Goal: Task Accomplishment & Management: Manage account settings

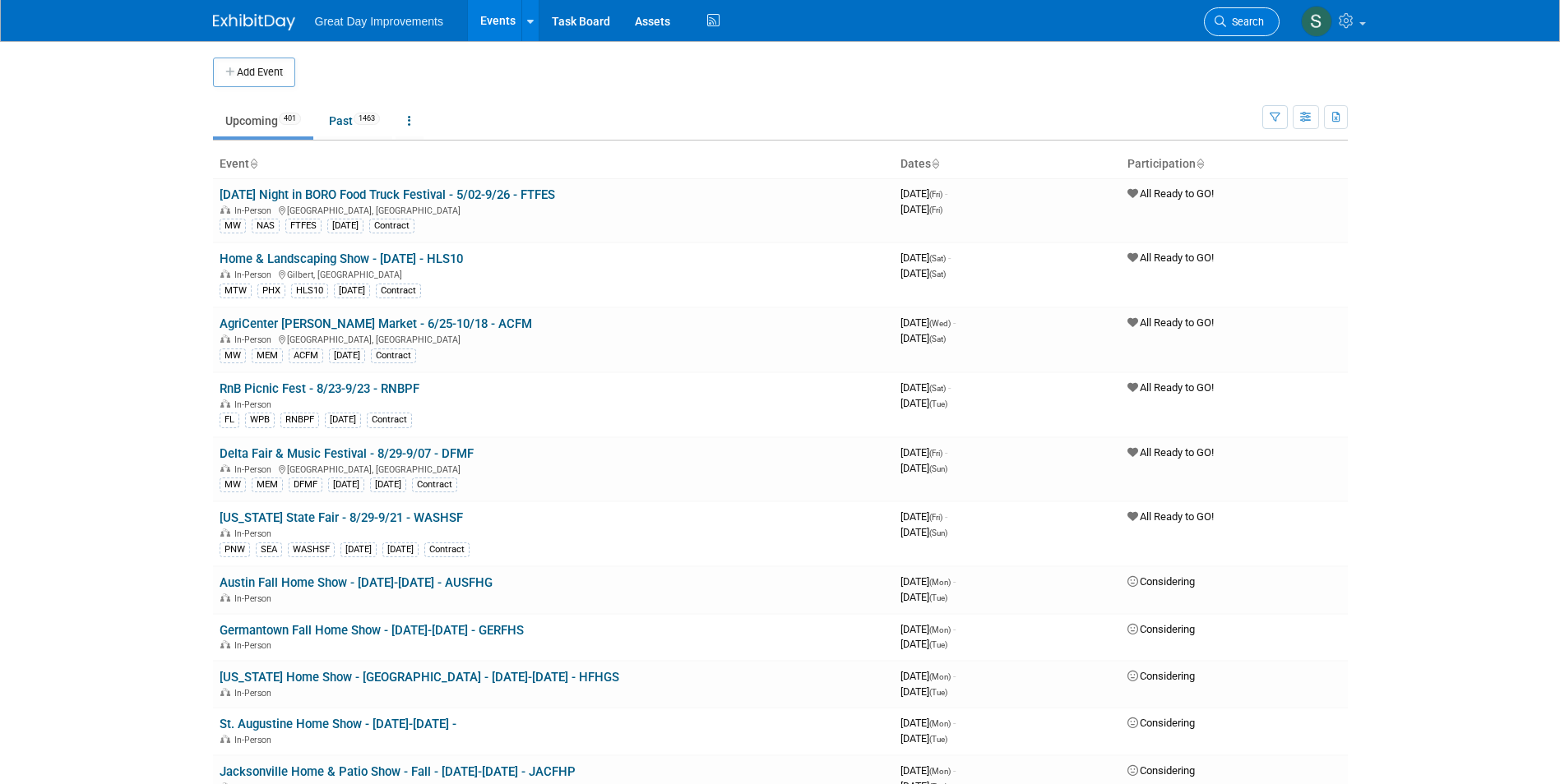
click at [1247, 28] on link "Search" at bounding box center [1241, 22] width 76 height 28
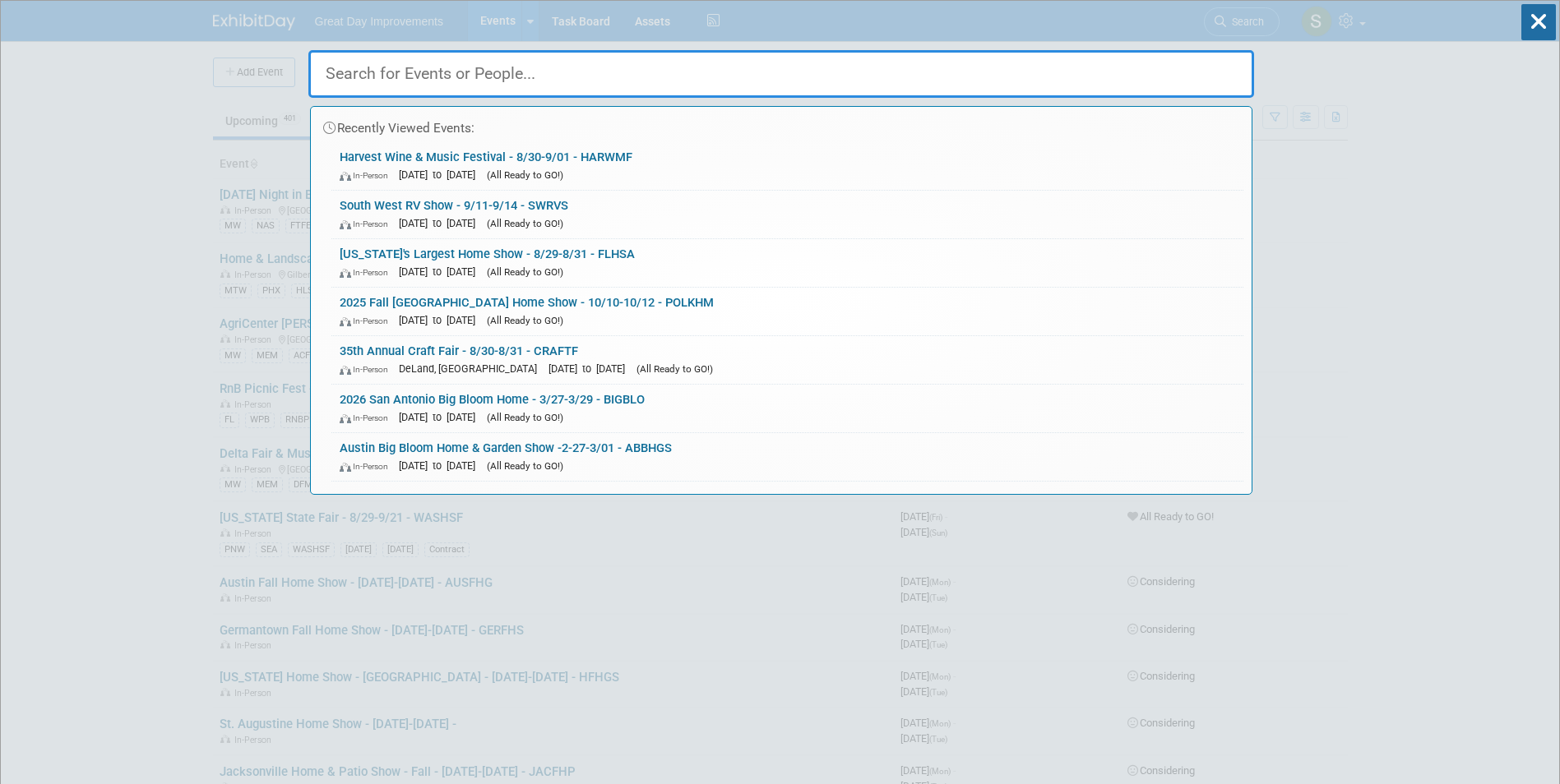
paste input "Empanada Festival"
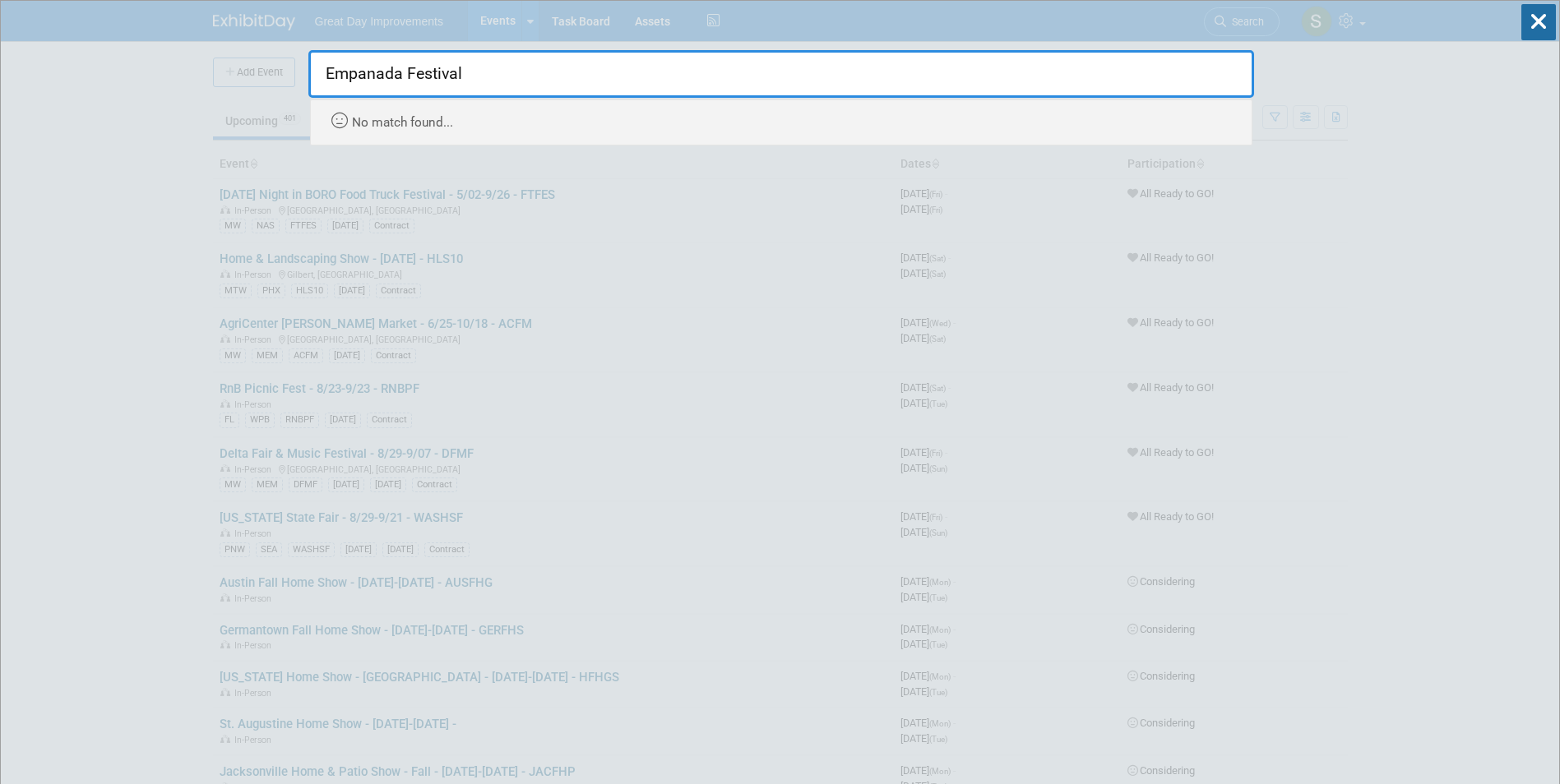
type input "Empanada Festival"
drag, startPoint x: 383, startPoint y: 68, endPoint x: 218, endPoint y: 68, distance: 165.0
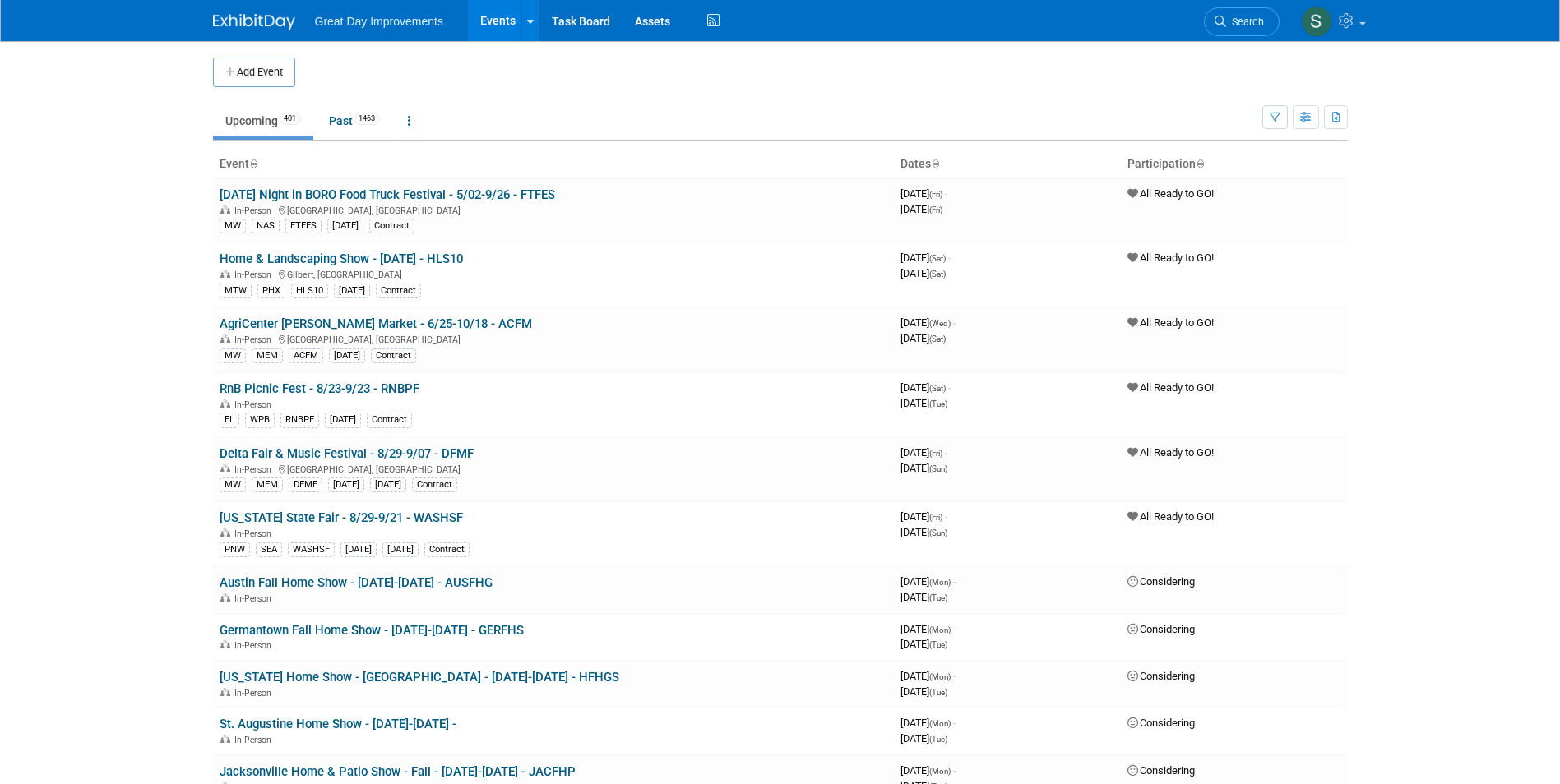
click at [1234, 18] on span "Search" at bounding box center [1245, 22] width 38 height 13
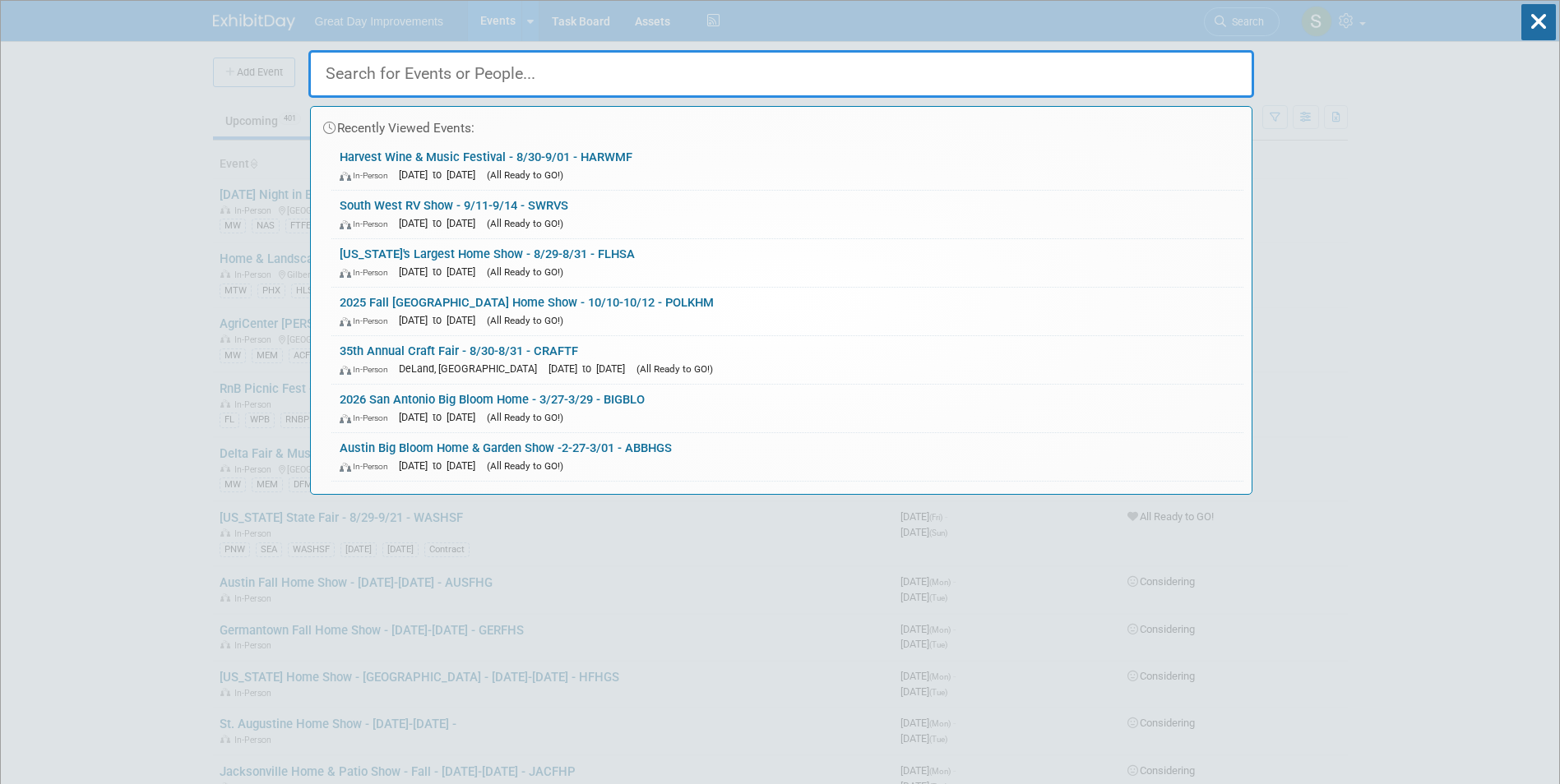
paste input "POTEF"
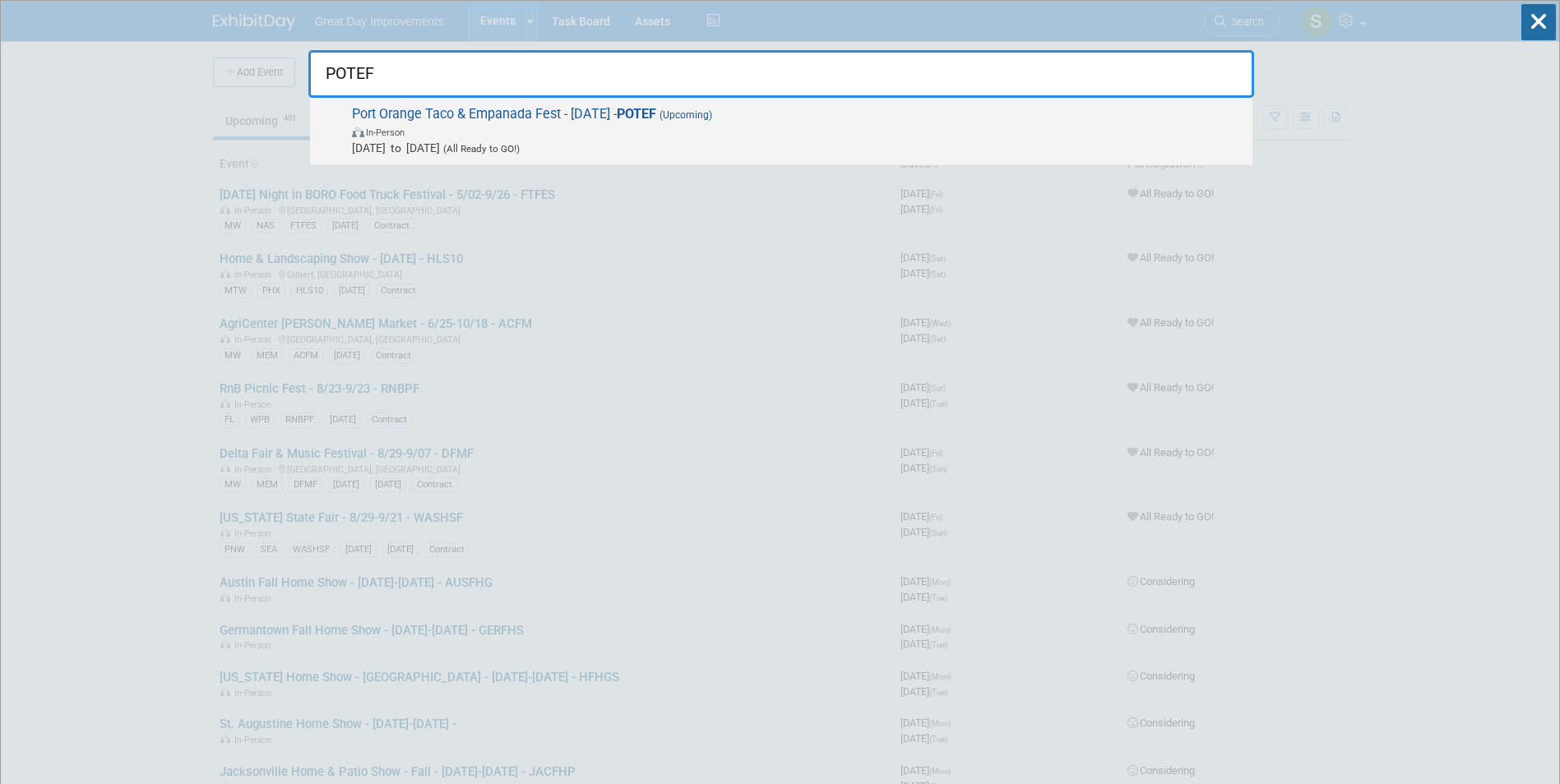
type input "POTEF"
click at [604, 140] on span "Sep 6, 2025 to Sep 6, 2025 (All Ready to GO!)" at bounding box center [798, 148] width 892 height 17
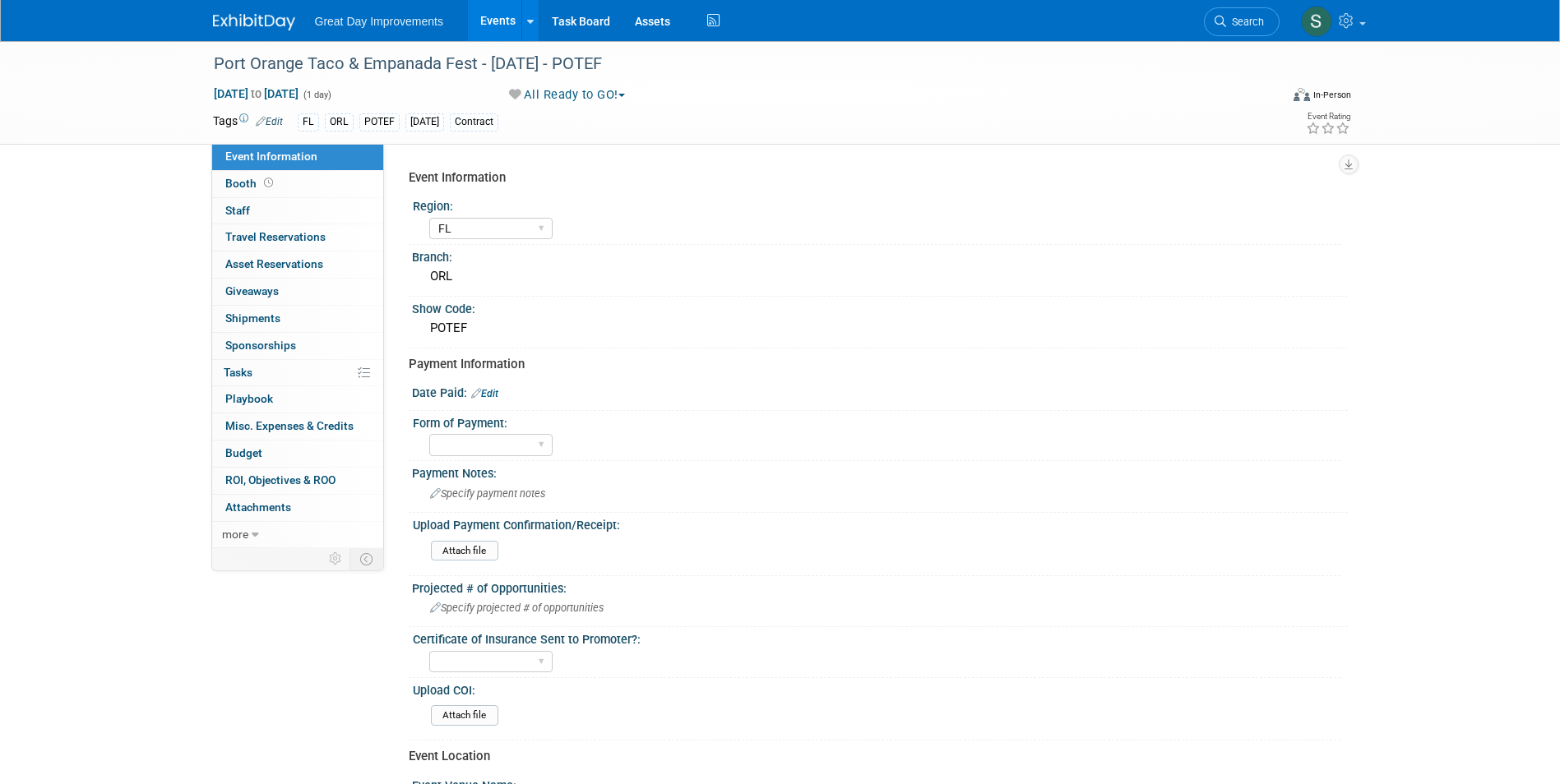
select select "FL"
click at [277, 61] on div "Port Orange Taco & Empanada Fest - [DATE] - POTEF" at bounding box center [731, 63] width 1047 height 29
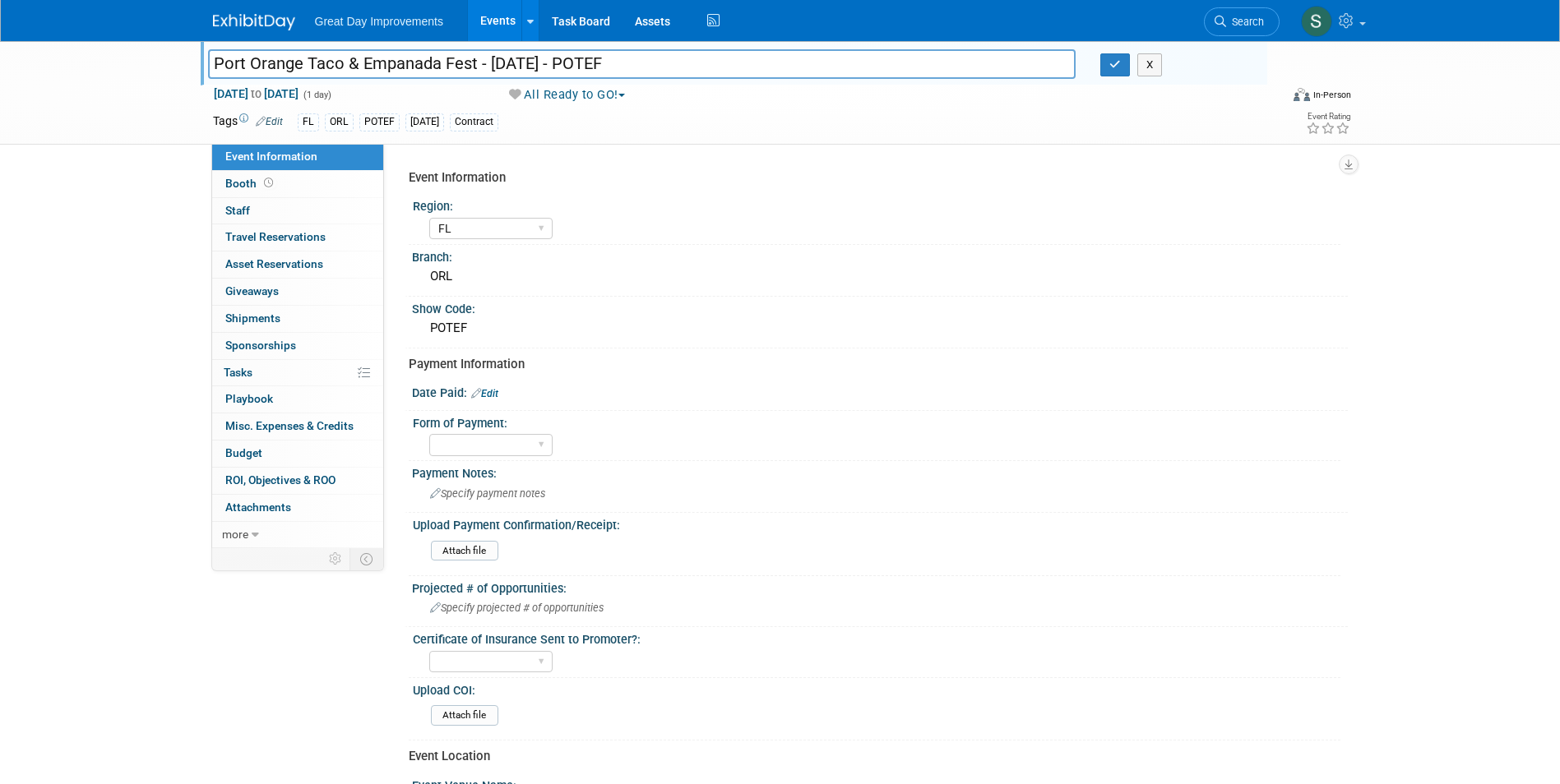
drag, startPoint x: 479, startPoint y: 63, endPoint x: 224, endPoint y: 63, distance: 255.0
click at [210, 59] on input "Port Orange Taco & Empanada Fest - [DATE] - POTEF" at bounding box center [642, 63] width 868 height 28
click at [1102, 57] on button "button" at bounding box center [1115, 65] width 29 height 23
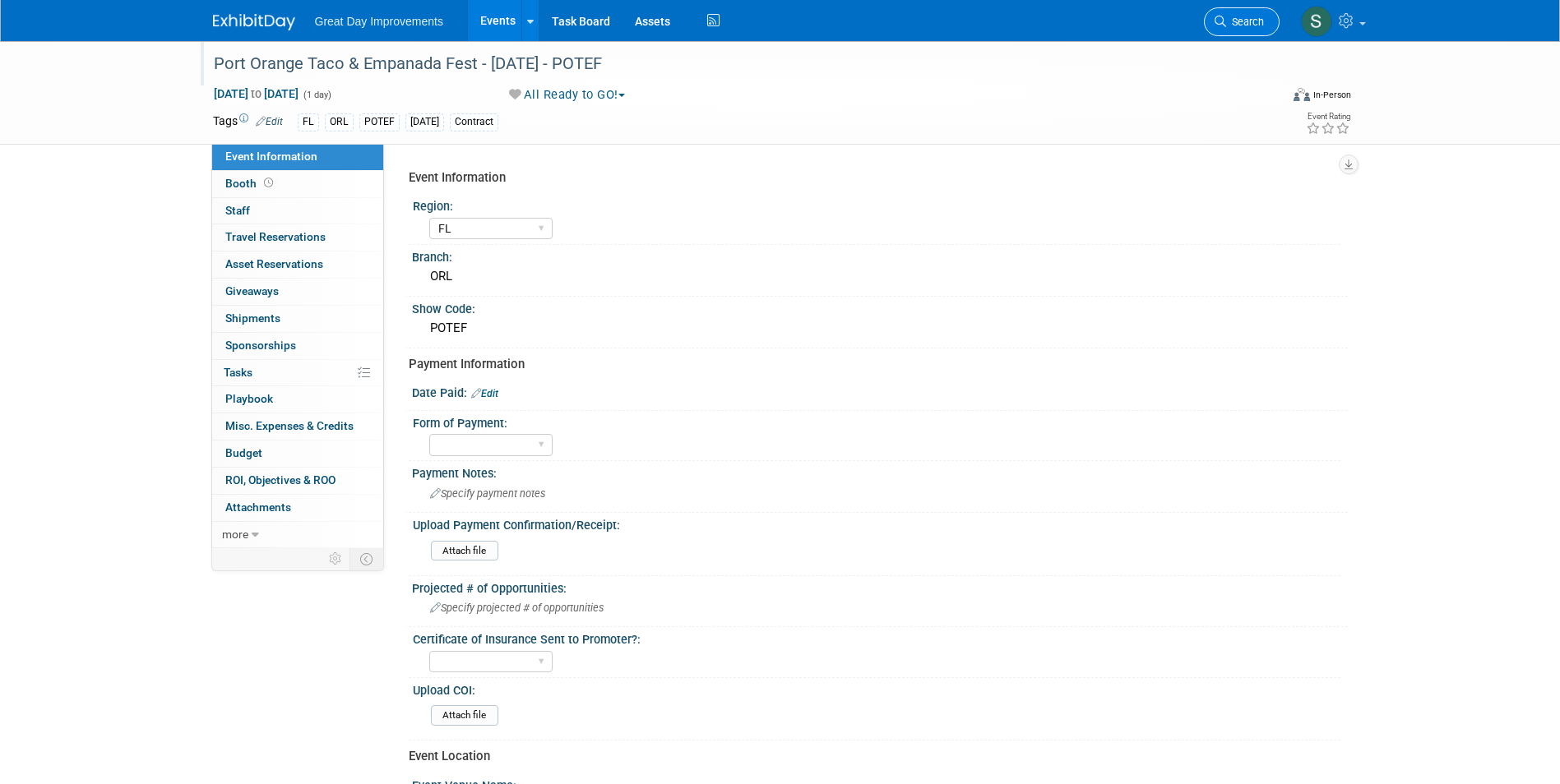
click at [1233, 22] on span "Search" at bounding box center [1245, 22] width 38 height 13
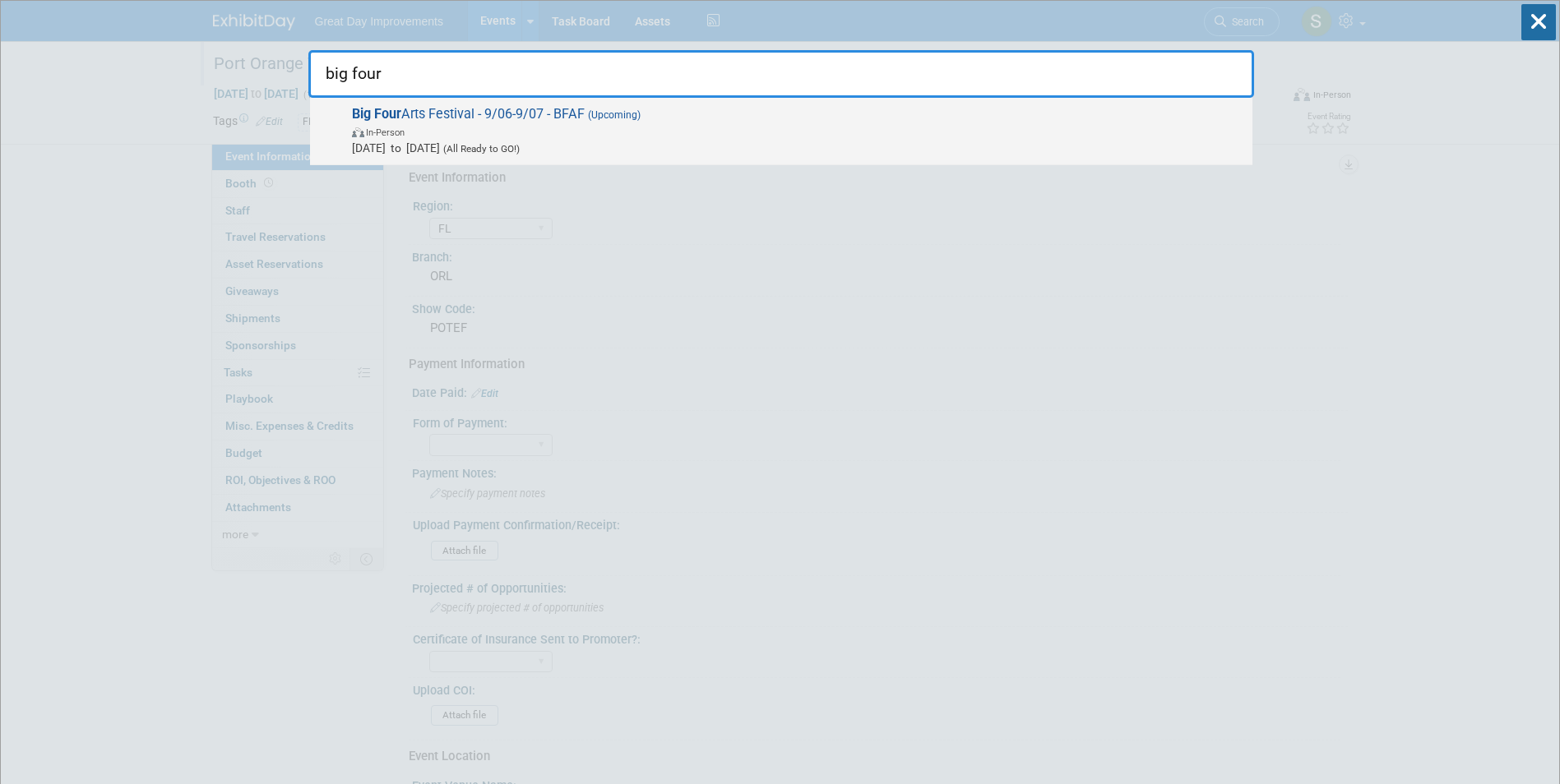
type input "big four"
click at [551, 126] on span "In-Person" at bounding box center [798, 132] width 892 height 17
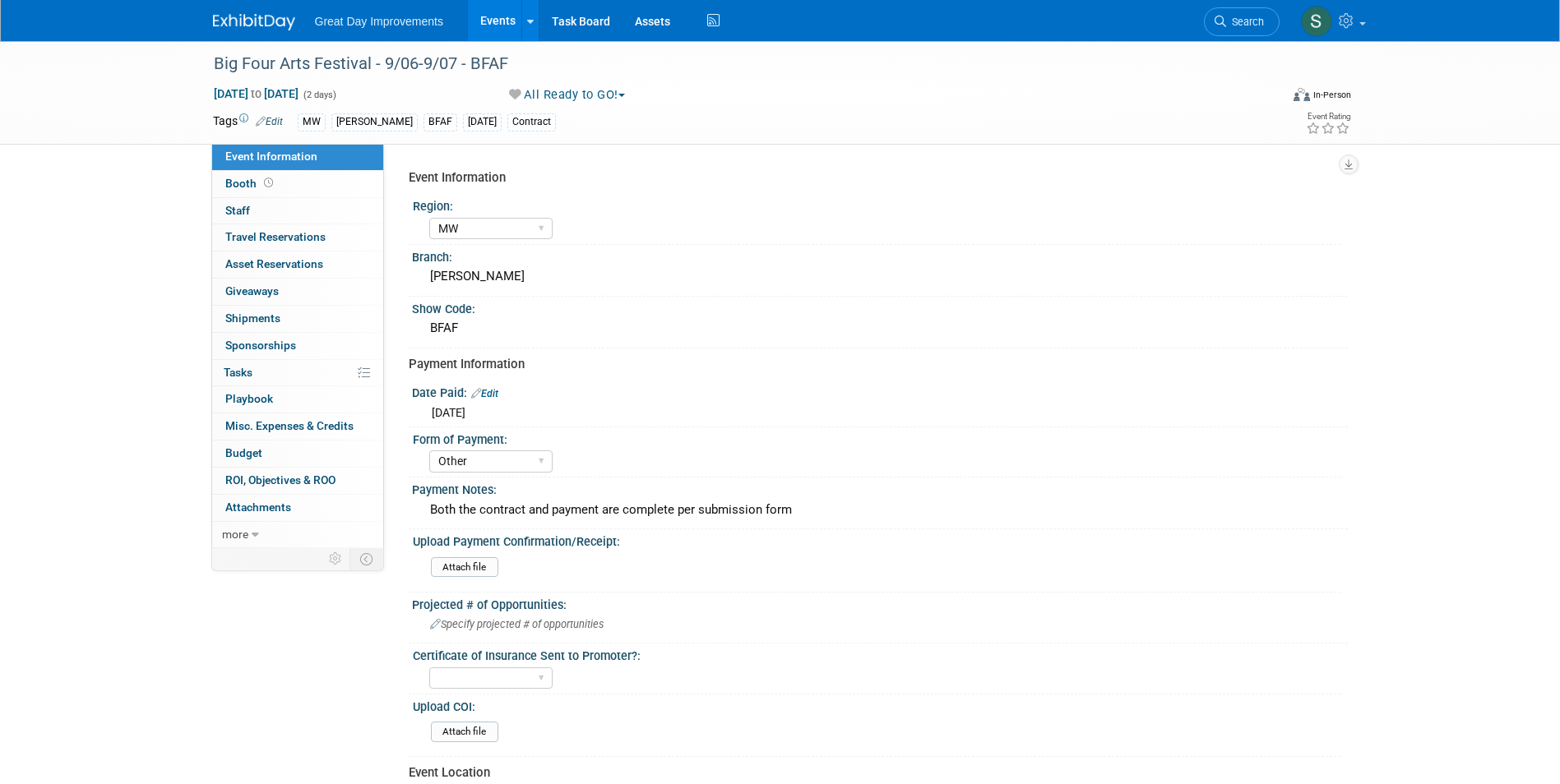
select select "MW"
select select "Other"
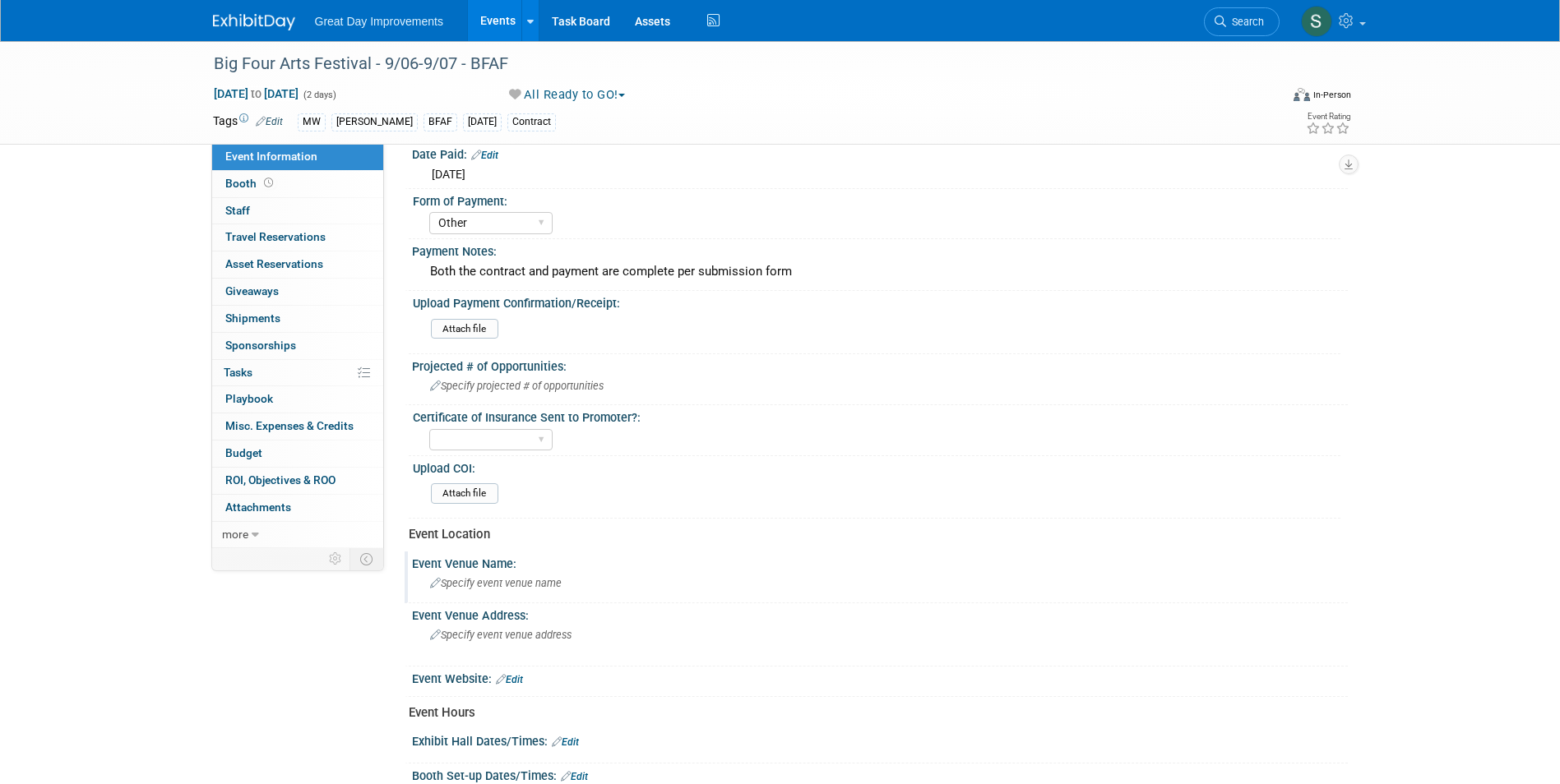
scroll to position [247, 0]
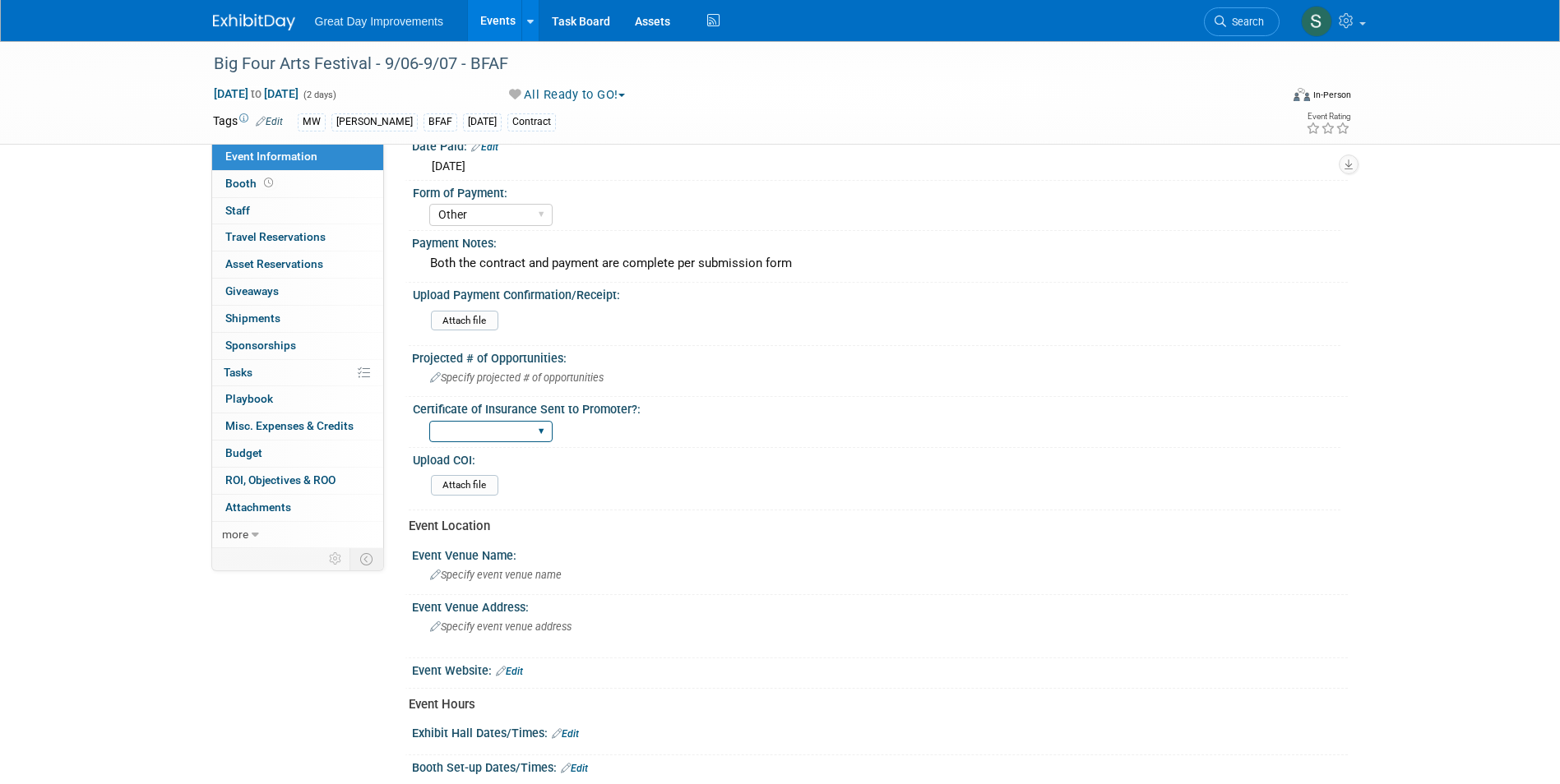
click at [511, 432] on select "Yes No Not Required" at bounding box center [491, 432] width 123 height 23
select select "Yes"
click at [430, 421] on select "Yes No Not Required" at bounding box center [491, 432] width 123 height 23
click at [457, 490] on input "file" at bounding box center [385, 485] width 224 height 19
click at [470, 484] on input "file" at bounding box center [385, 485] width 224 height 19
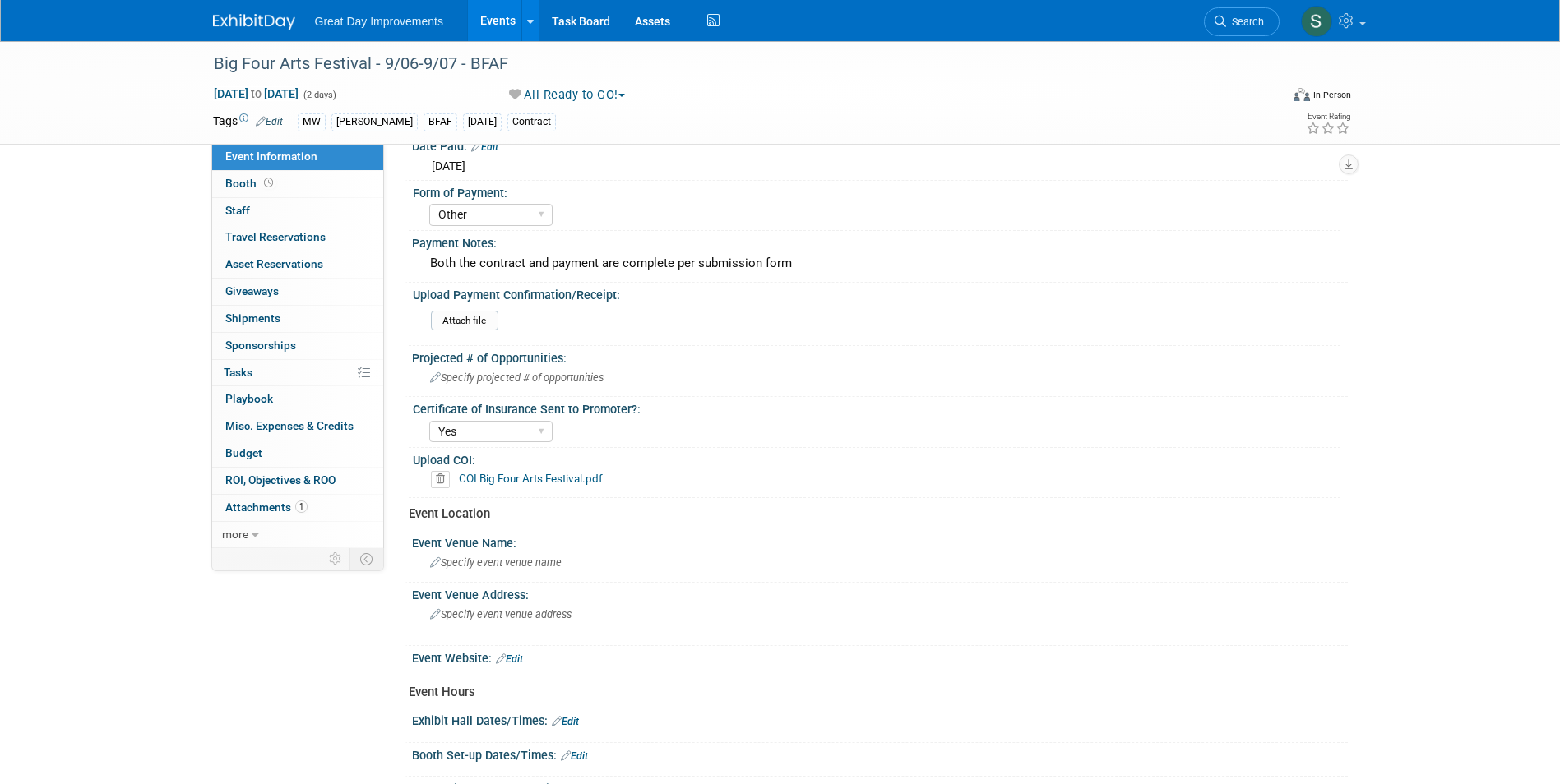
drag, startPoint x: 180, startPoint y: 1, endPoint x: 190, endPoint y: 7, distance: 11.7
click at [182, 3] on div "Great Day Improvements Events Add Event Bulk Upload Events Shareable Event Boar…" at bounding box center [780, 21] width 1560 height 42
click at [218, 14] on img at bounding box center [254, 23] width 83 height 17
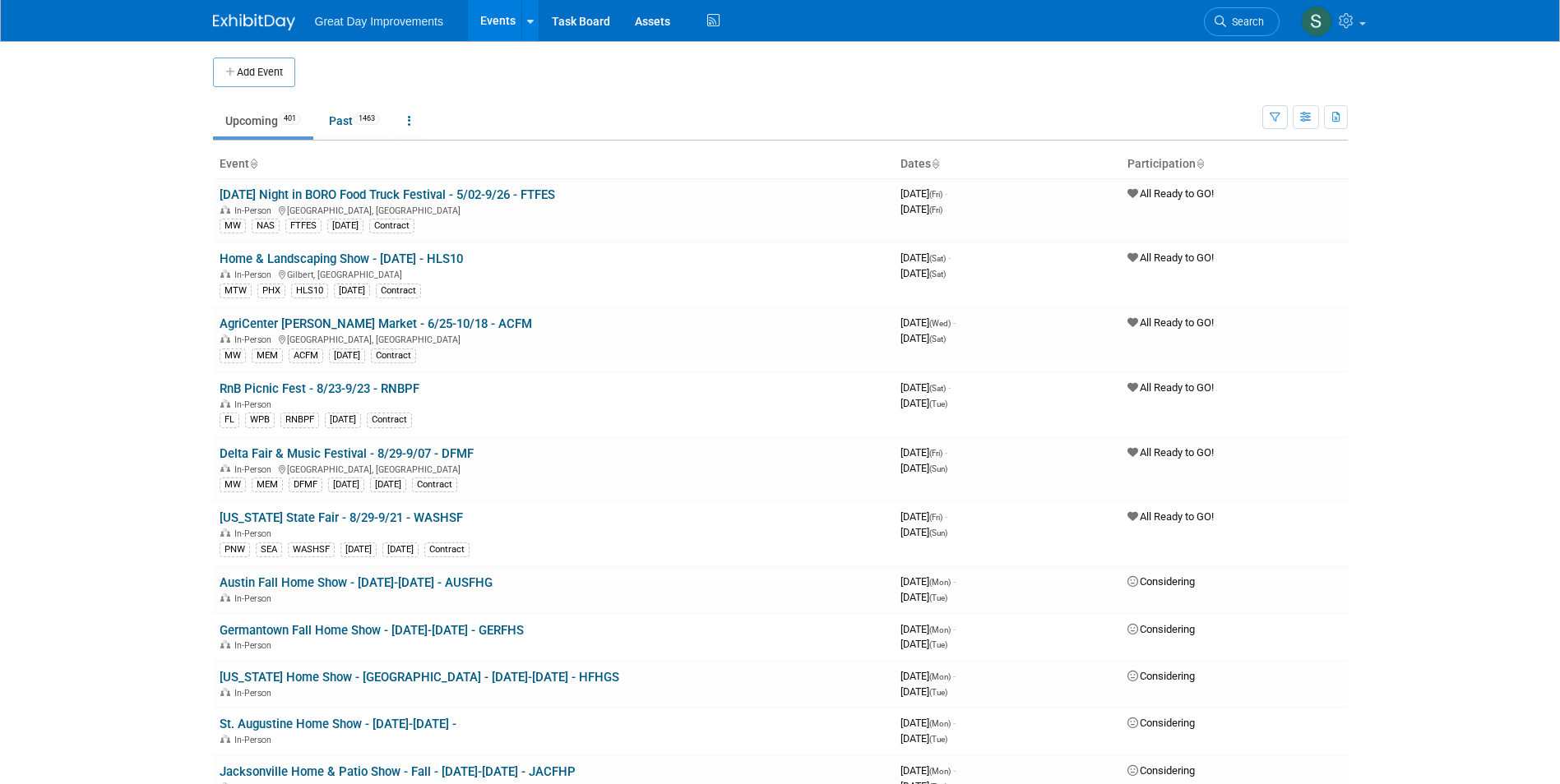
click at [1360, 216] on body "Great Day Improvements Events Add Event Bulk Upload Events Shareable Event Boar…" at bounding box center [780, 392] width 1560 height 784
click at [1233, 18] on span "Search" at bounding box center [1245, 22] width 38 height 13
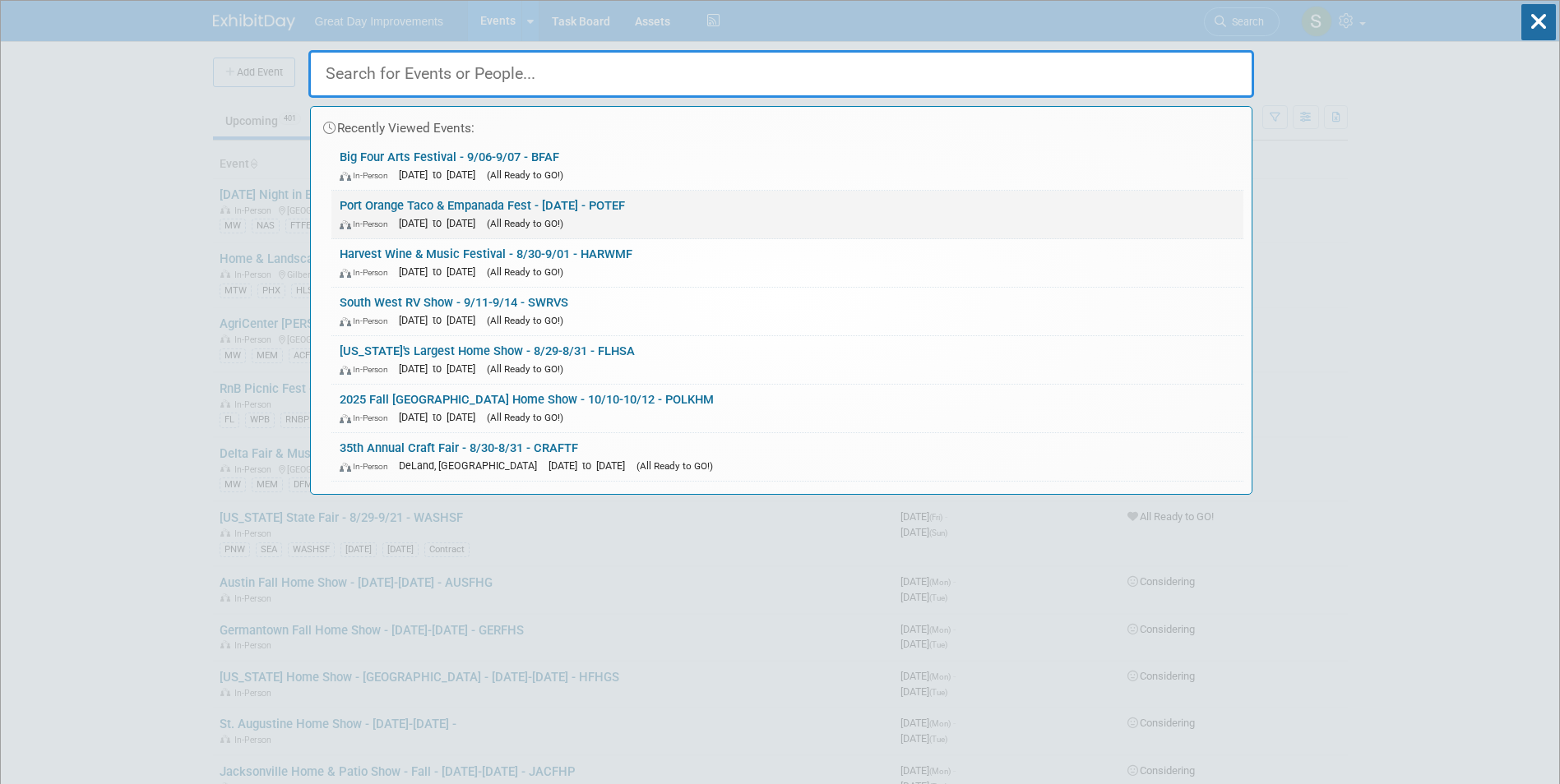
click at [499, 201] on link "Port Orange Taco & Empanada Fest - 9/6/25 - POTEF In-Person Sep 6, 2025 to Sep …" at bounding box center [787, 214] width 912 height 48
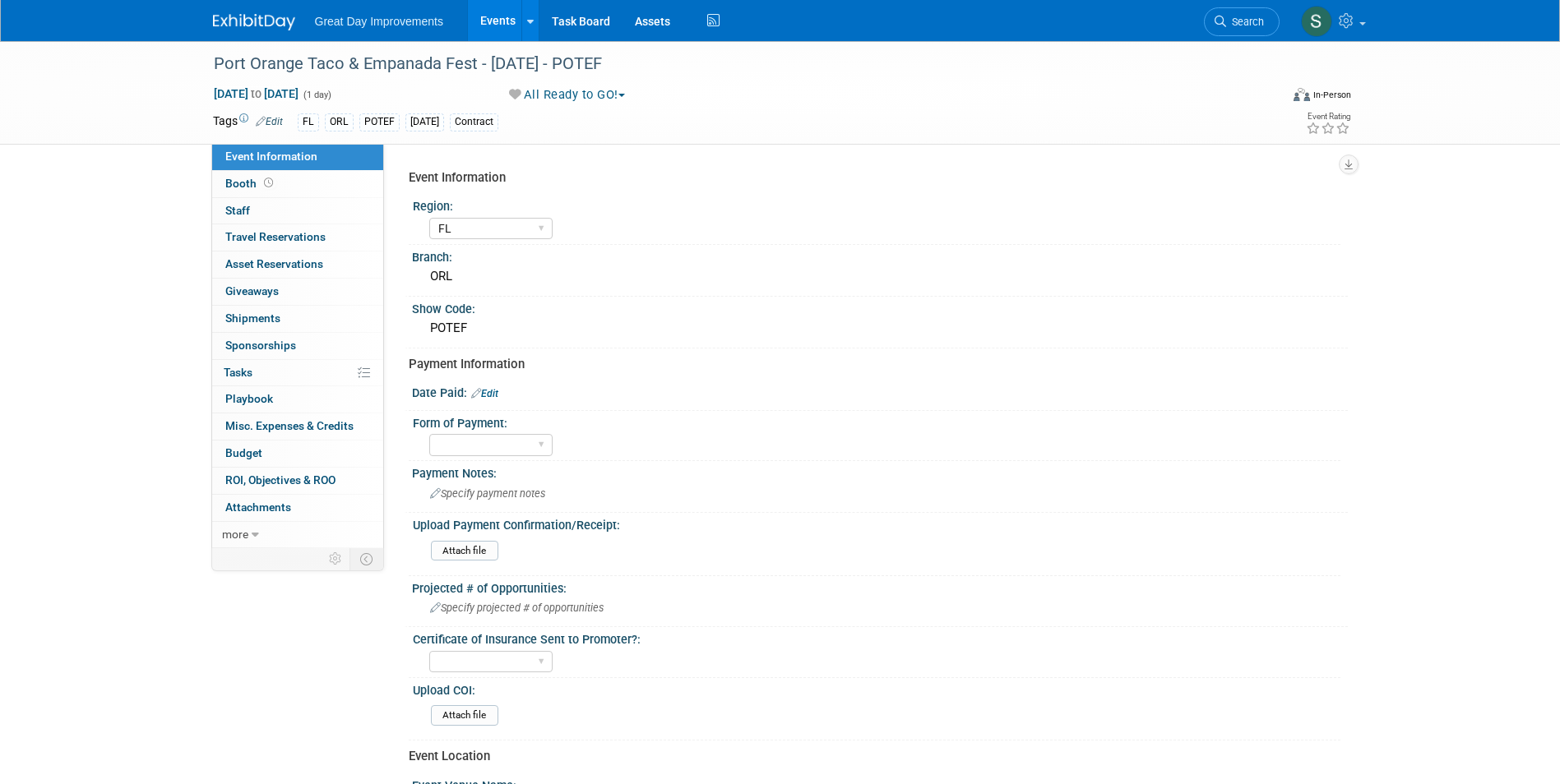
select select "FL"
click at [508, 433] on div "Paid via CC Check Requested Pay at the Gate Other" at bounding box center [491, 445] width 123 height 30
click at [509, 441] on select "Paid via CC Check Requested Pay at the Gate Other" at bounding box center [491, 445] width 123 height 23
select select "Other"
click at [430, 434] on select "Paid via CC Check Requested Pay at the Gate Other" at bounding box center [491, 445] width 123 height 23
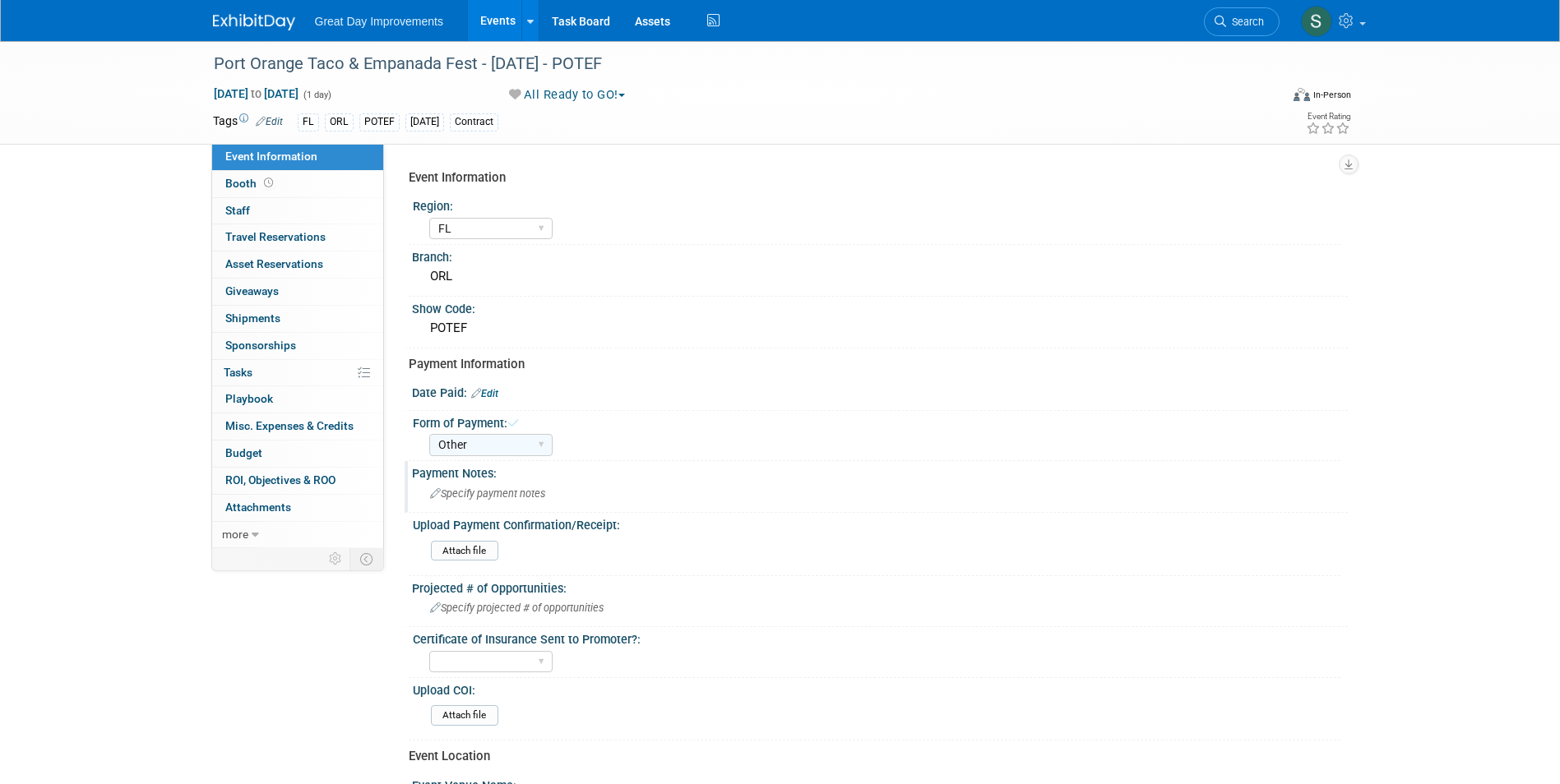
click at [489, 473] on div "Payment Notes:" at bounding box center [880, 471] width 936 height 21
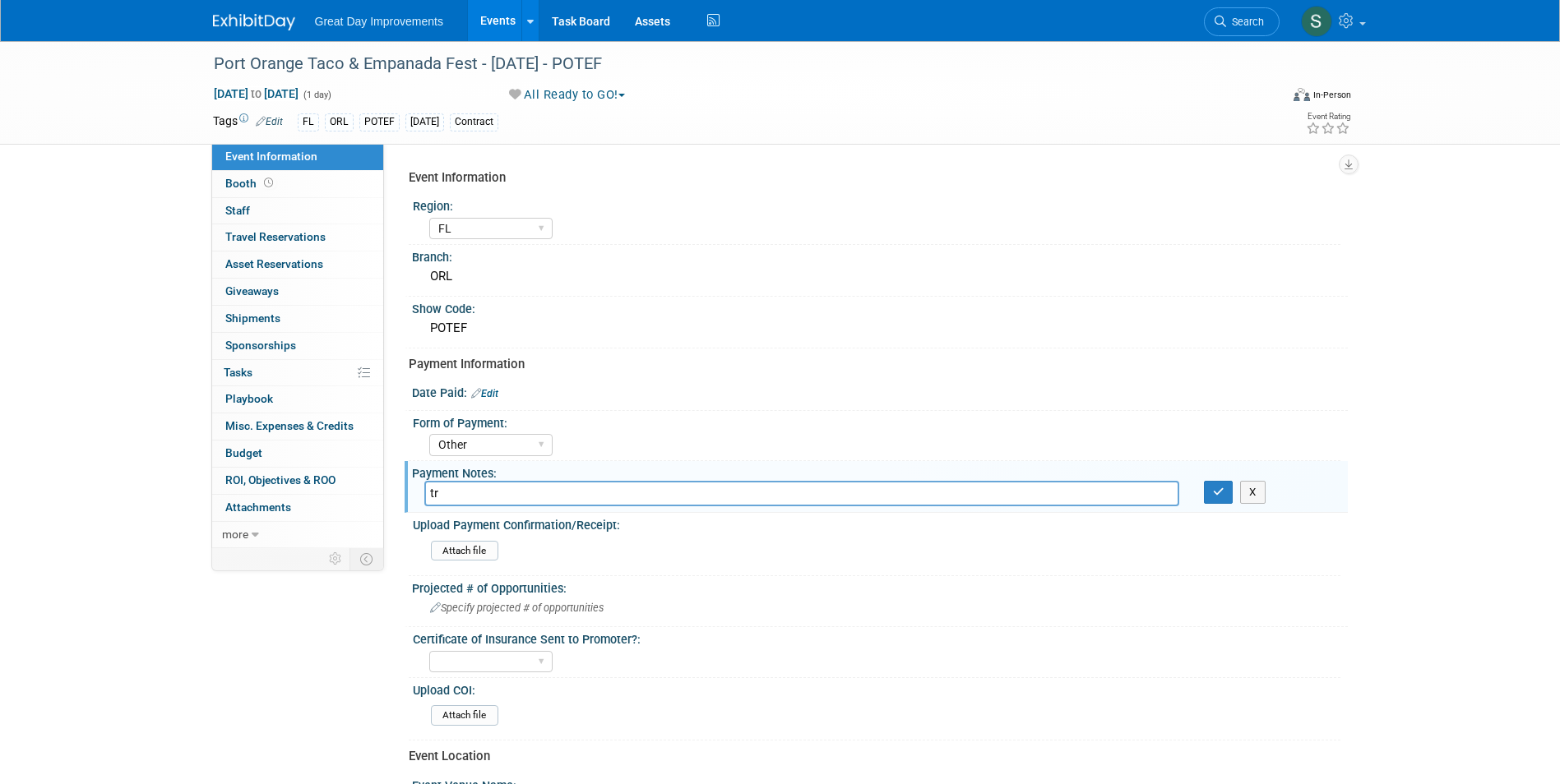
type input "t"
type input "Trevor is taking care of this"
click at [1222, 496] on icon "button" at bounding box center [1219, 492] width 12 height 11
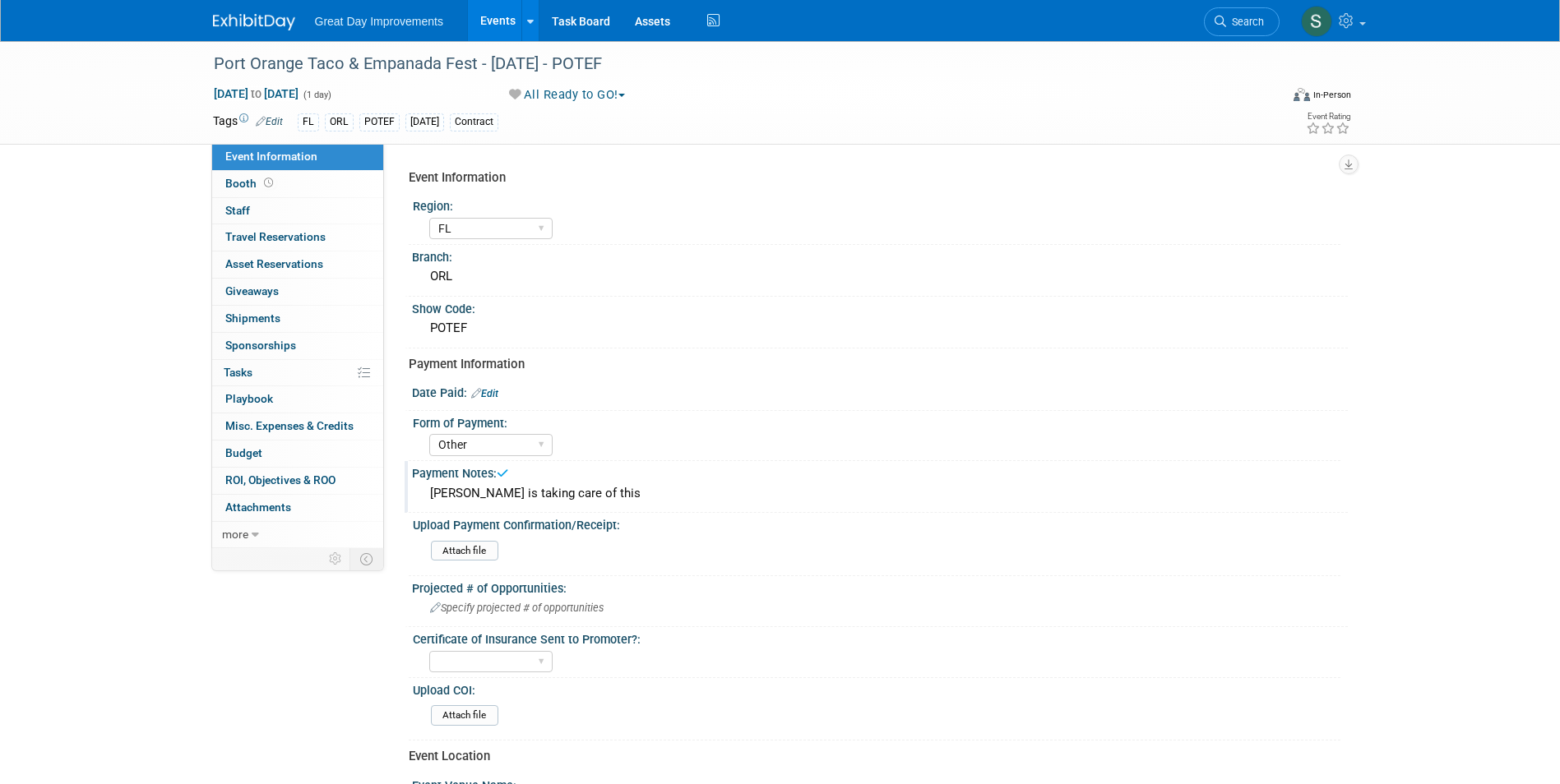
click at [269, 18] on img at bounding box center [254, 23] width 83 height 17
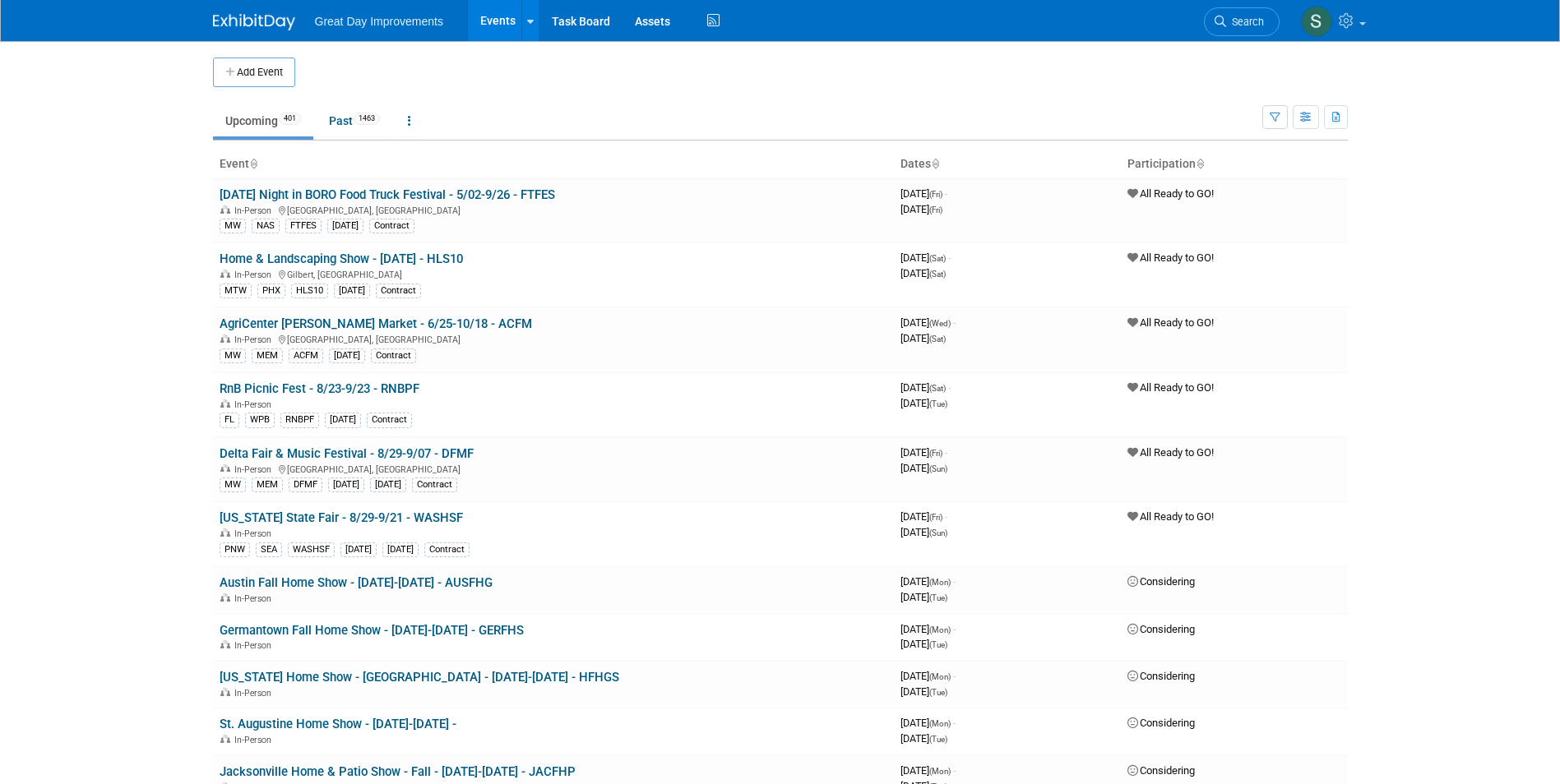
click at [1246, 28] on link "Search" at bounding box center [1241, 22] width 76 height 28
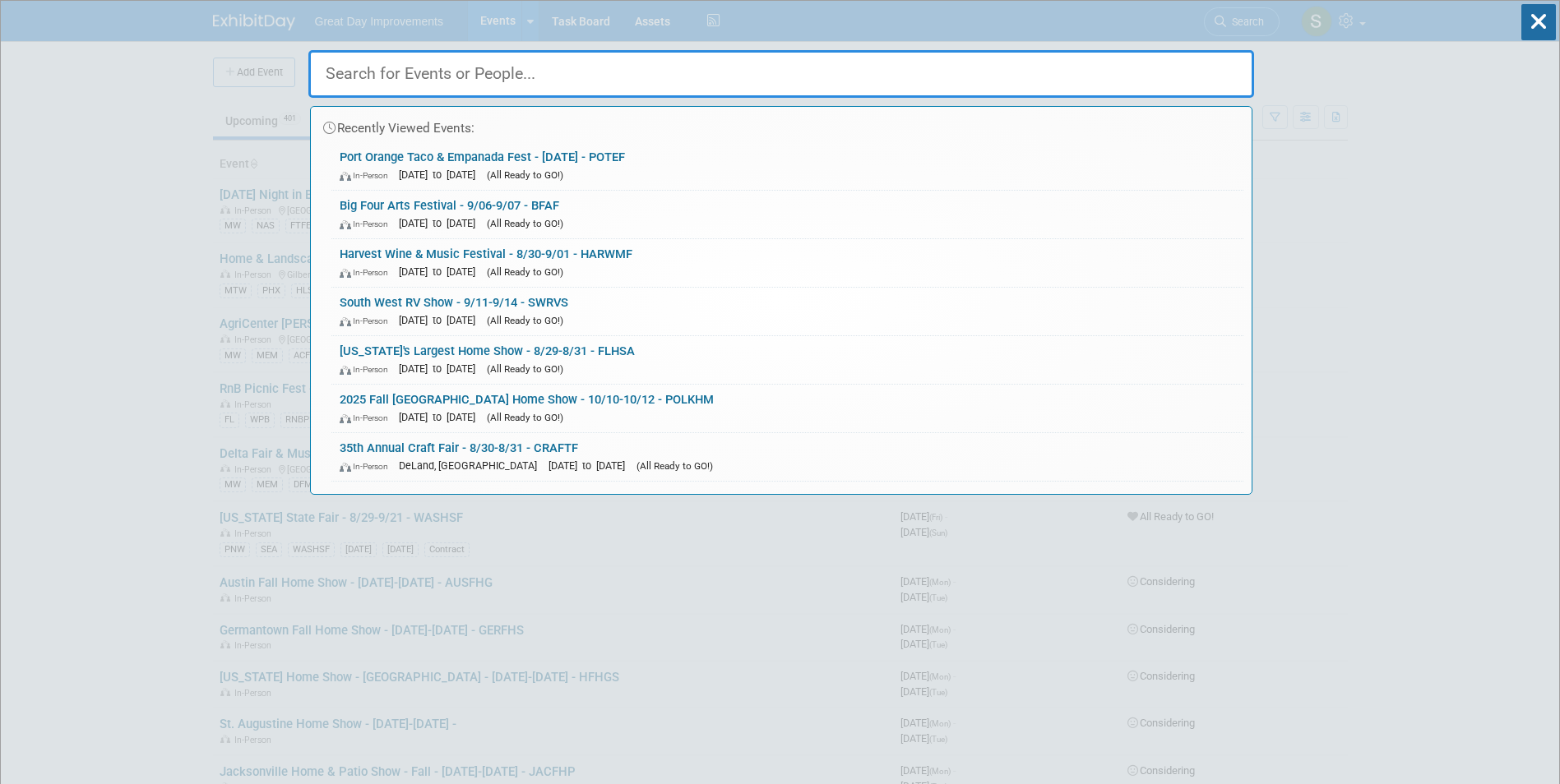
click at [747, 71] on input "text" at bounding box center [782, 73] width 946 height 48
click at [410, 83] on input "text" at bounding box center [782, 73] width 946 height 48
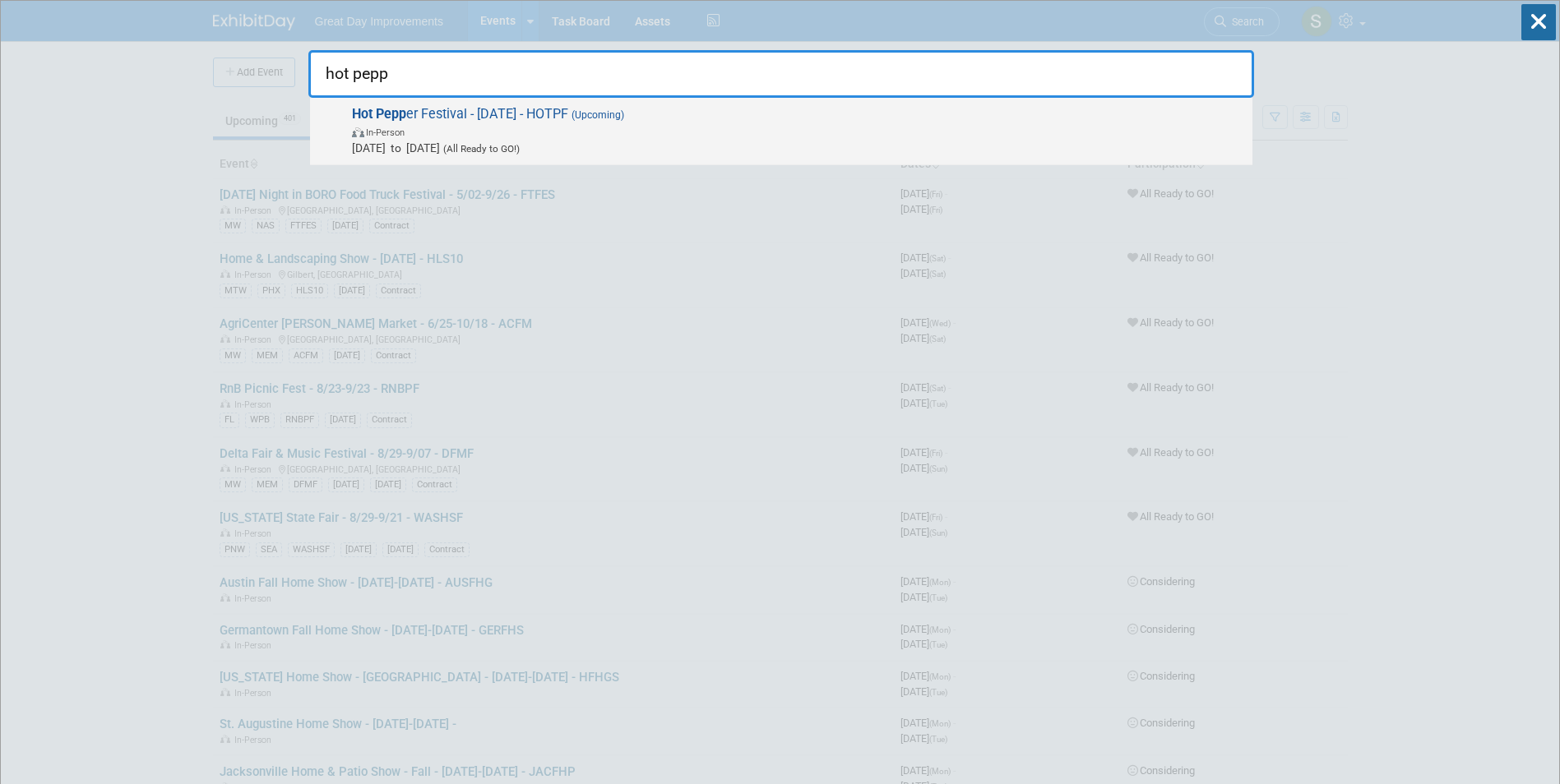
type input "hot pepp"
click at [674, 121] on span "Hot Pepp er Festival - 10/25/25 - HOTPF (Upcoming) In-Person Oct 25, 2025 to Oc…" at bounding box center [795, 131] width 897 height 50
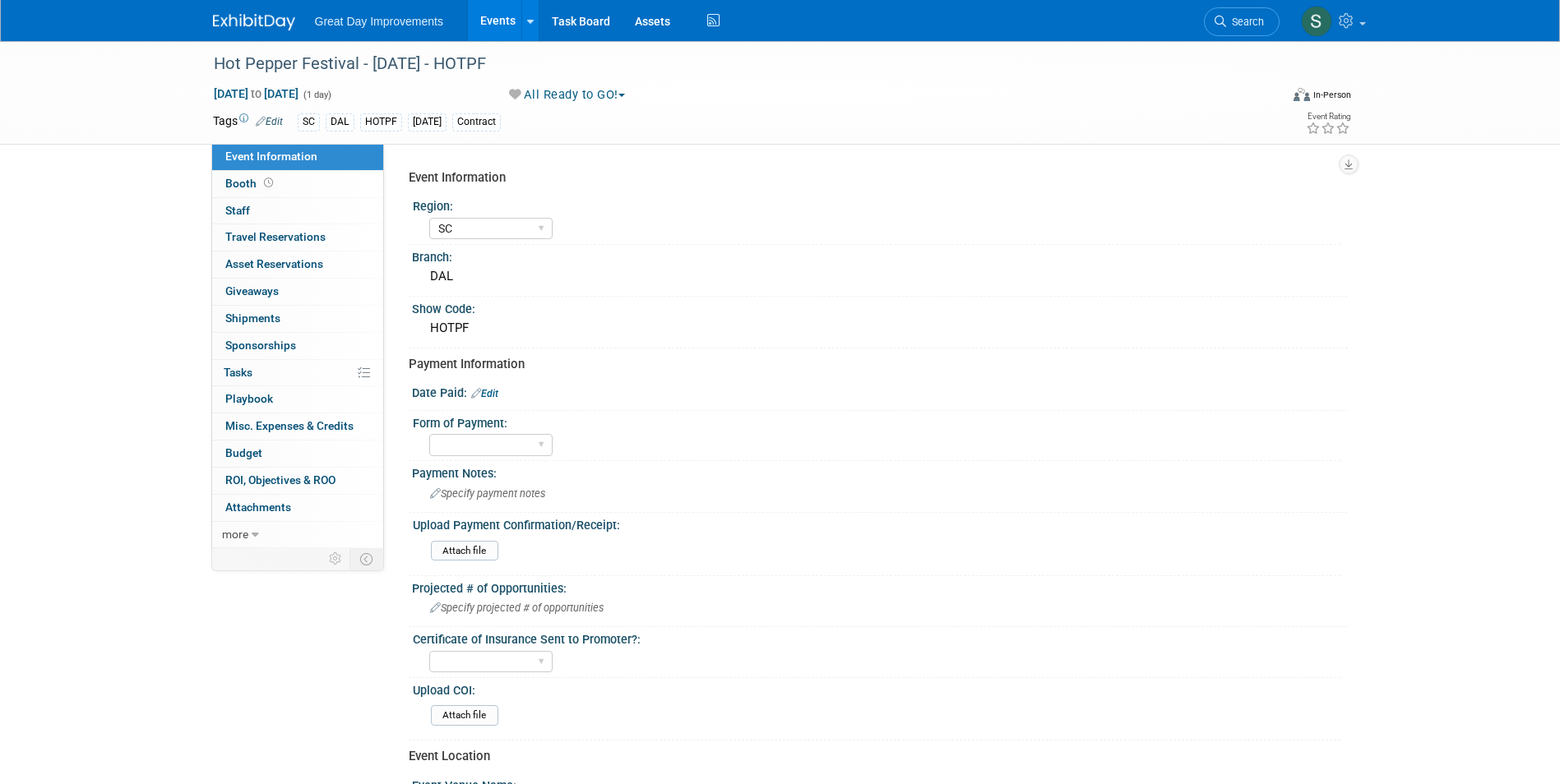
select select "SC"
click at [817, 206] on div "Region:" at bounding box center [877, 204] width 928 height 21
click at [491, 392] on link "Edit" at bounding box center [485, 394] width 28 height 12
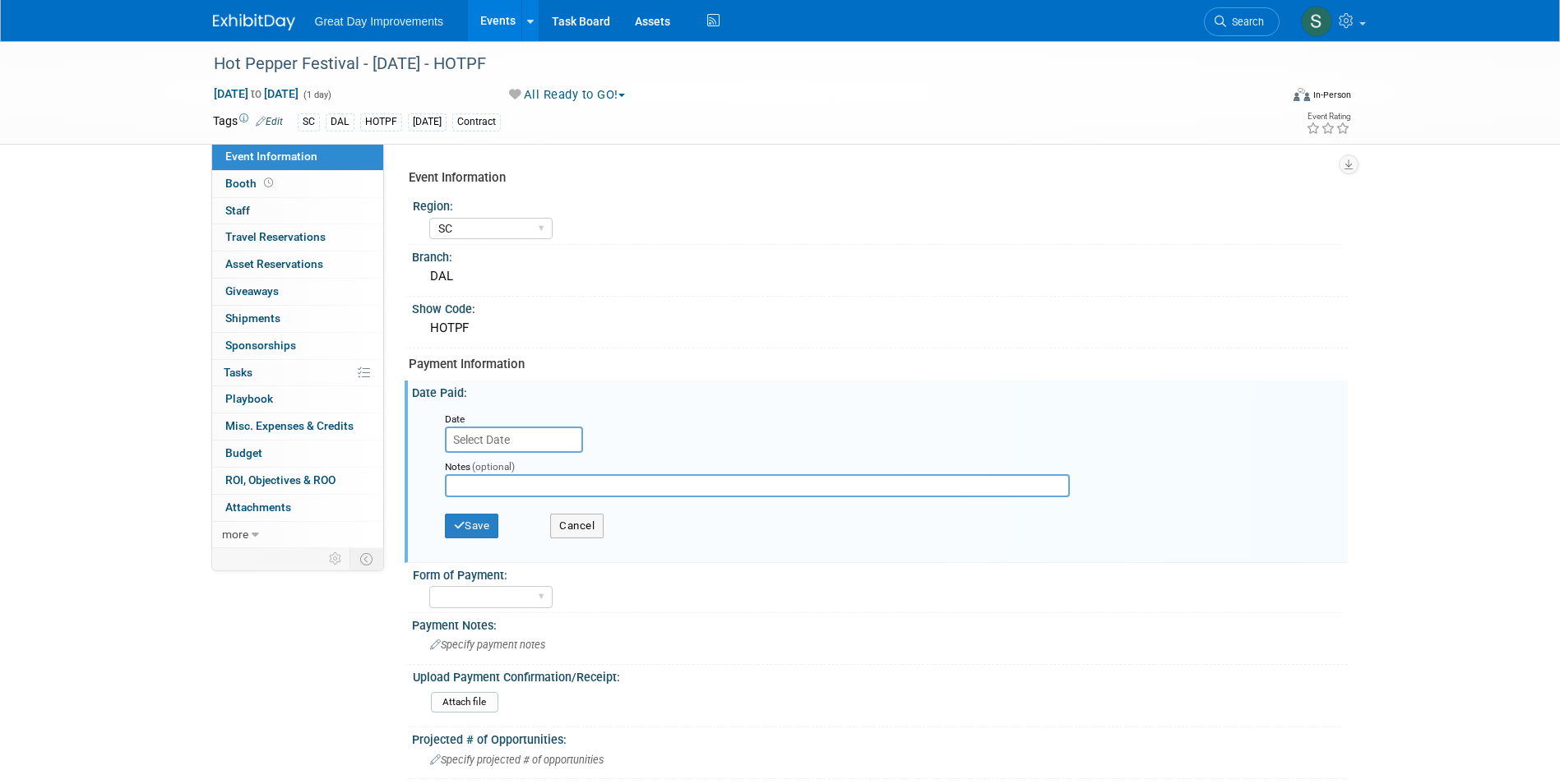
click at [494, 438] on input "text" at bounding box center [514, 440] width 138 height 27
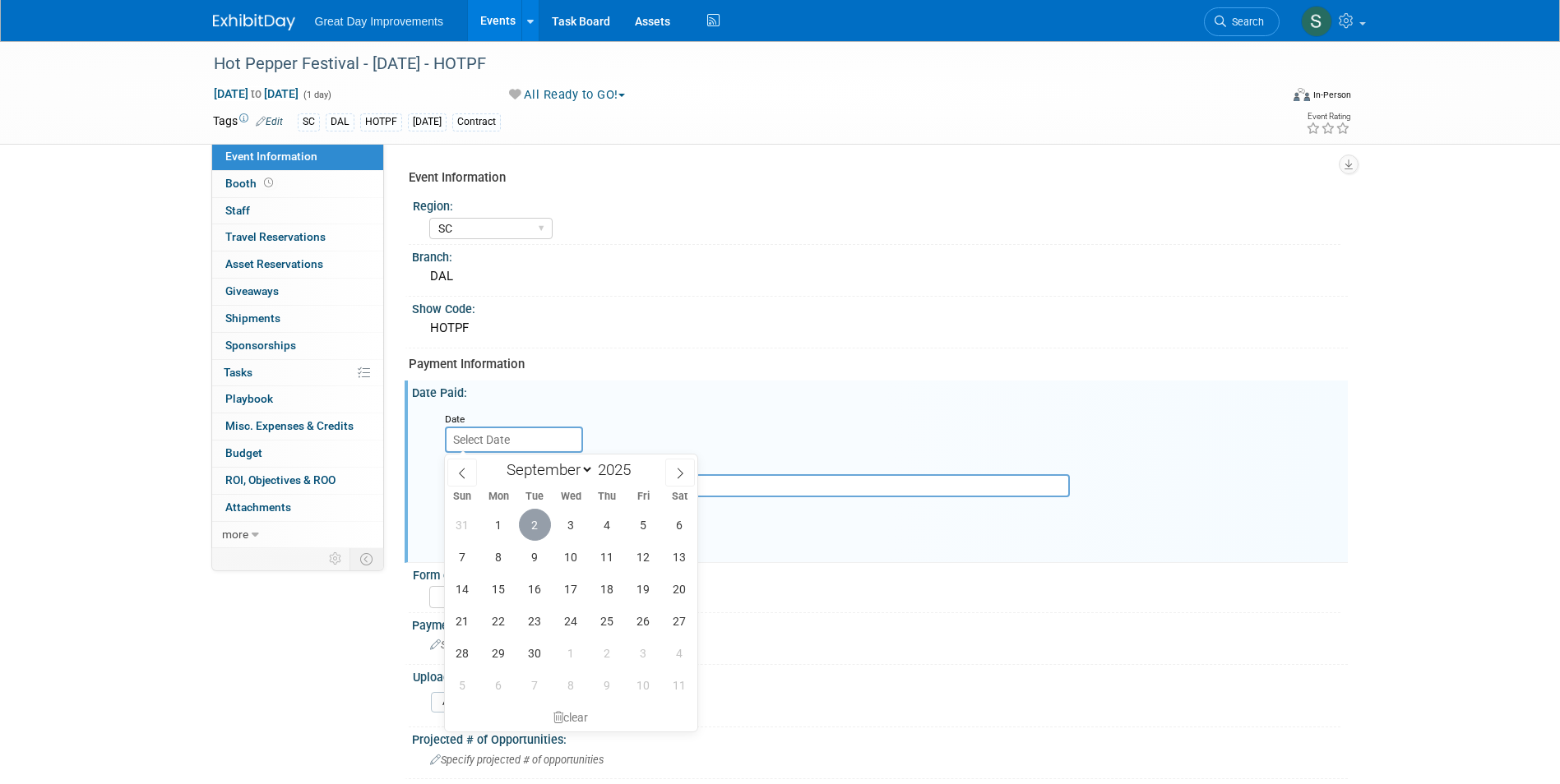
click at [534, 528] on span "2" at bounding box center [535, 525] width 32 height 32
type input "Sep 2, 2025"
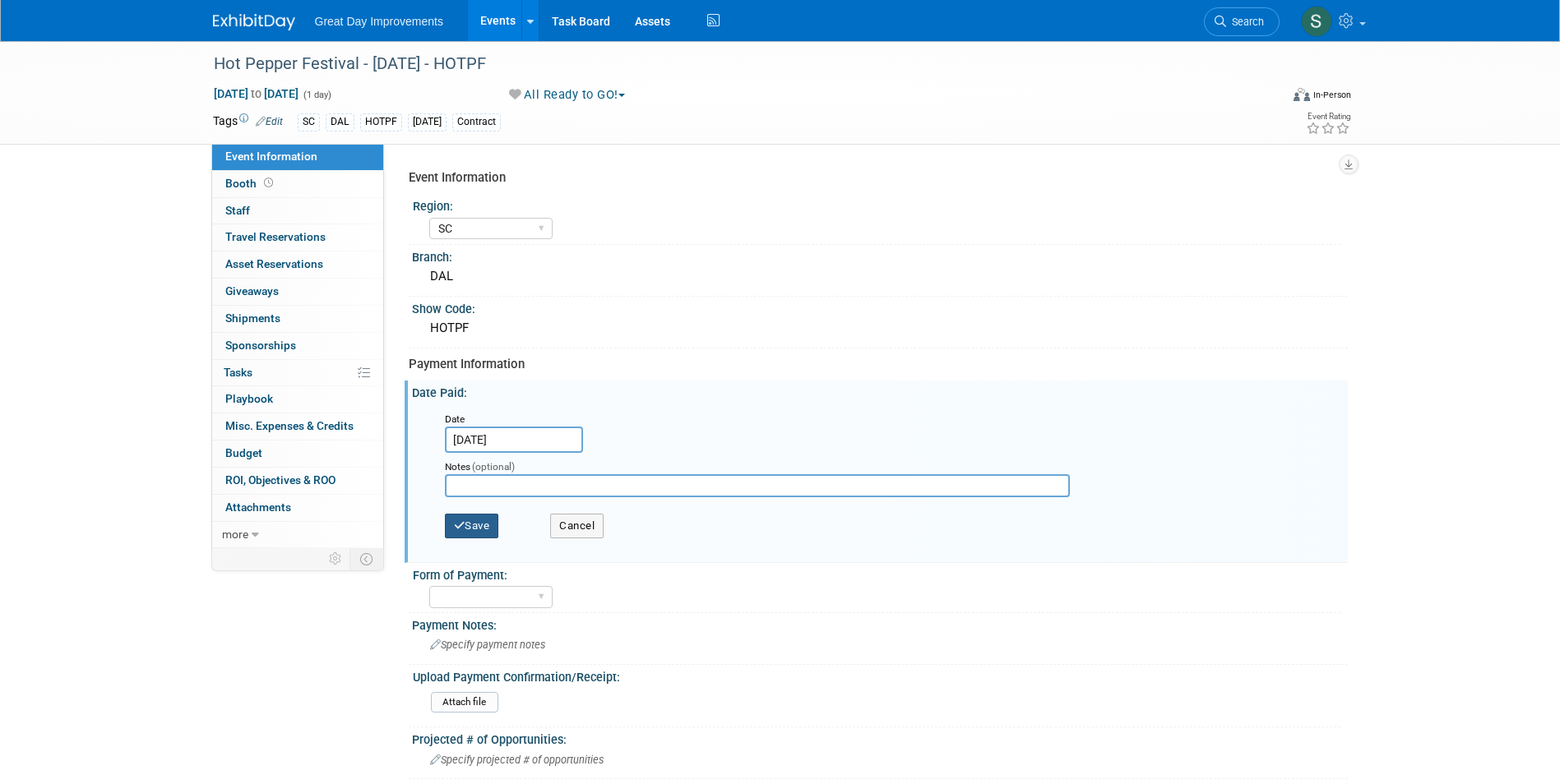
click at [489, 522] on button "Save" at bounding box center [471, 526] width 54 height 25
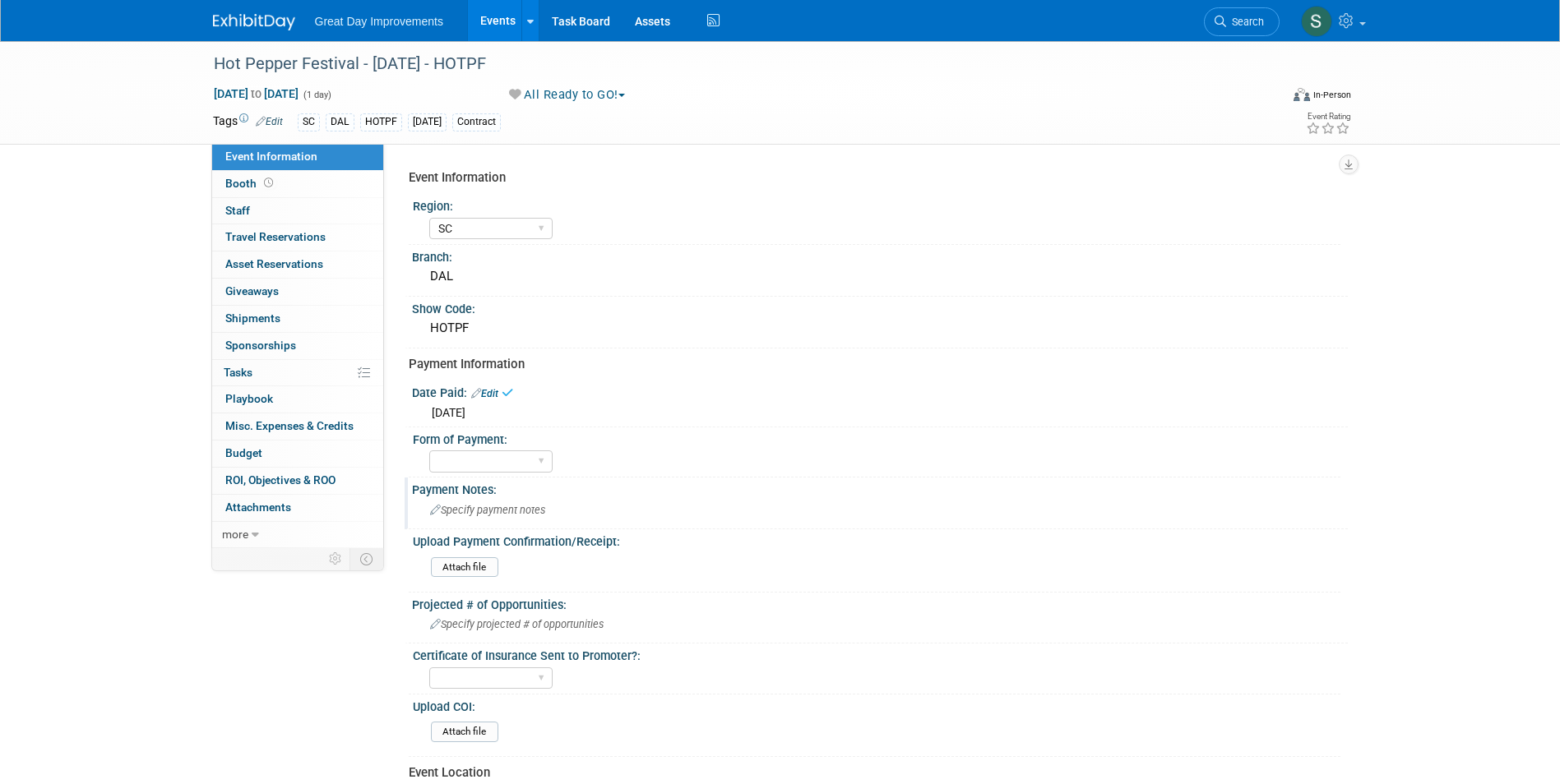
click at [466, 482] on div "Payment Notes:" at bounding box center [880, 488] width 936 height 21
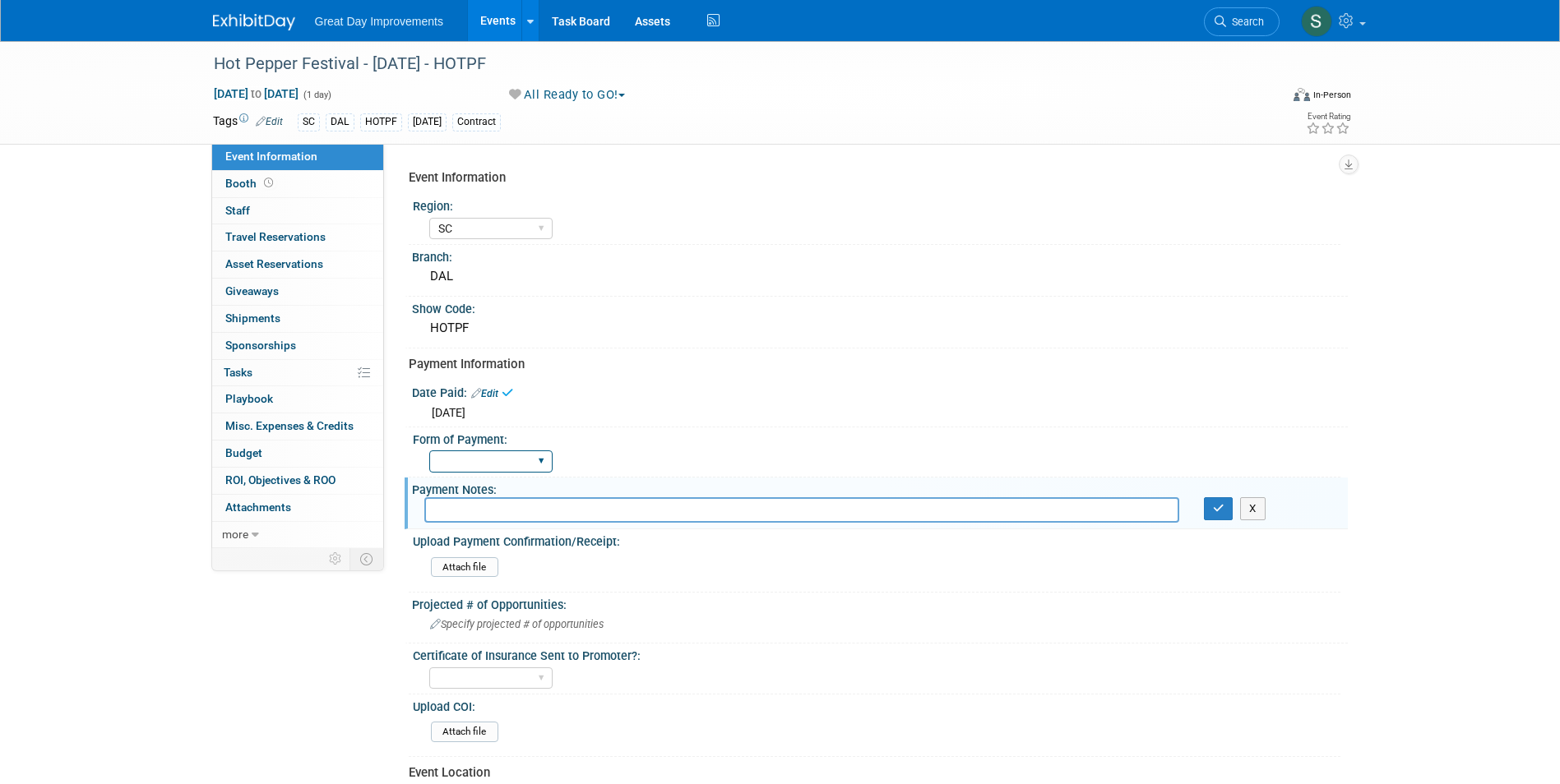
click at [458, 460] on select "Paid via CC Check Requested Pay at the Gate Other" at bounding box center [491, 461] width 123 height 23
select select "Paid via CC"
click at [430, 450] on select "Paid via CC Check Requested Pay at the Gate Other" at bounding box center [491, 461] width 123 height 23
click at [472, 506] on input "text" at bounding box center [802, 510] width 755 height 26
type input "paid with Melissa's card"
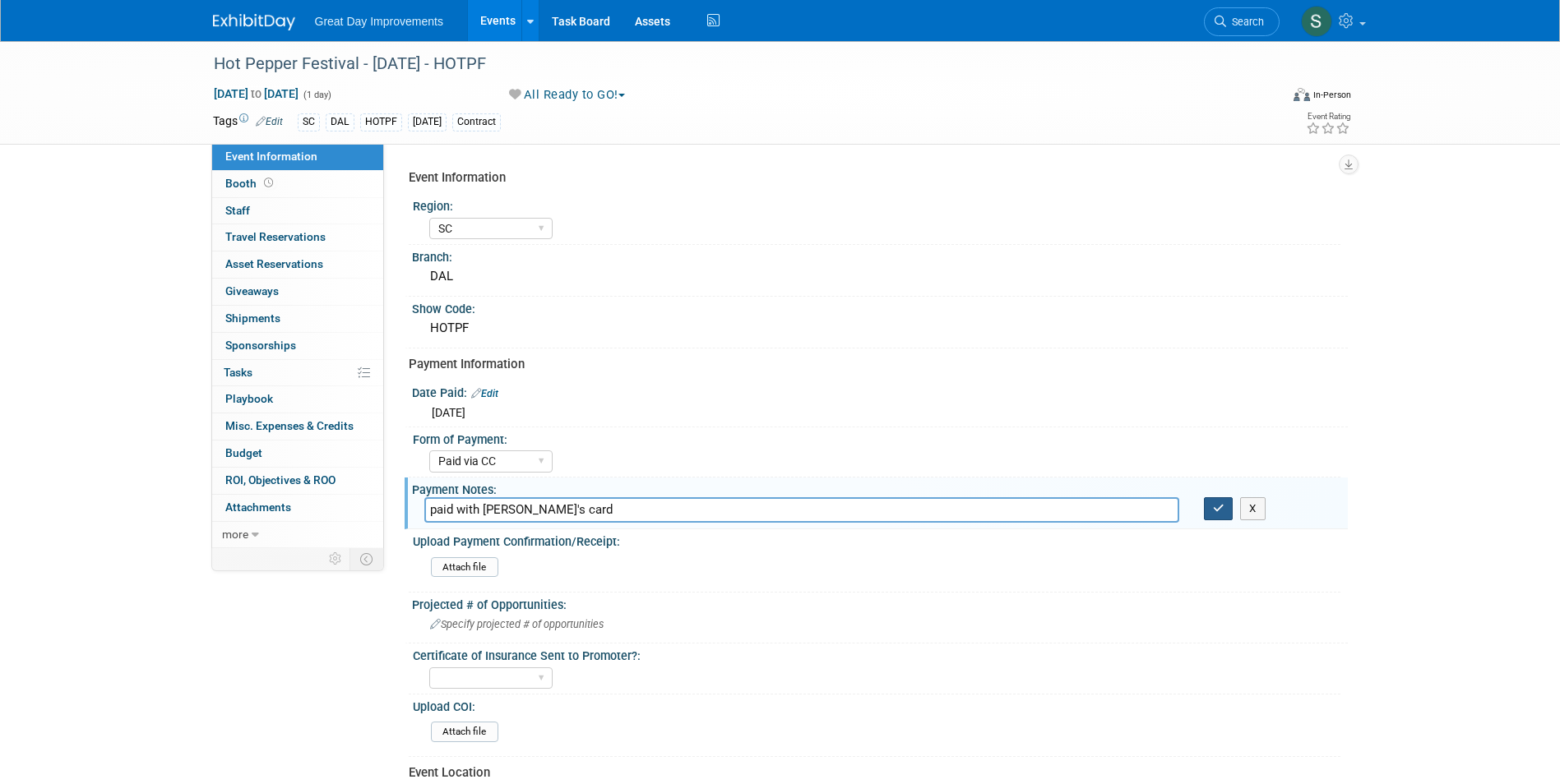
click at [1217, 514] on button "button" at bounding box center [1218, 509] width 29 height 23
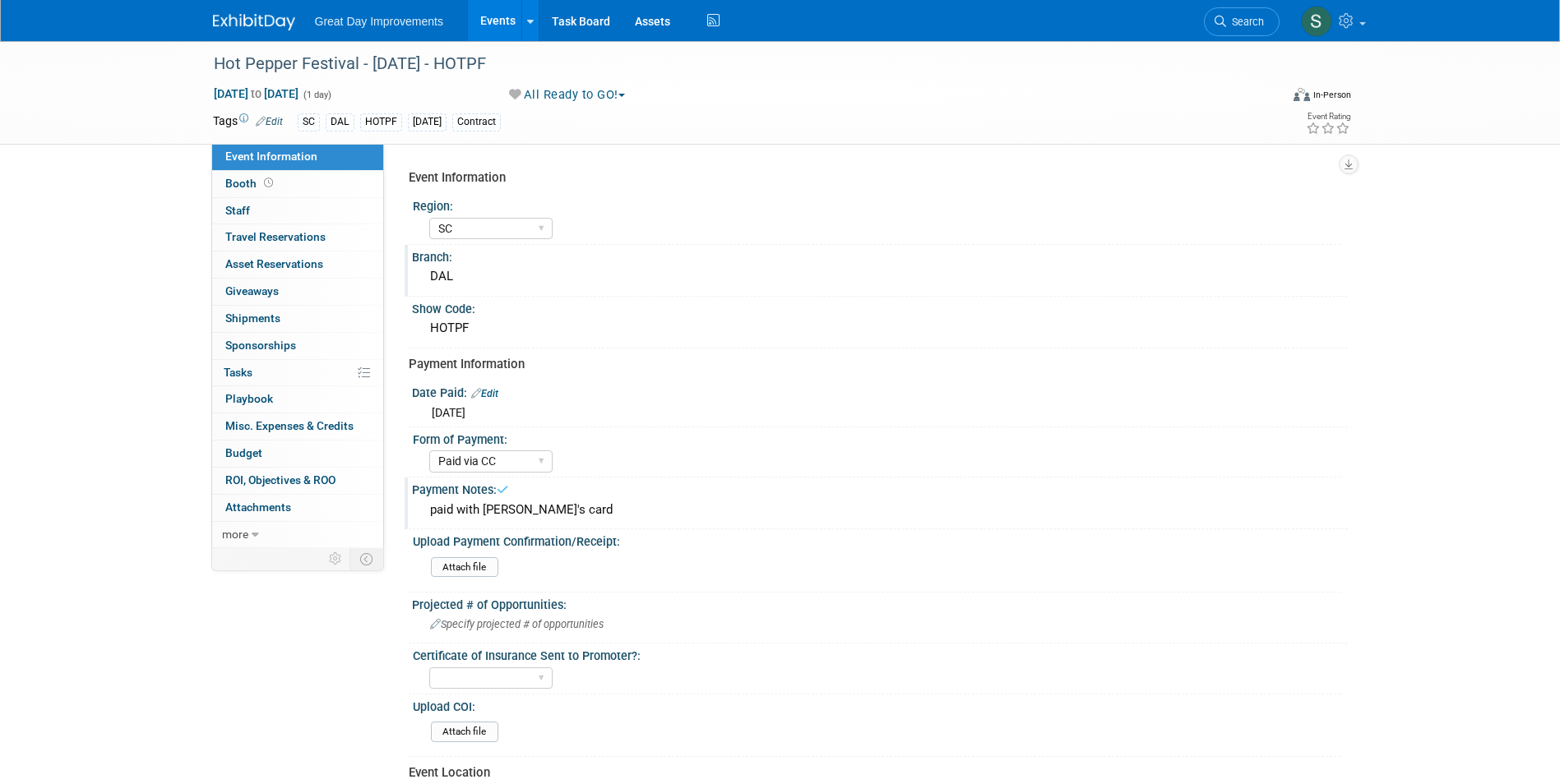
click at [898, 255] on div "Branch:" at bounding box center [880, 255] width 936 height 21
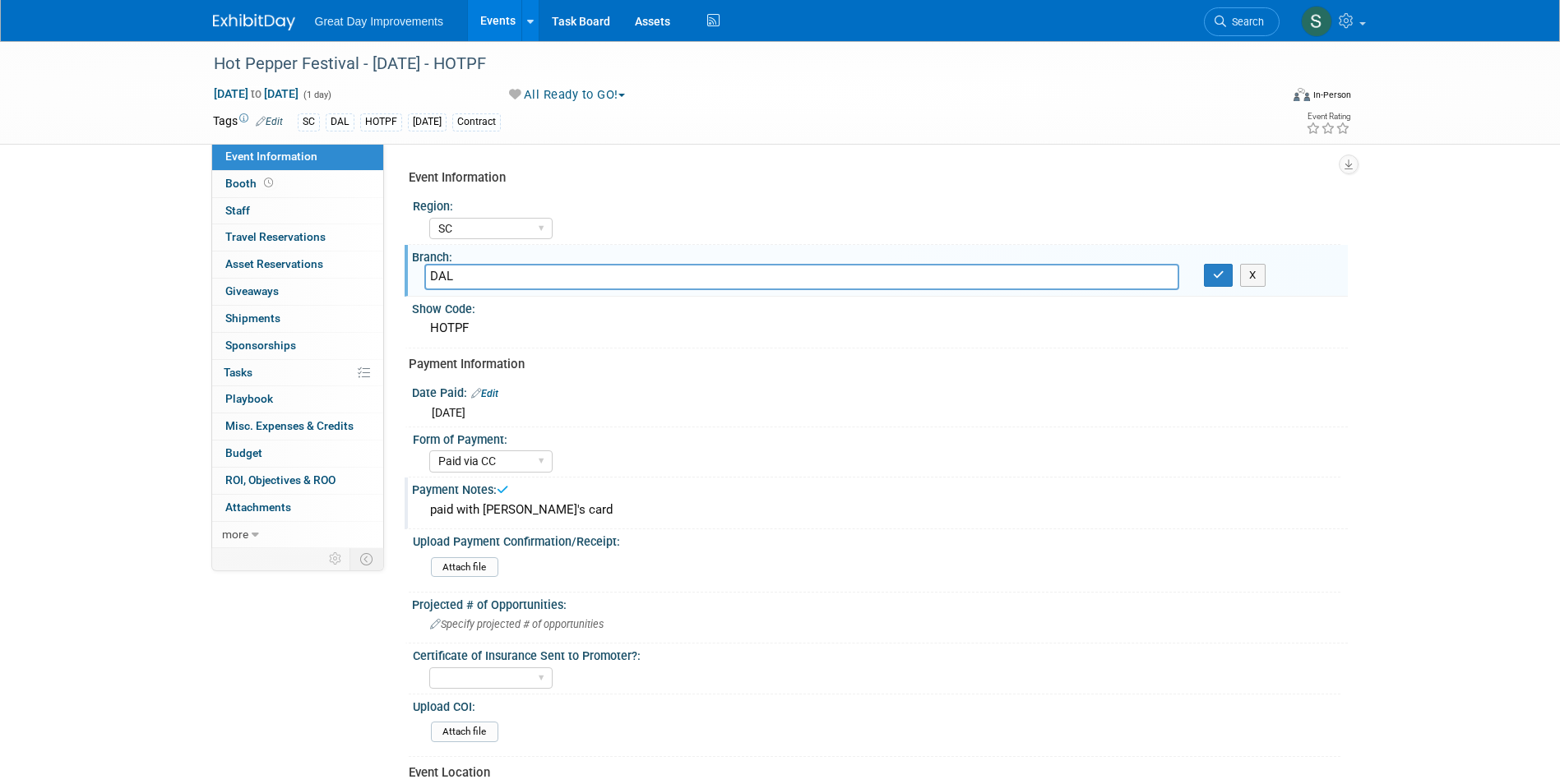
click at [747, 105] on div "Oct 25, 2025 to Oct 25, 2025 (1 day) Oct 25, 2025 to Oct 25, 2025 All Ready to …" at bounding box center [783, 98] width 1164 height 25
click at [1222, 278] on icon "button" at bounding box center [1219, 274] width 12 height 11
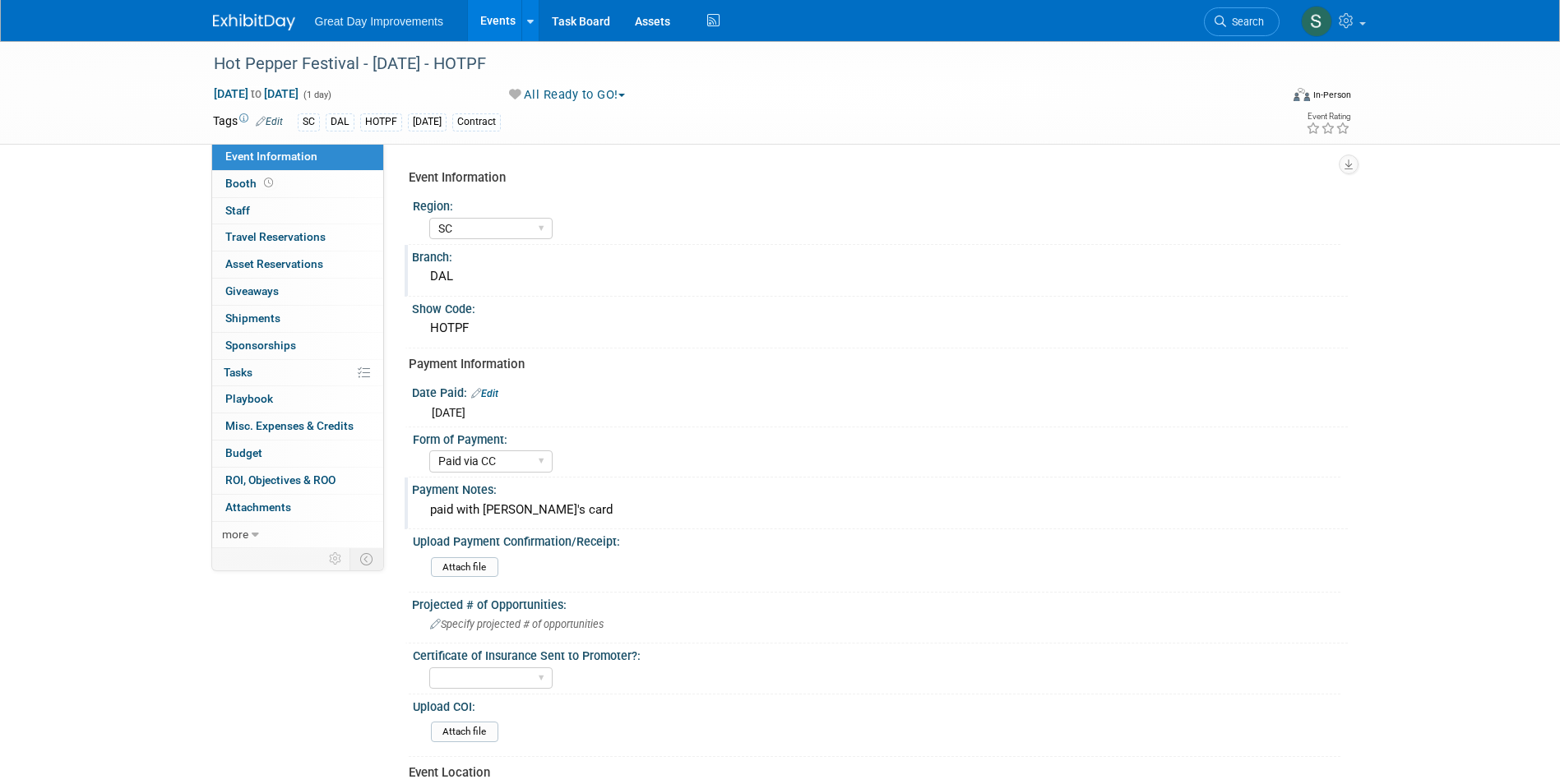
click at [249, 13] on link at bounding box center [264, 14] width 102 height 13
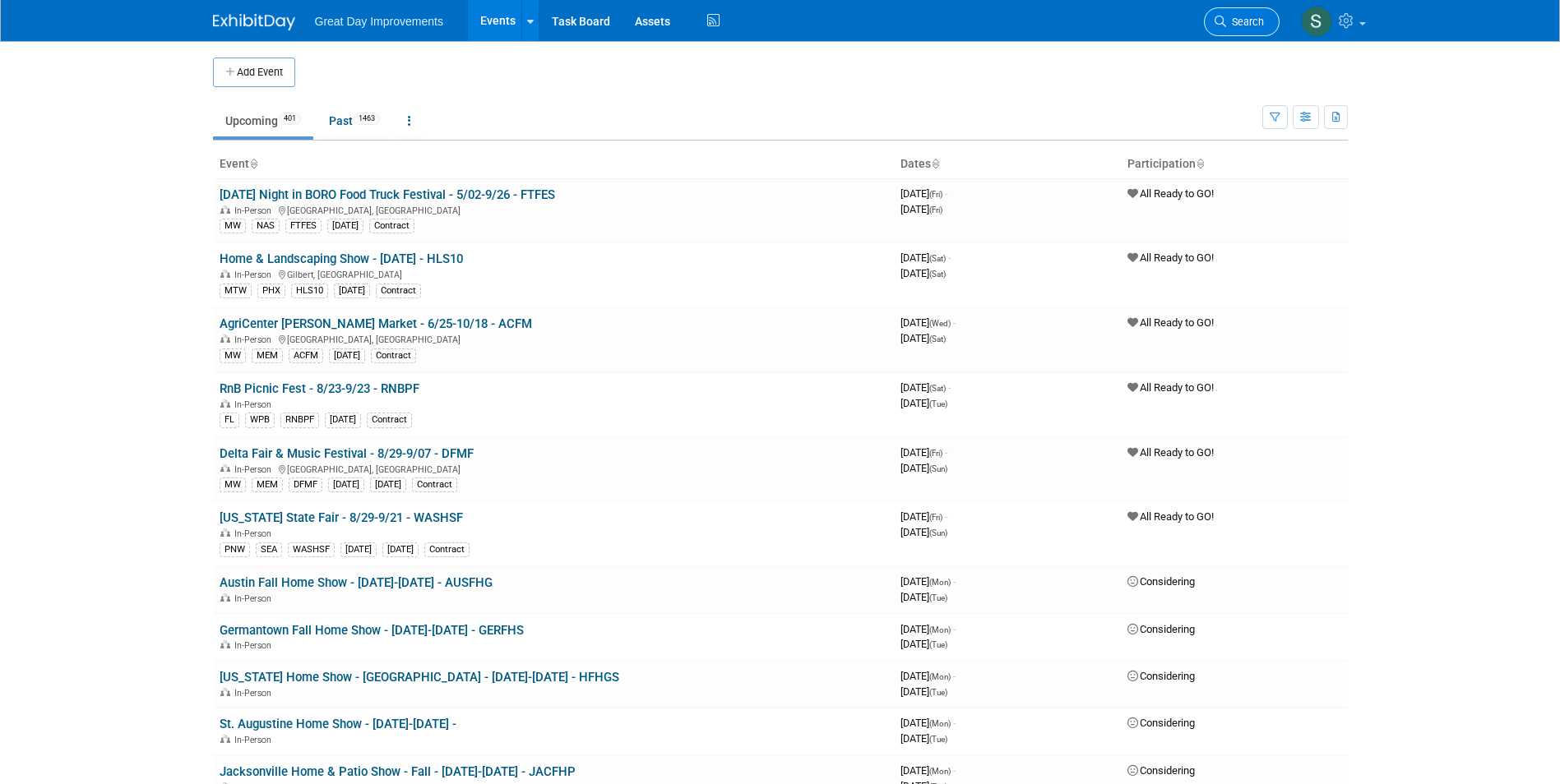
click at [1244, 18] on span "Search" at bounding box center [1245, 22] width 38 height 13
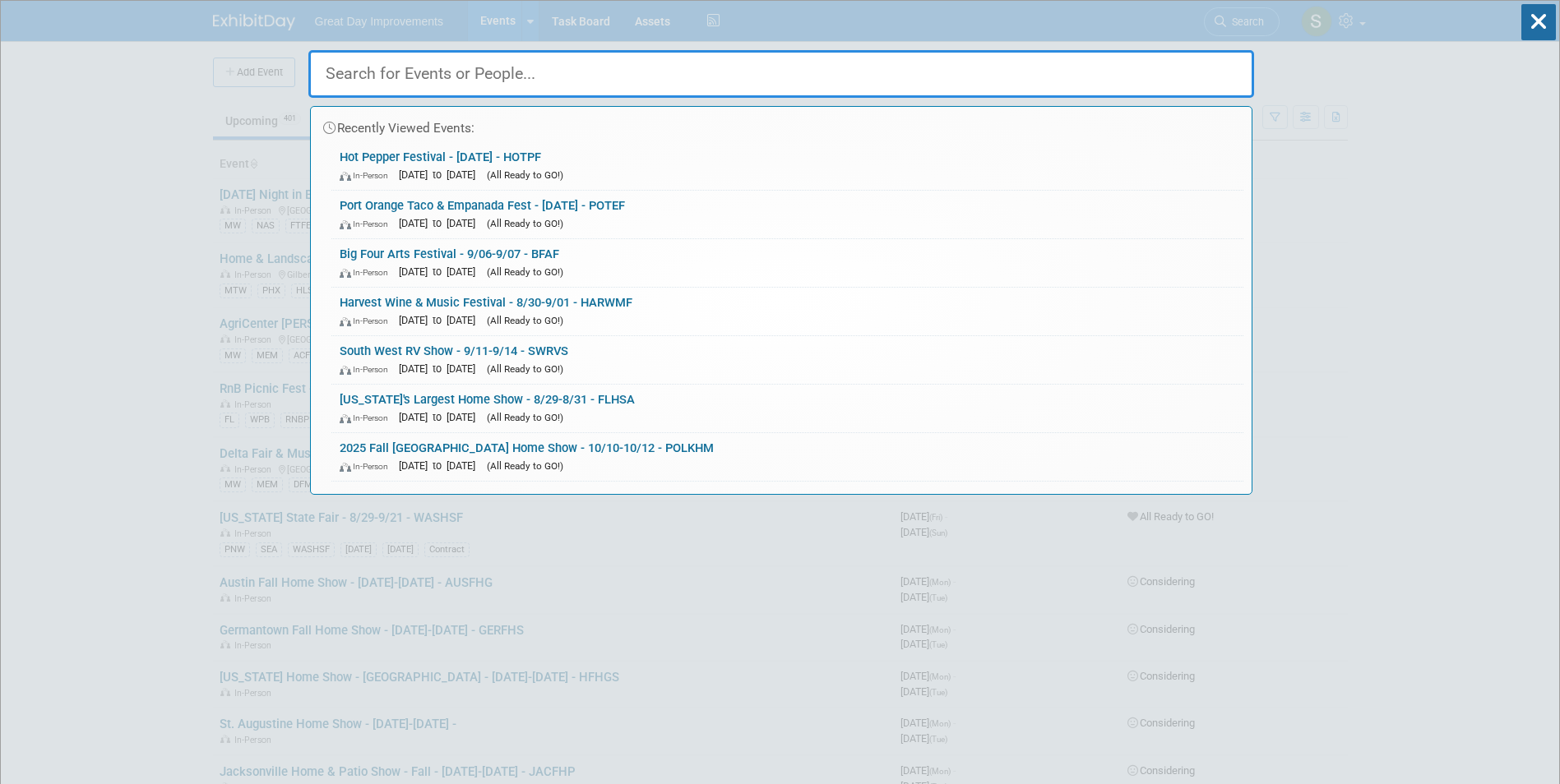
click at [599, 78] on input "text" at bounding box center [782, 73] width 946 height 48
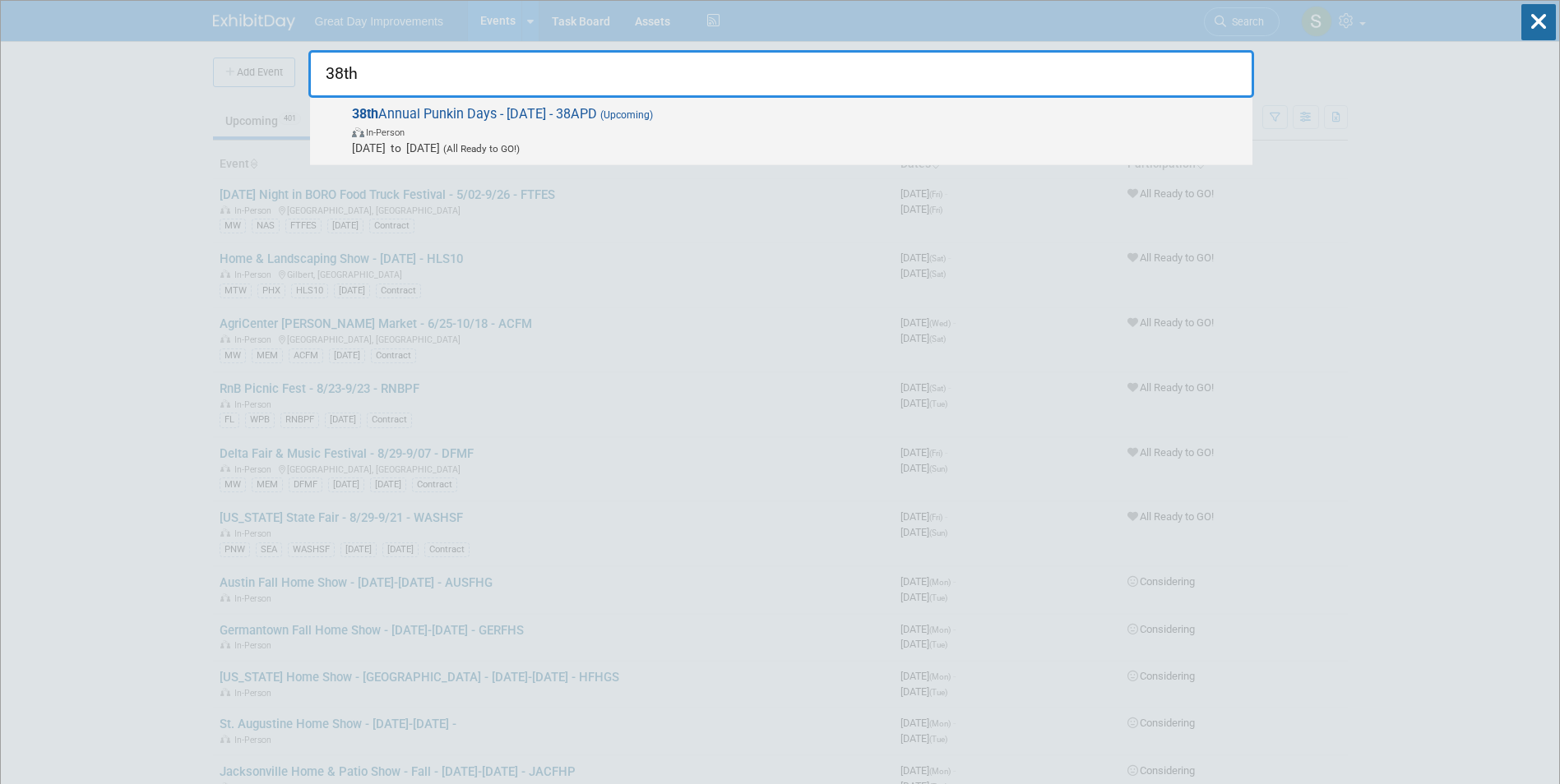
type input "38th"
click at [471, 144] on span "Oct 11, 2025 to Oct 11, 2025 (All Ready to GO!)" at bounding box center [798, 148] width 892 height 17
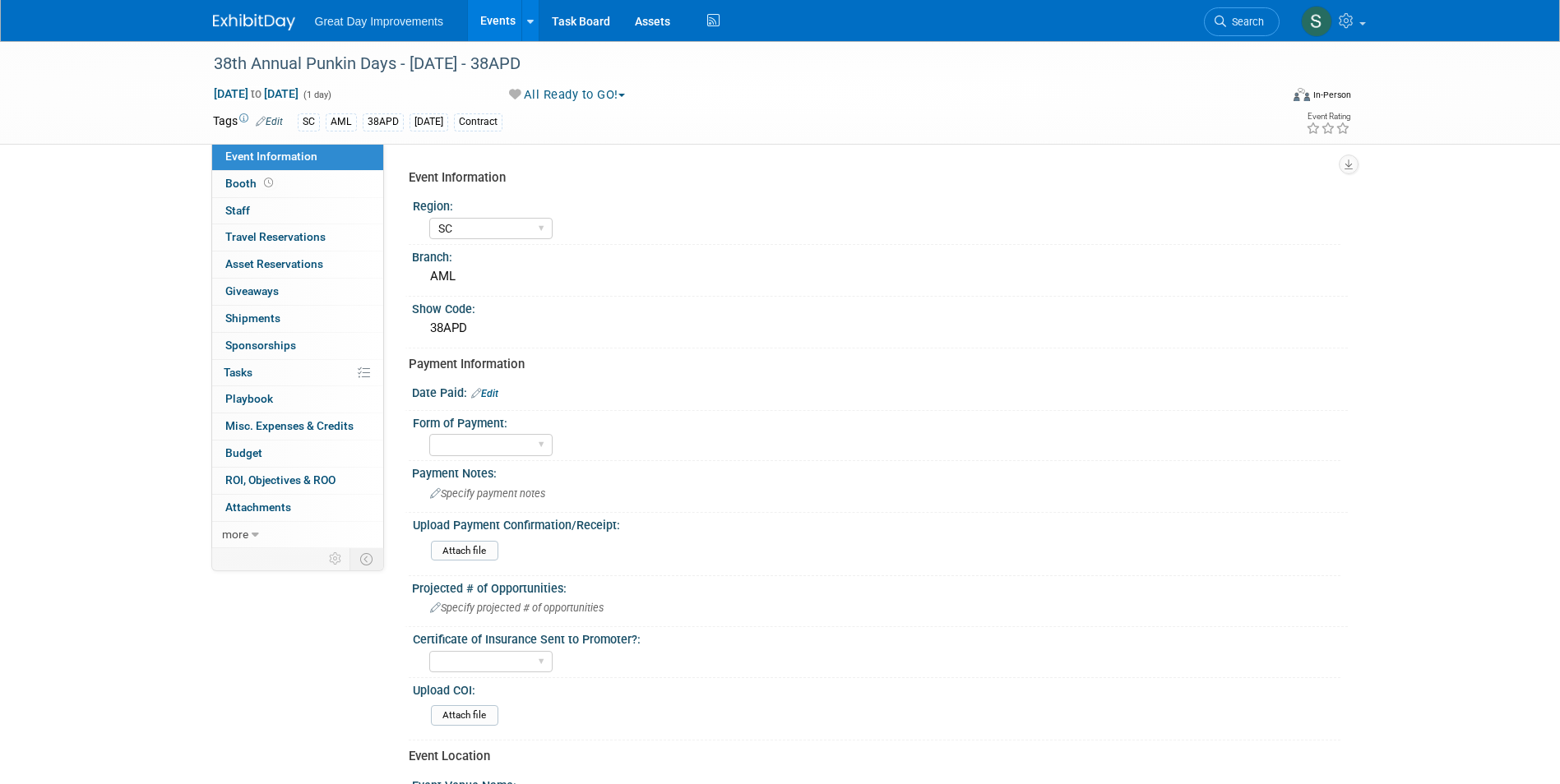
select select "SC"
click at [402, 49] on div "38th Annual Punkin Days - [DATE] - 38APD" at bounding box center [731, 63] width 1047 height 29
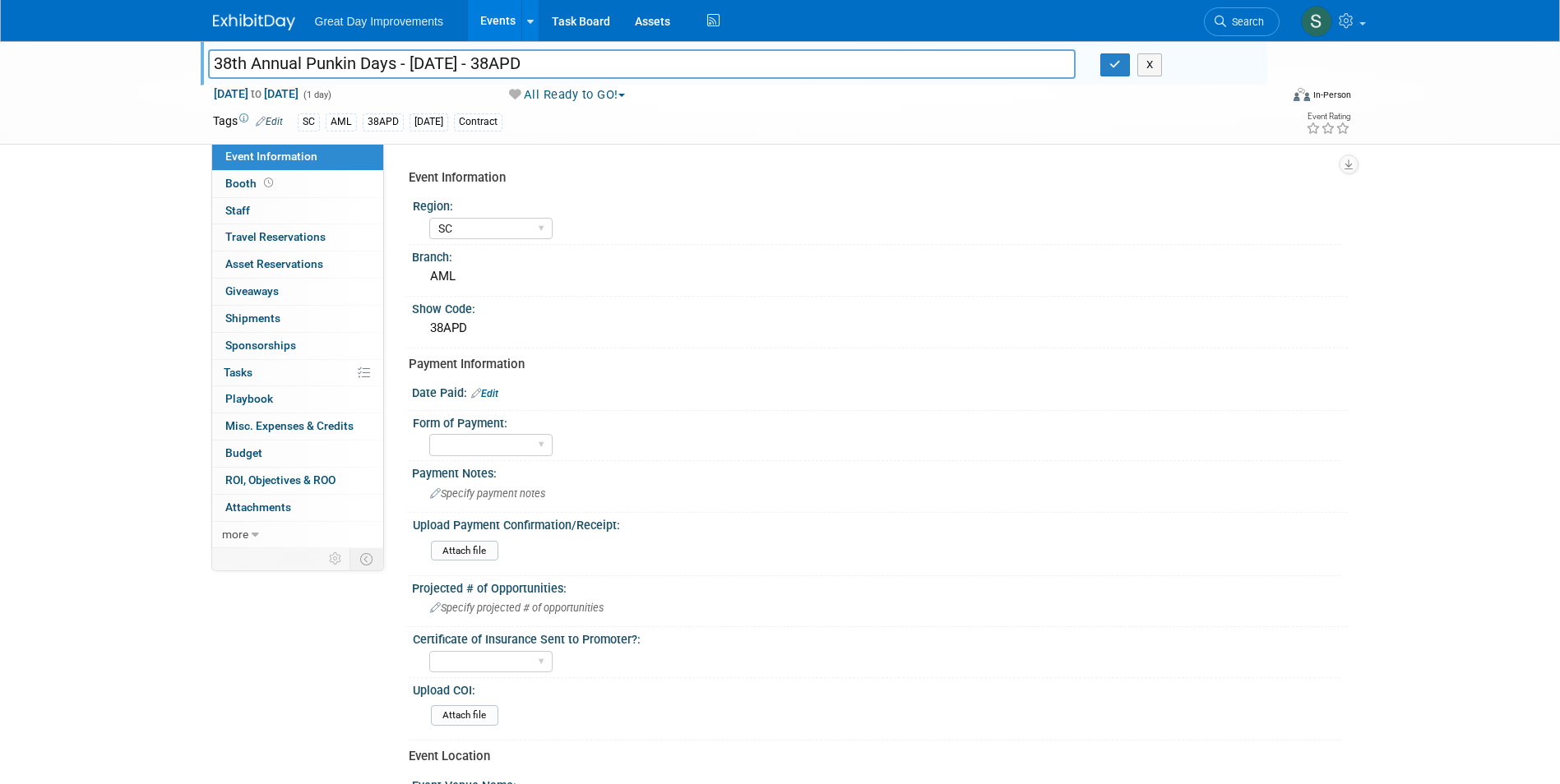
drag, startPoint x: 395, startPoint y: 63, endPoint x: 224, endPoint y: 68, distance: 171.1
click at [214, 68] on input "38th Annual Punkin Days - [DATE] - 38APD" at bounding box center [642, 63] width 868 height 28
click at [1126, 58] on button "button" at bounding box center [1115, 65] width 29 height 23
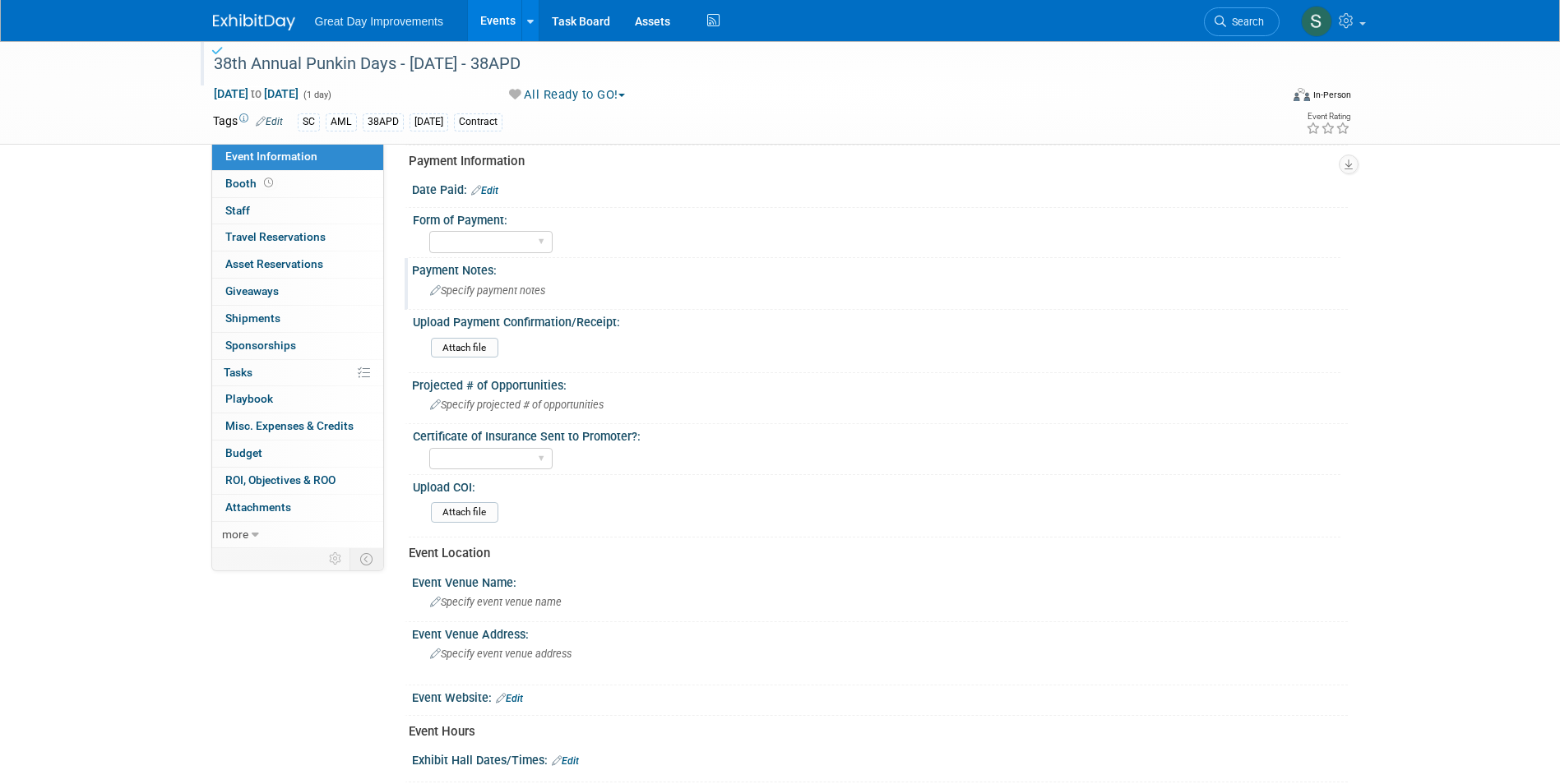
scroll to position [247, 0]
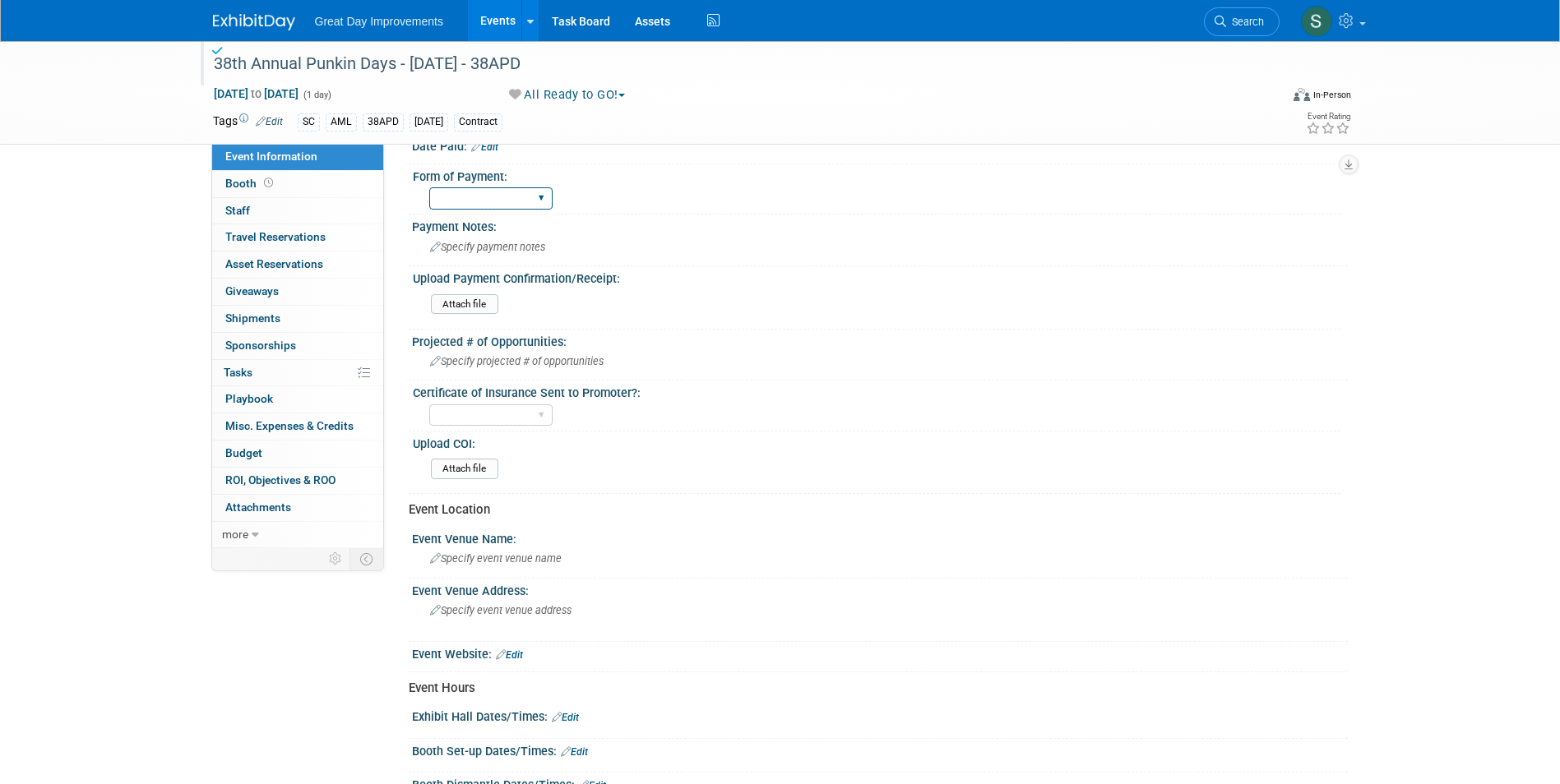
click at [503, 194] on select "Paid via CC Check Requested Pay at the Gate Other" at bounding box center [491, 199] width 123 height 23
select select "Check Requested"
click at [430, 188] on select "Paid via CC Check Requested Pay at the Gate Other" at bounding box center [491, 199] width 123 height 23
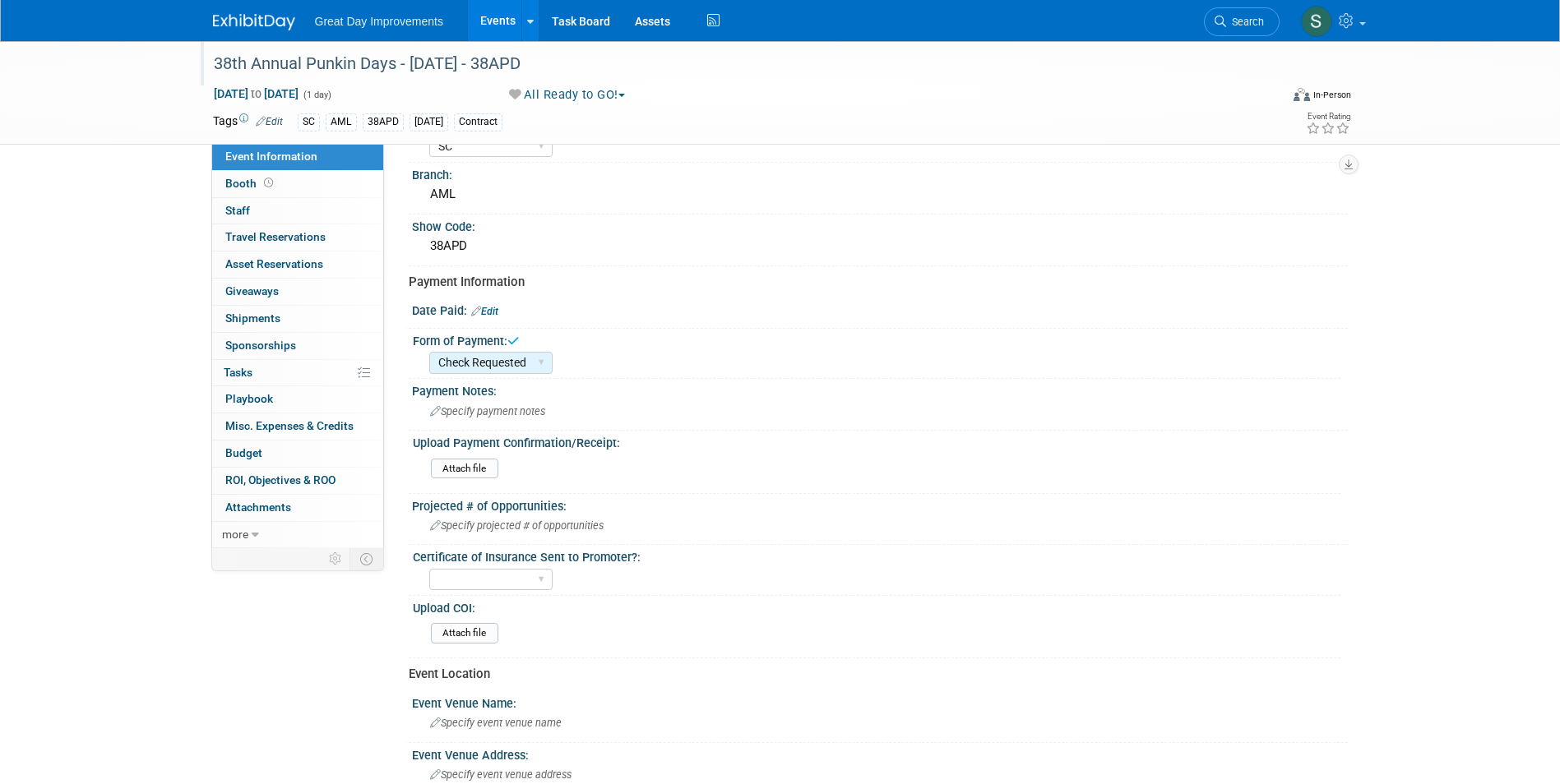
drag, startPoint x: 479, startPoint y: 316, endPoint x: 487, endPoint y: 315, distance: 8.1
click at [480, 316] on icon at bounding box center [476, 311] width 10 height 11
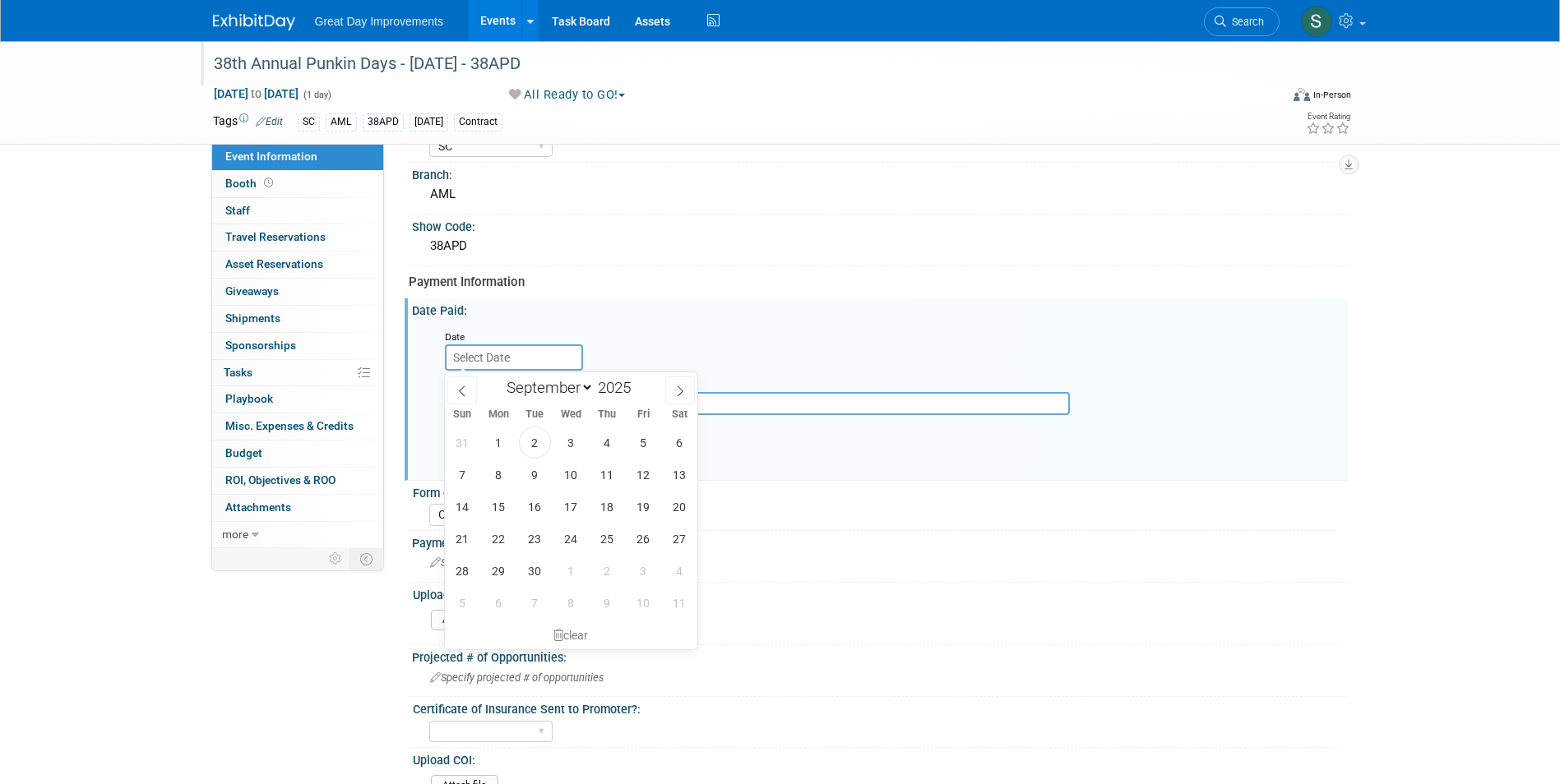
click at [492, 365] on input "text" at bounding box center [514, 358] width 138 height 27
click at [544, 435] on span "2" at bounding box center [535, 443] width 32 height 32
type input "Sep 2, 2025"
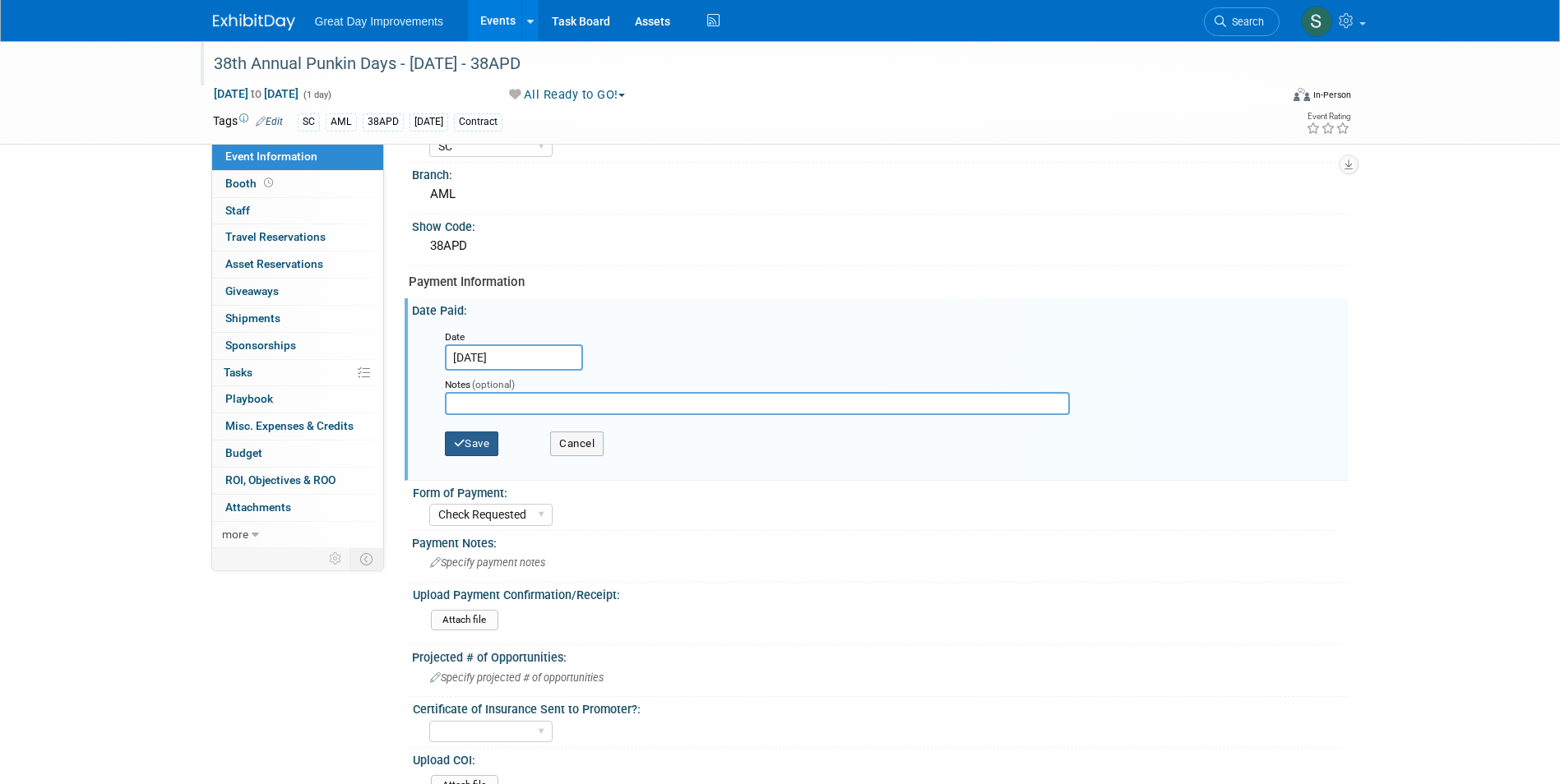
click at [496, 435] on button "Save" at bounding box center [471, 444] width 54 height 25
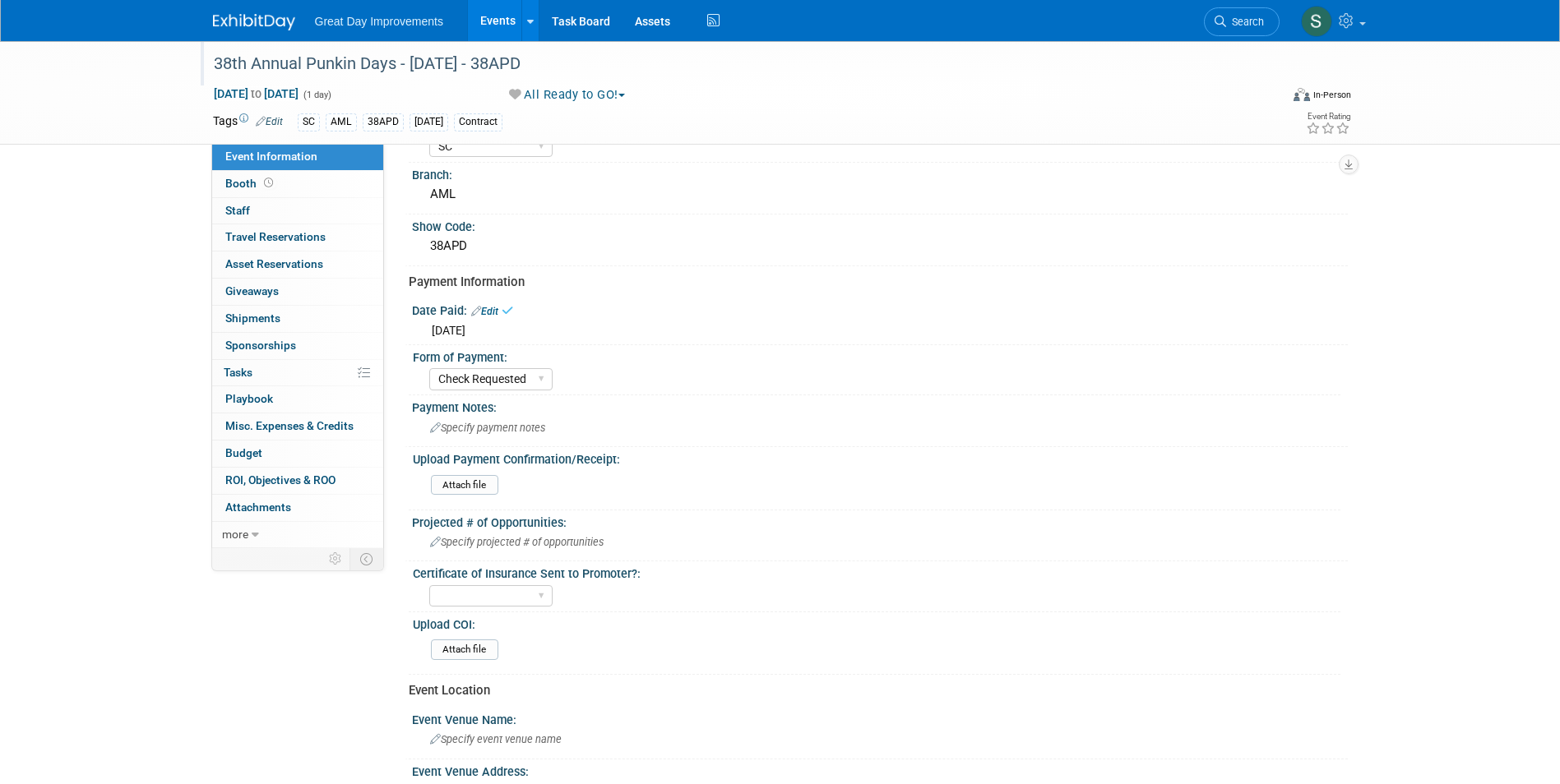
click at [220, 28] on img at bounding box center [254, 23] width 83 height 17
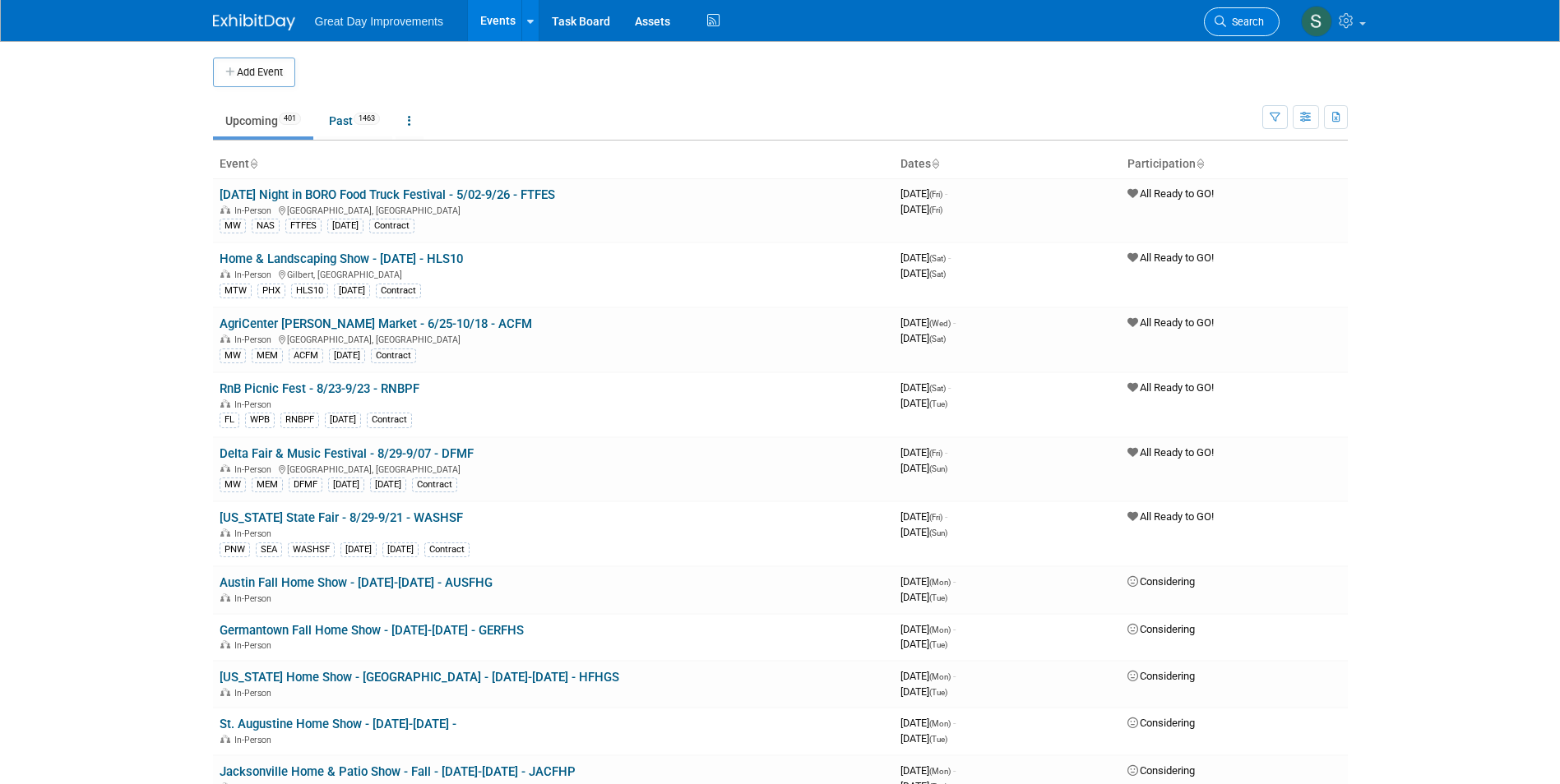
click at [1255, 13] on link "Search" at bounding box center [1241, 22] width 76 height 28
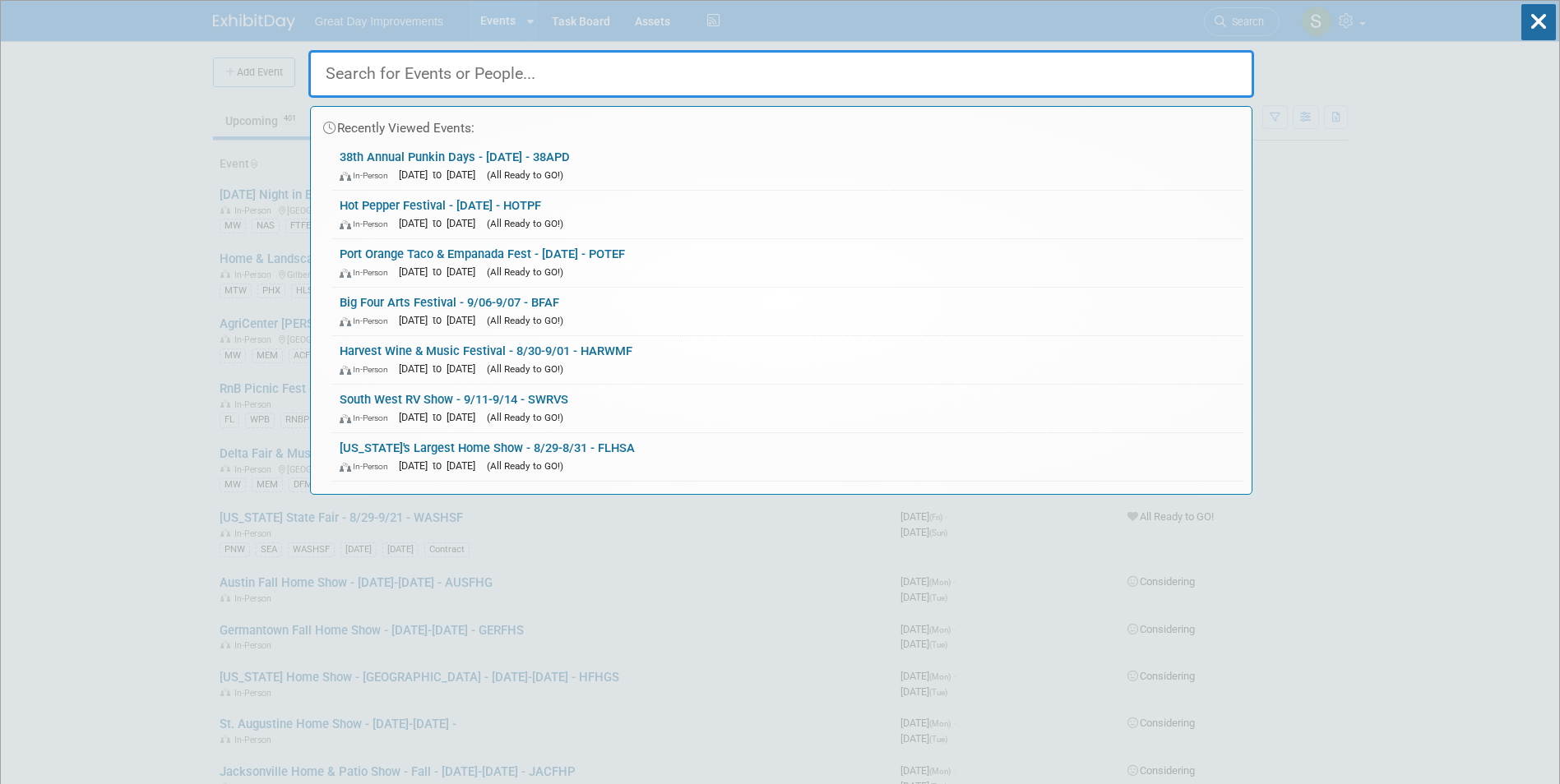
click at [484, 82] on input "text" at bounding box center [782, 73] width 946 height 48
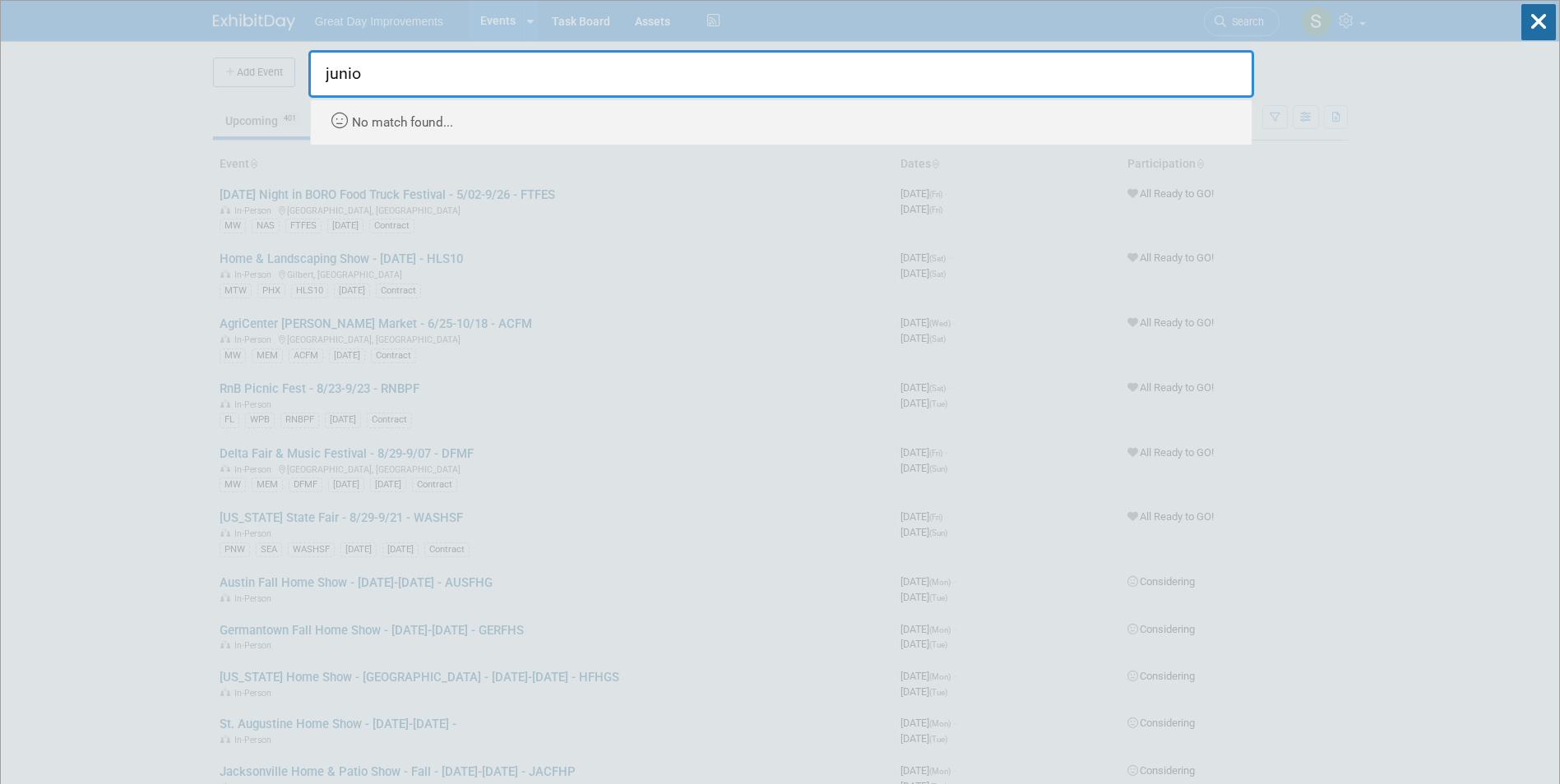
type input "junio"
drag, startPoint x: 374, startPoint y: 76, endPoint x: 235, endPoint y: 76, distance: 139.0
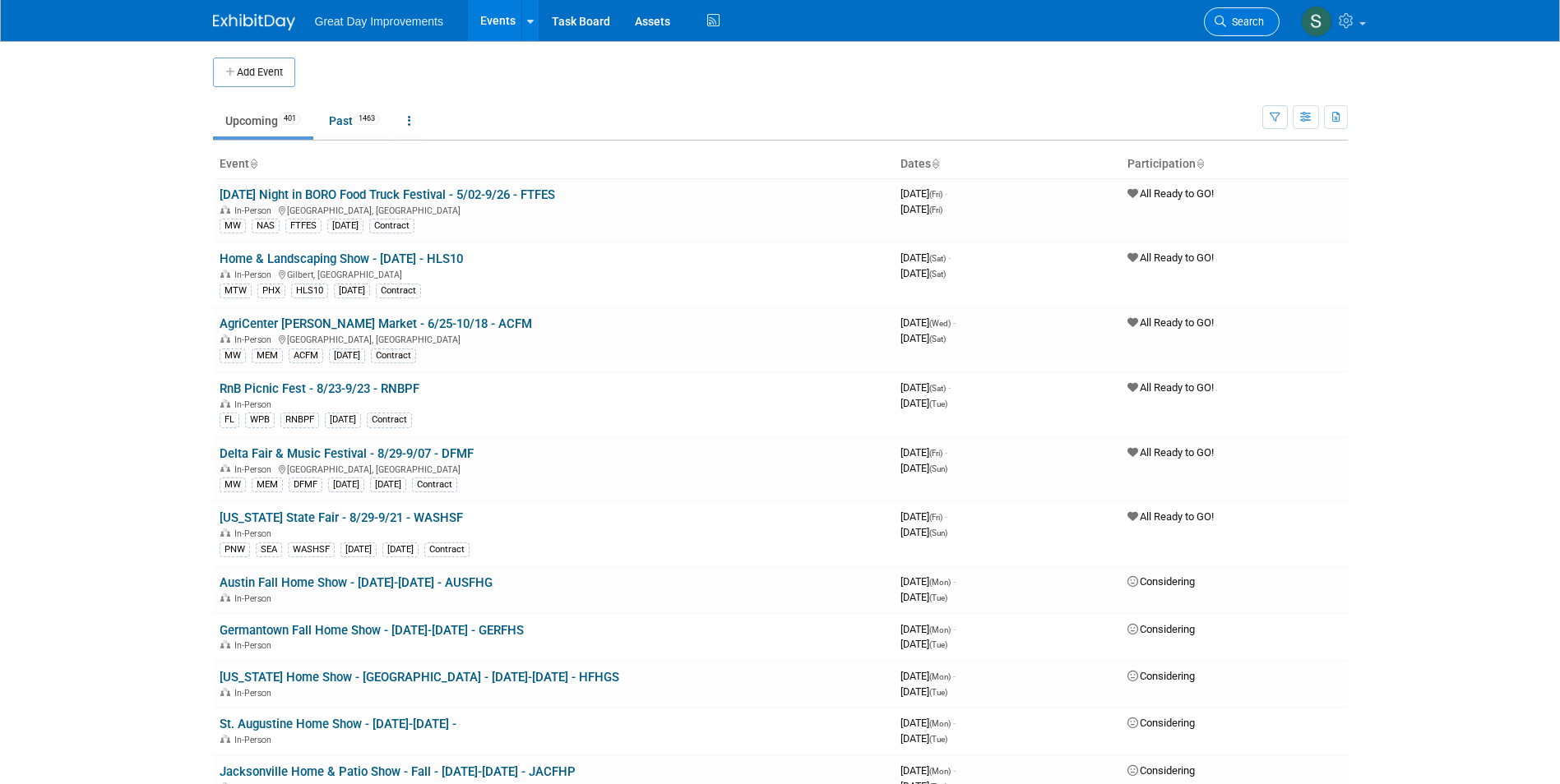
drag, startPoint x: 1283, startPoint y: 32, endPoint x: 1257, endPoint y: 28, distance: 26.3
click at [1257, 28] on ul "Search" at bounding box center [1247, 20] width 88 height 40
drag, startPoint x: 1257, startPoint y: 28, endPoint x: 1250, endPoint y: 24, distance: 8.1
click at [1250, 24] on span "Search" at bounding box center [1245, 22] width 38 height 13
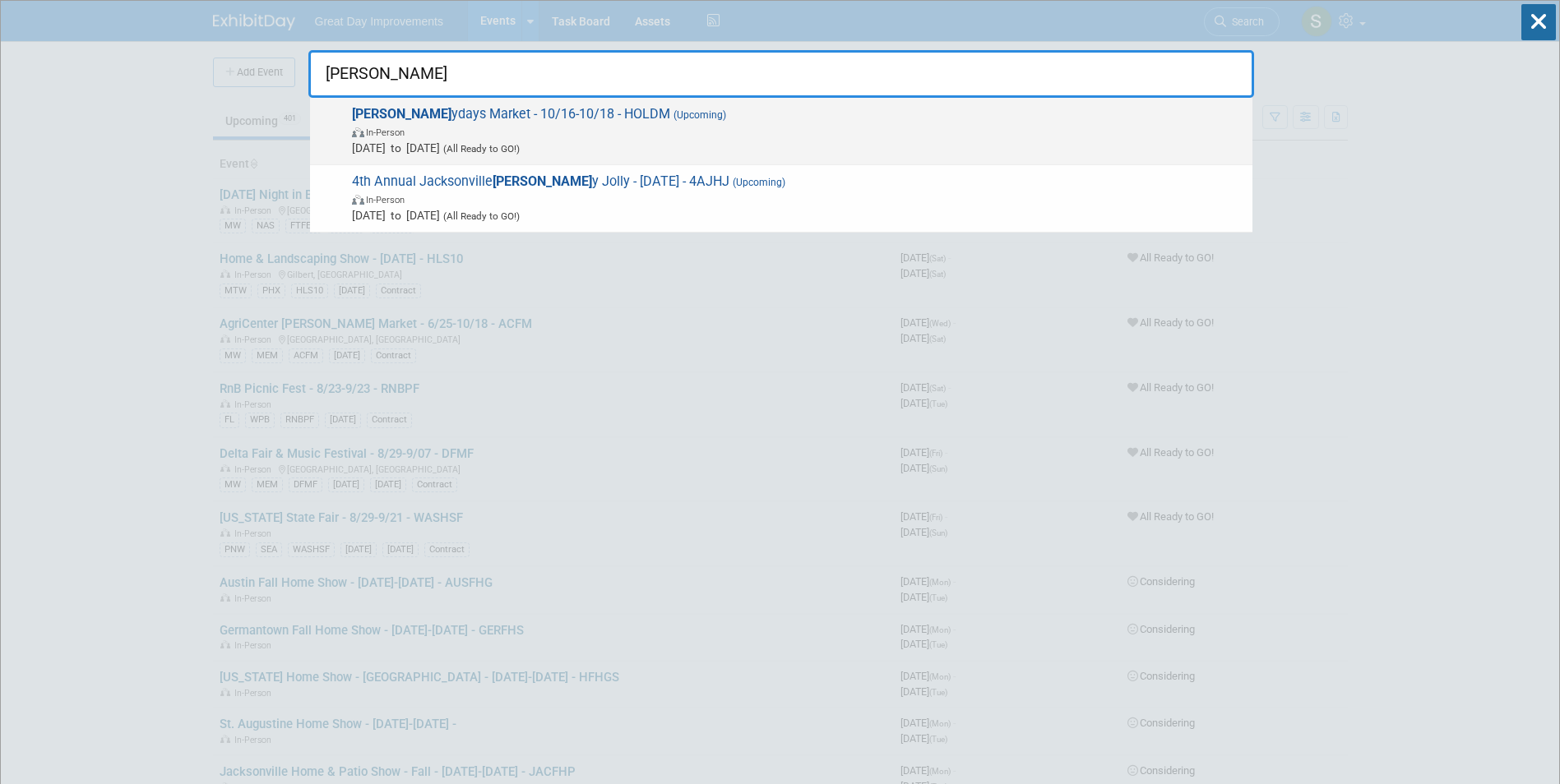
type input "holl"
click at [460, 145] on span "Oct 16, 2025 to Oct 18, 2025 (All Ready to GO!)" at bounding box center [798, 148] width 892 height 17
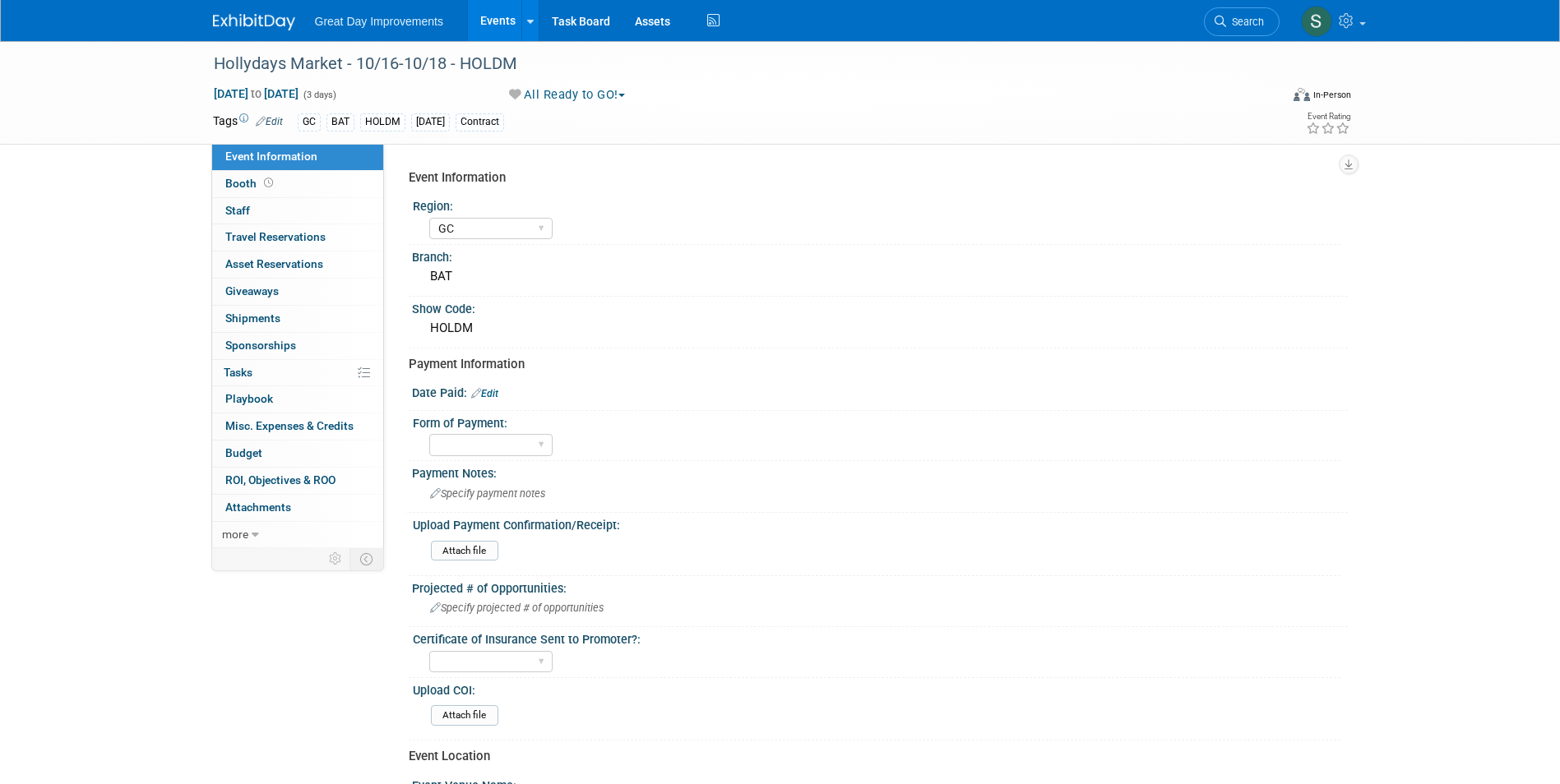
select select "GC"
click at [438, 425] on div "Form of Payment:" at bounding box center [877, 421] width 928 height 21
click at [453, 440] on select "Paid via CC Check Requested Pay at the Gate Other" at bounding box center [491, 445] width 123 height 23
select select "Paid via CC"
click at [430, 434] on select "Paid via CC Check Requested Pay at the Gate Other" at bounding box center [491, 445] width 123 height 23
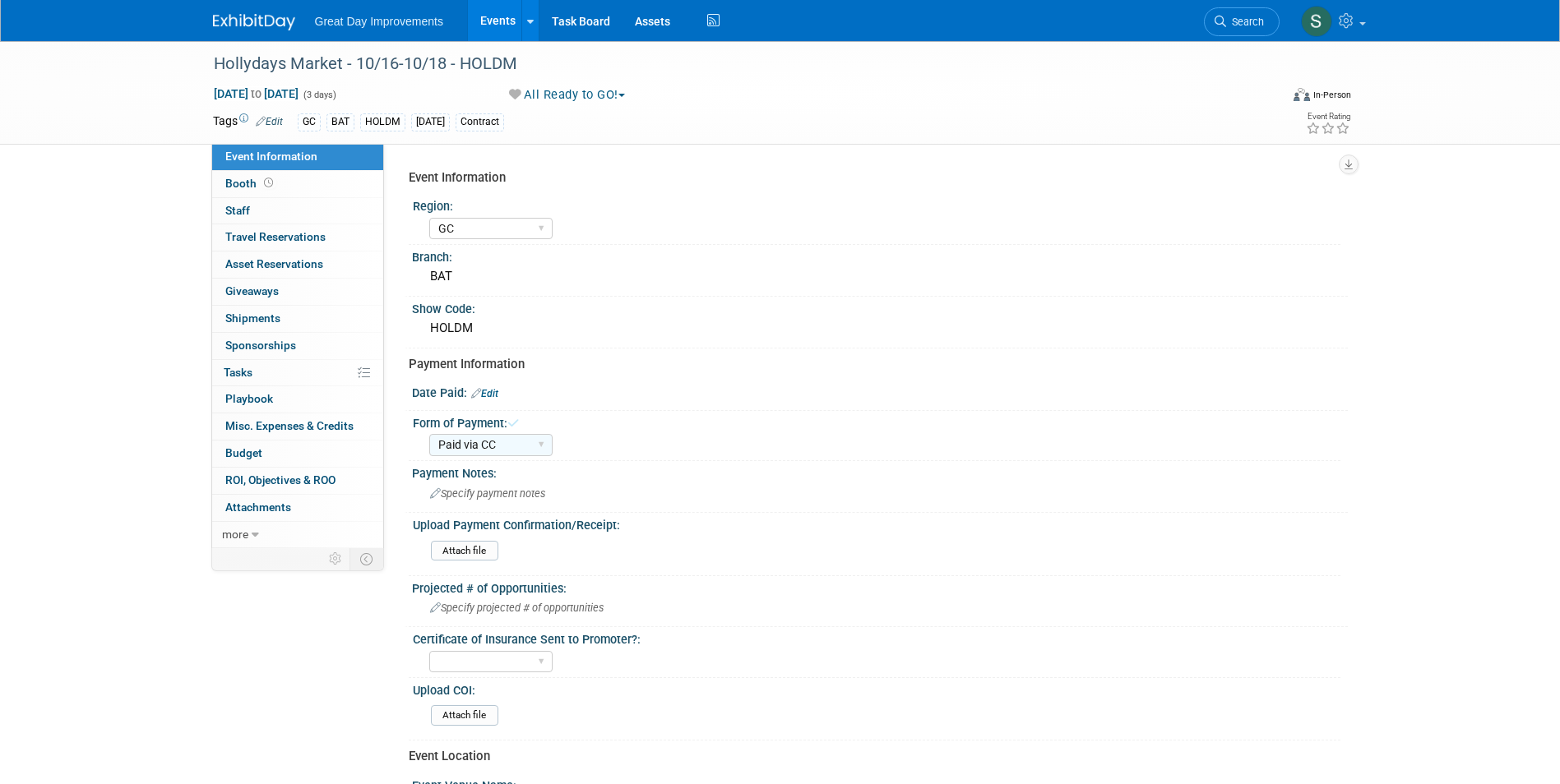
click at [492, 394] on link "Edit" at bounding box center [485, 394] width 28 height 12
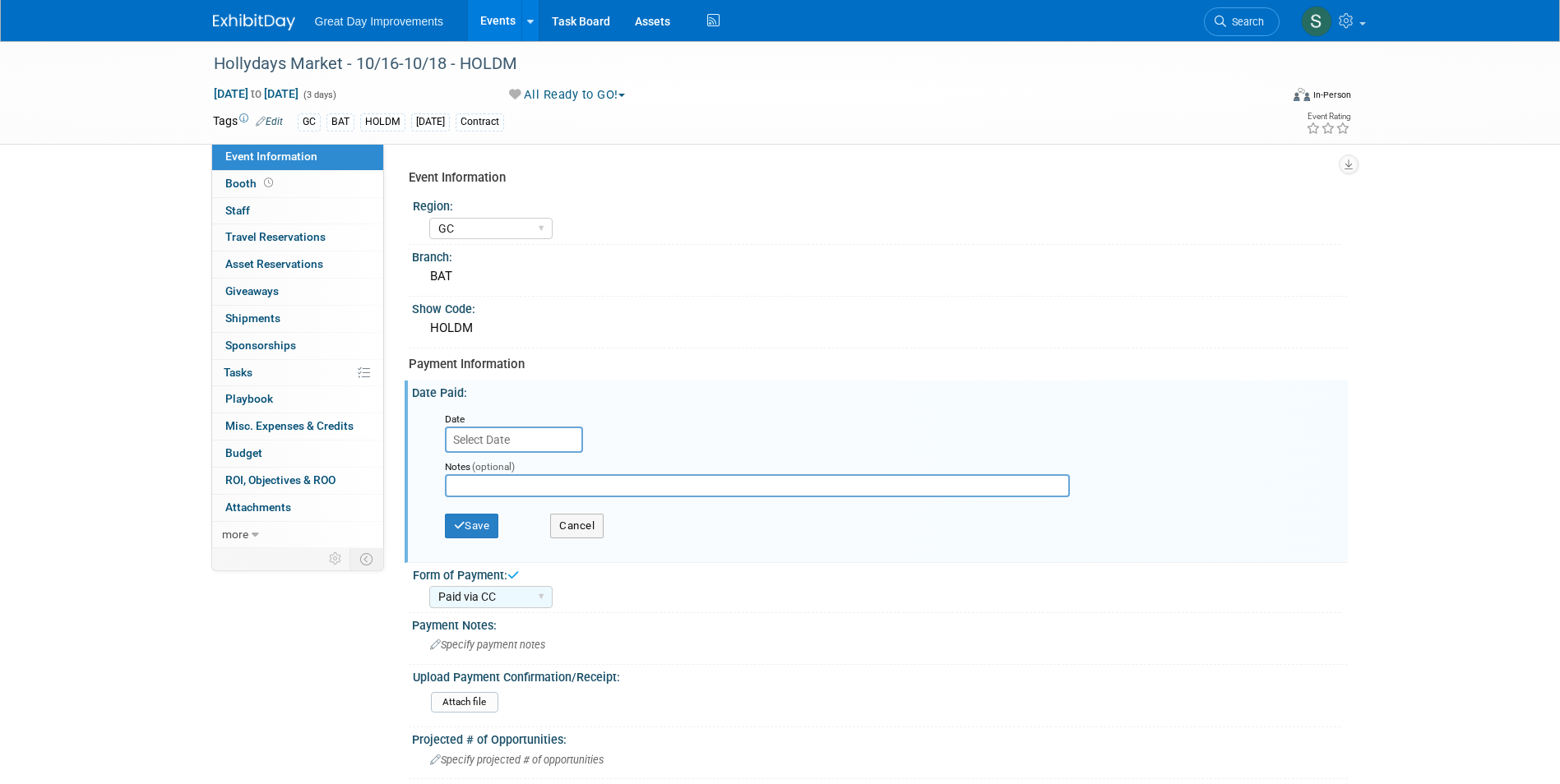
click at [493, 441] on input "text" at bounding box center [514, 440] width 138 height 27
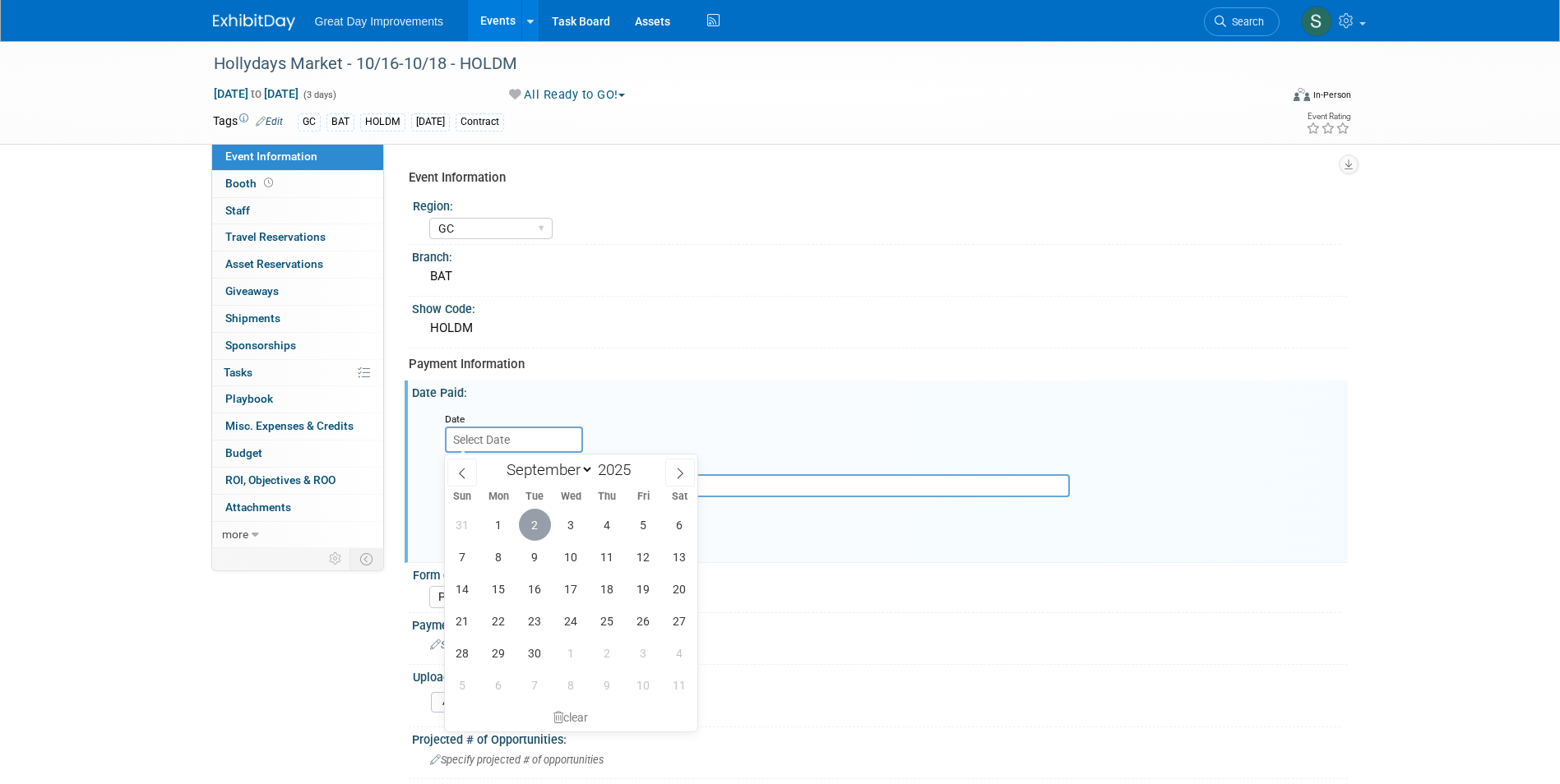
click at [527, 538] on span "2" at bounding box center [535, 525] width 32 height 32
type input "Sep 2, 2025"
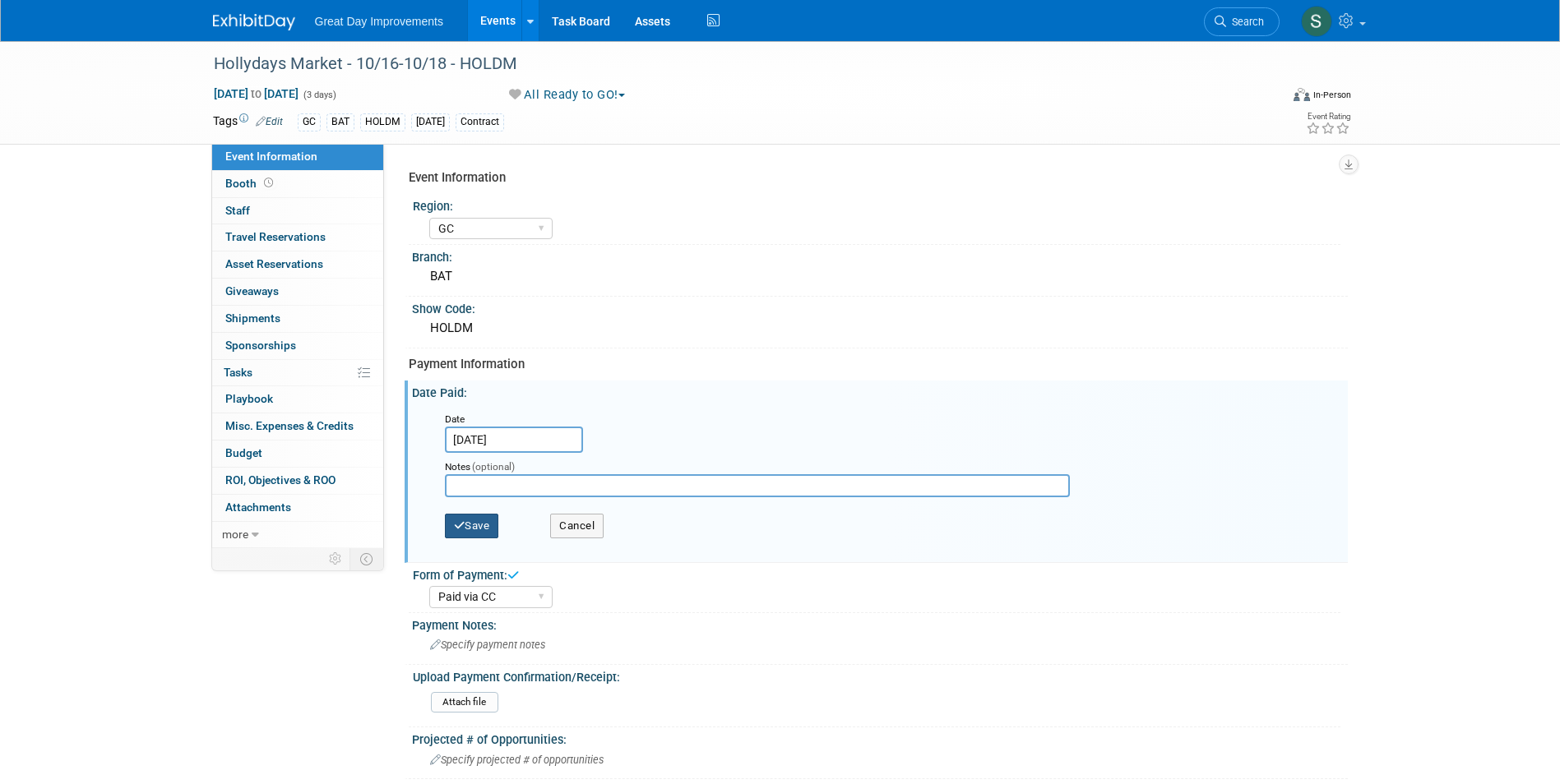
click at [479, 529] on button "Save" at bounding box center [471, 526] width 54 height 25
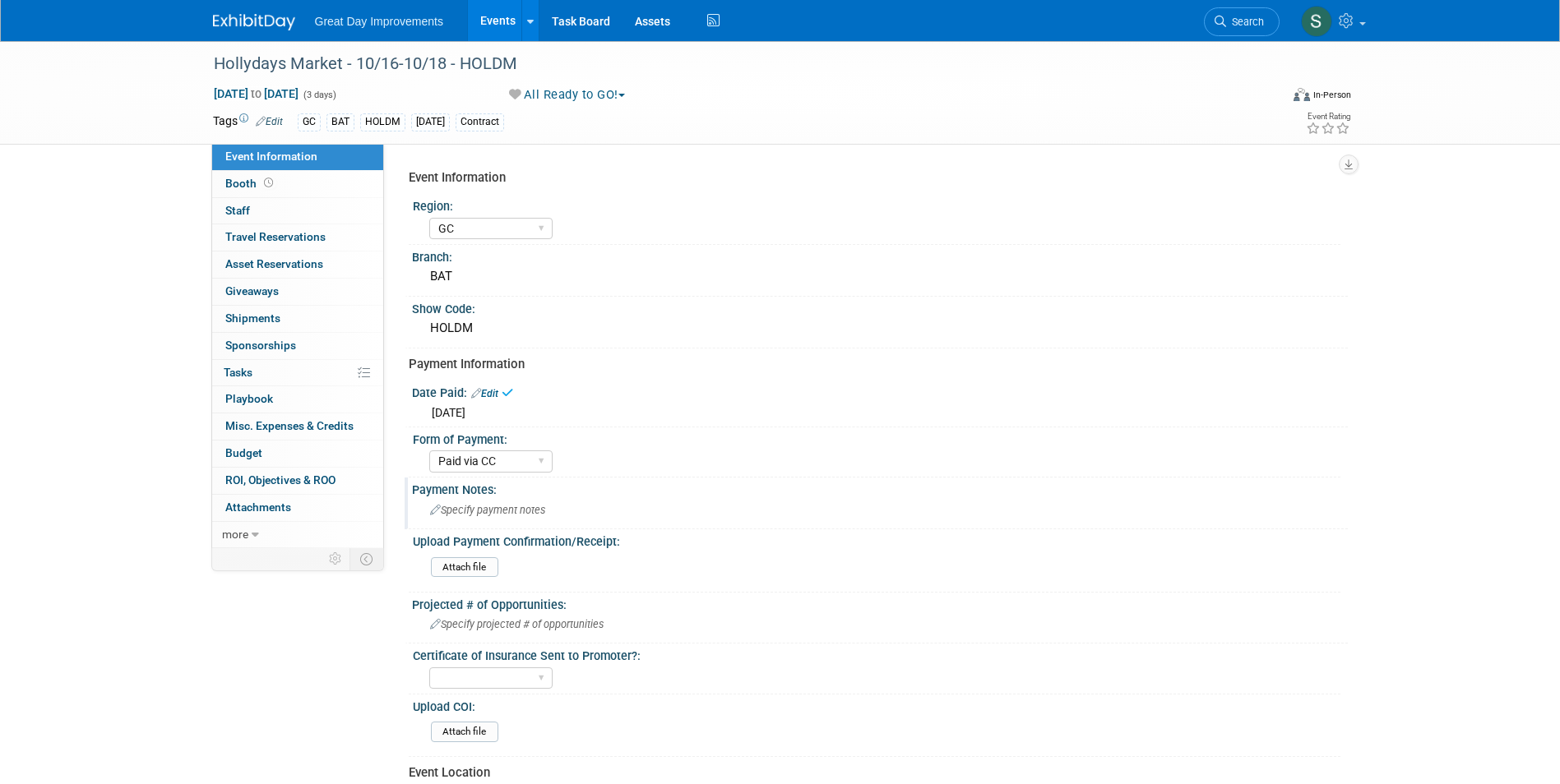
click at [496, 503] on div "Specify payment notes" at bounding box center [880, 510] width 911 height 26
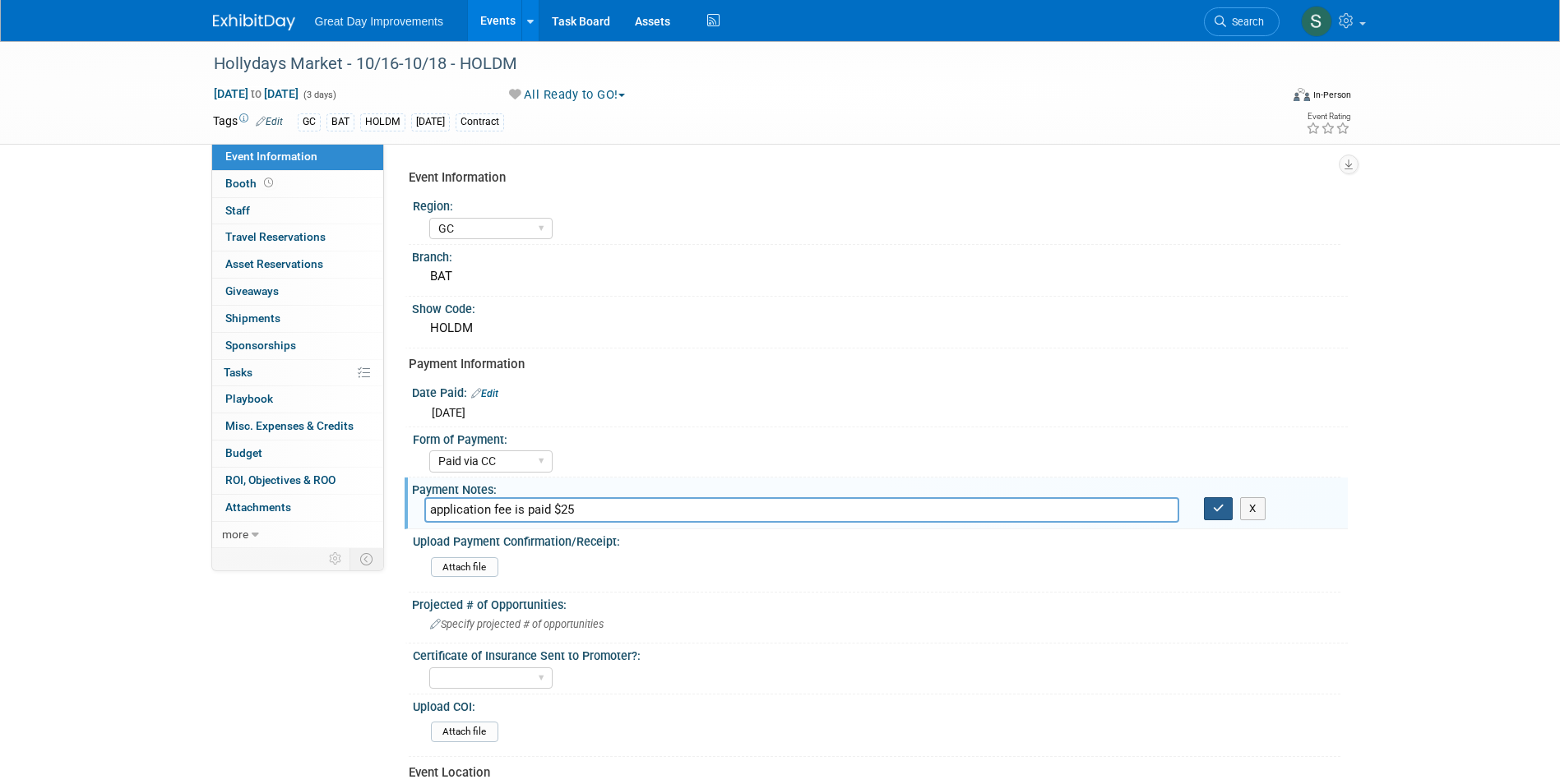
type input "application fee is paid $25"
click at [1217, 504] on icon "button" at bounding box center [1219, 508] width 12 height 11
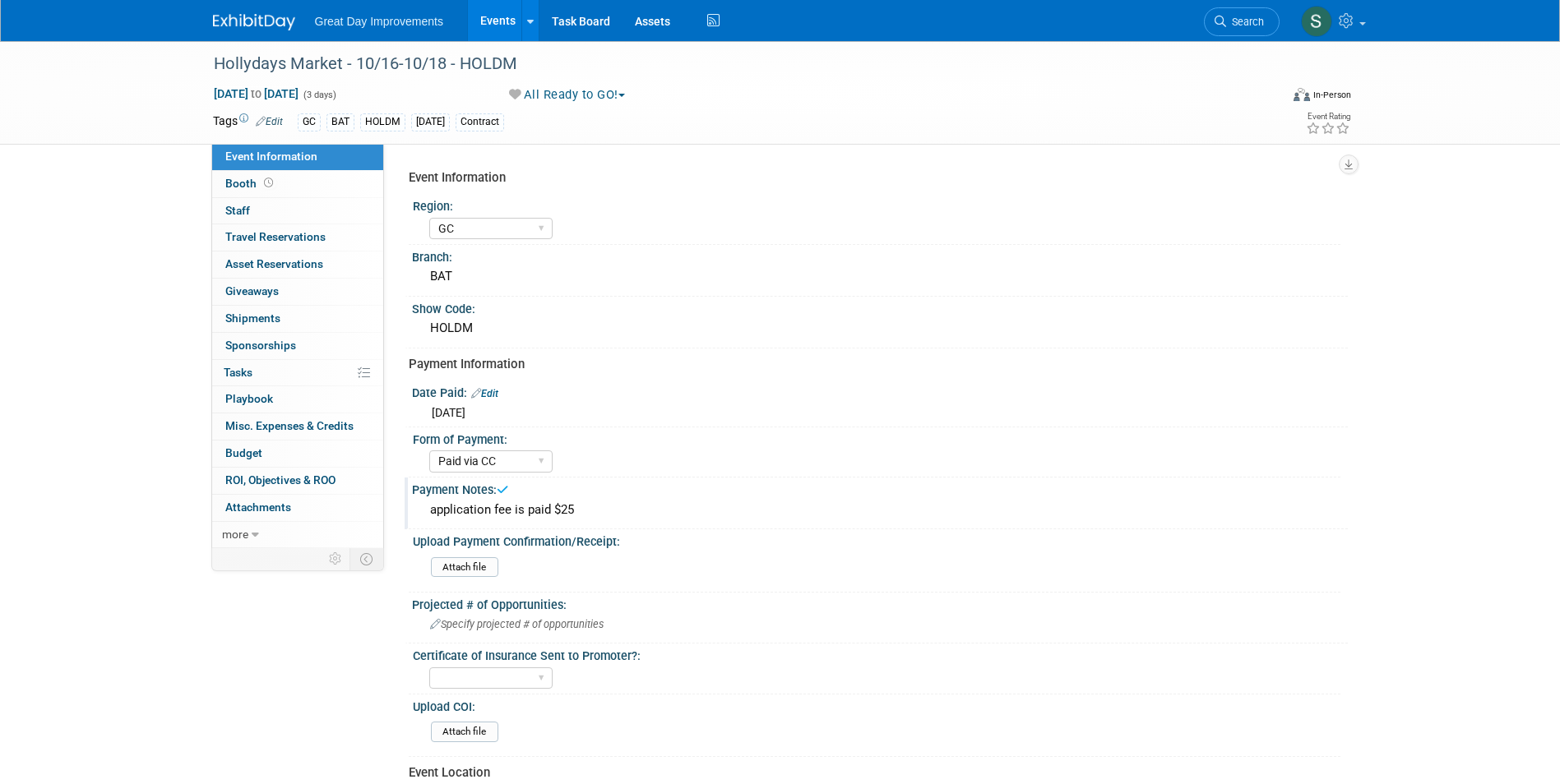
click at [251, 23] on img at bounding box center [254, 23] width 83 height 17
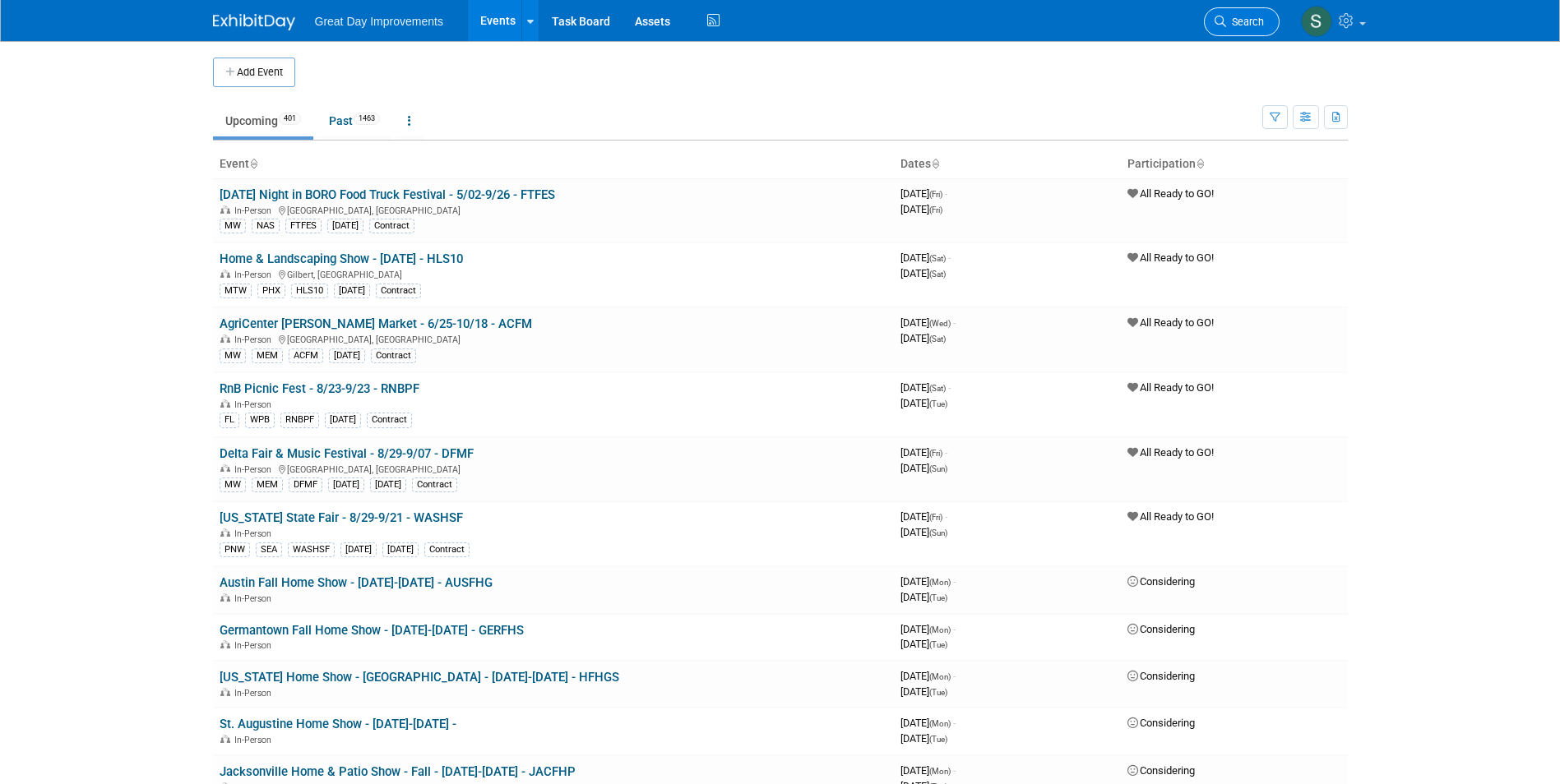
click at [1232, 24] on span "Search" at bounding box center [1245, 22] width 38 height 13
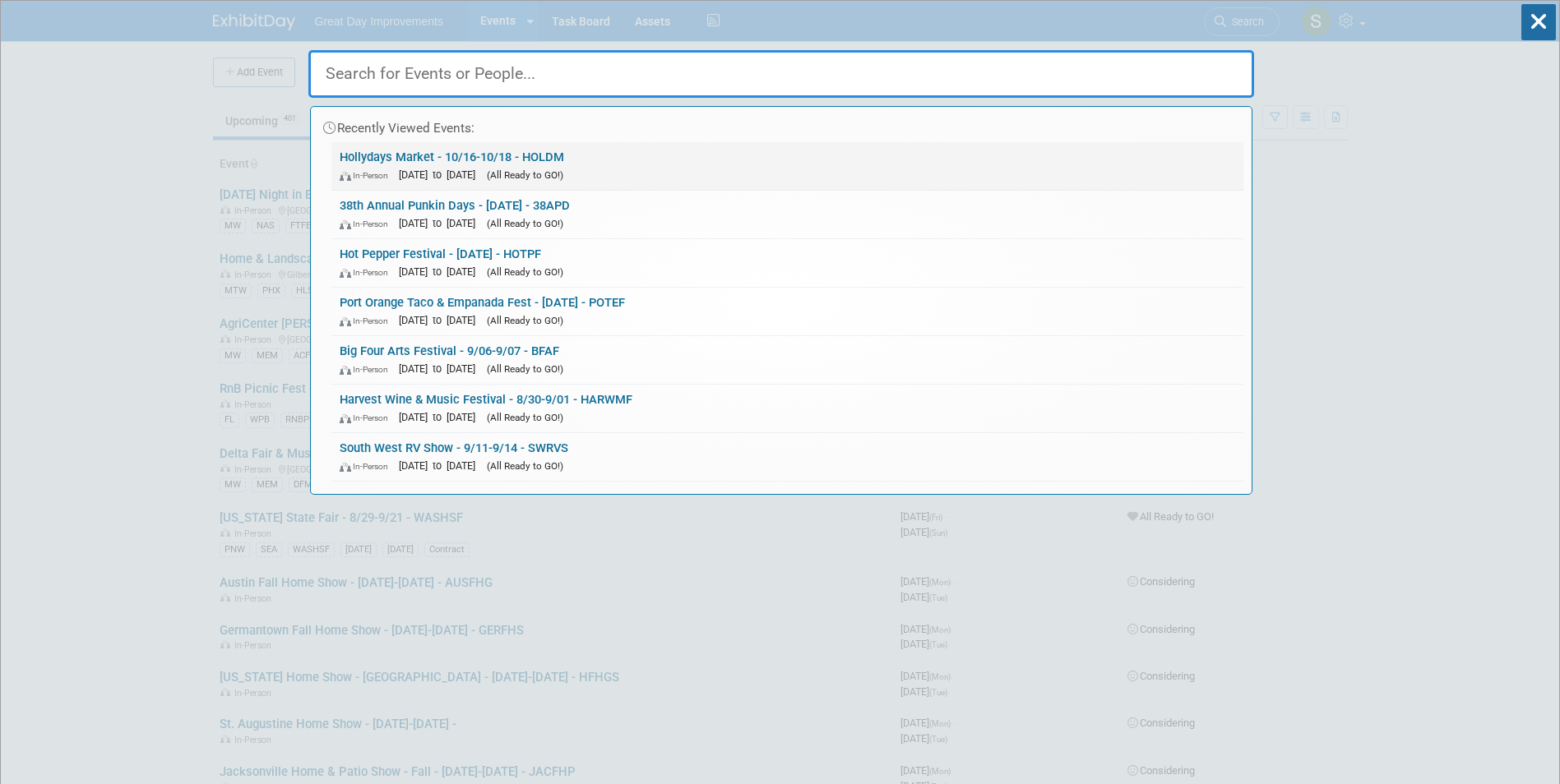
click at [341, 152] on link "Hollydays Market - 10/16-10/18 - HOLDM In-Person Oct 16, 2025 to Oct 18, 2025 (…" at bounding box center [787, 166] width 912 height 48
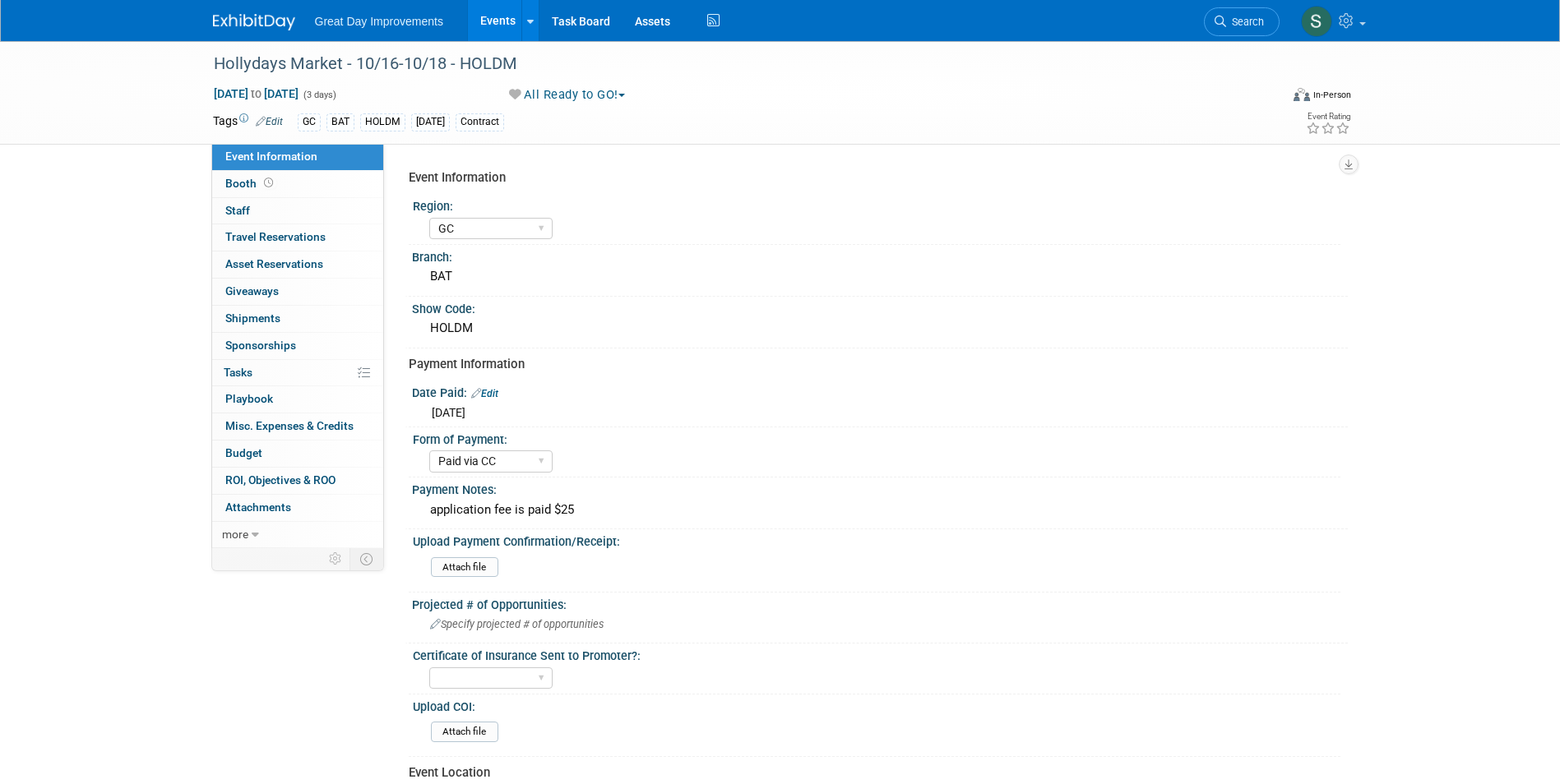
select select "GC"
select select "Paid via CC"
click at [607, 500] on div "application fee is paid $25" at bounding box center [880, 510] width 911 height 26
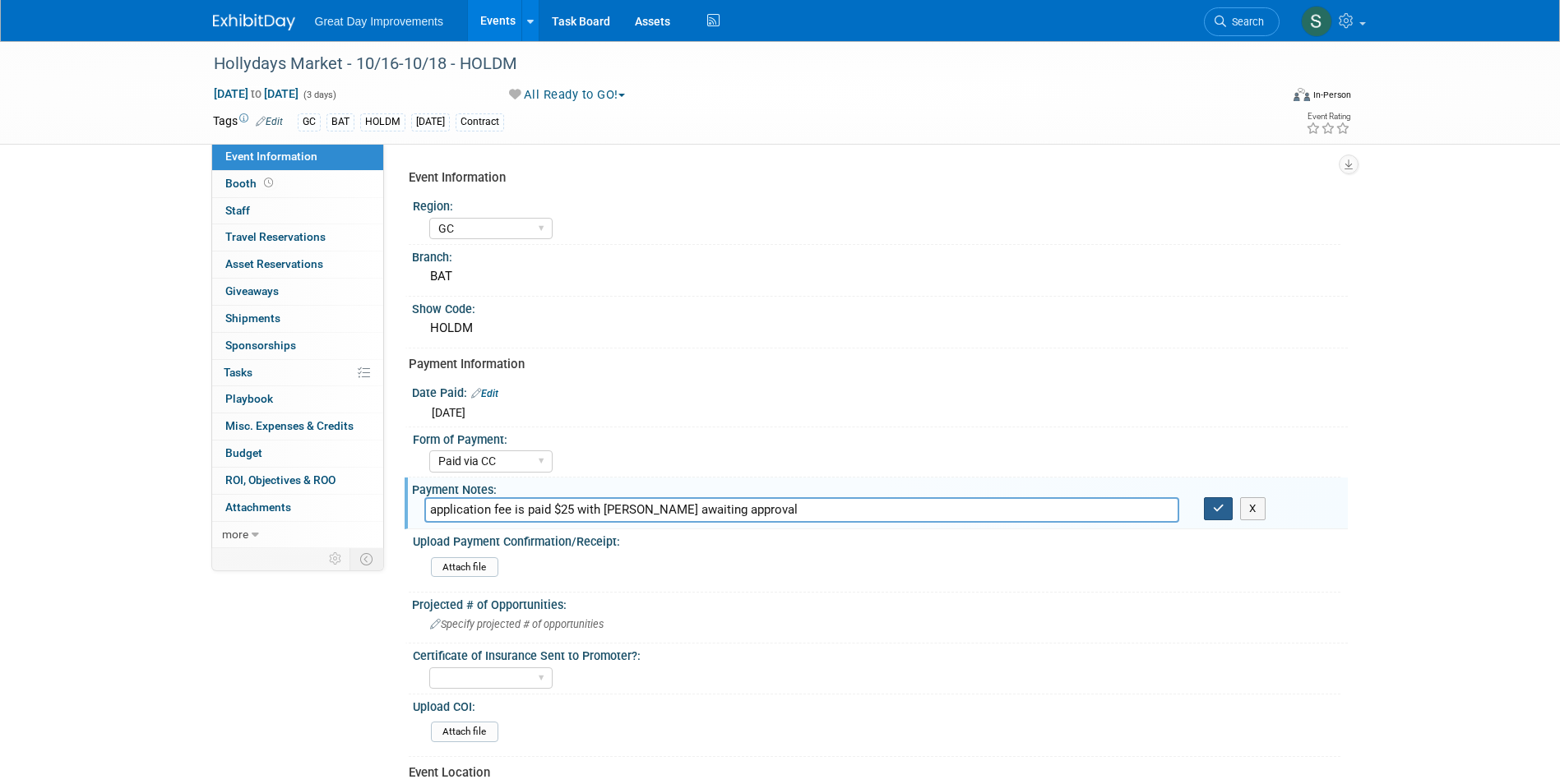
type input "application fee is paid $25 with Melissa card awaiting approval"
click at [1225, 507] on button "button" at bounding box center [1218, 509] width 29 height 23
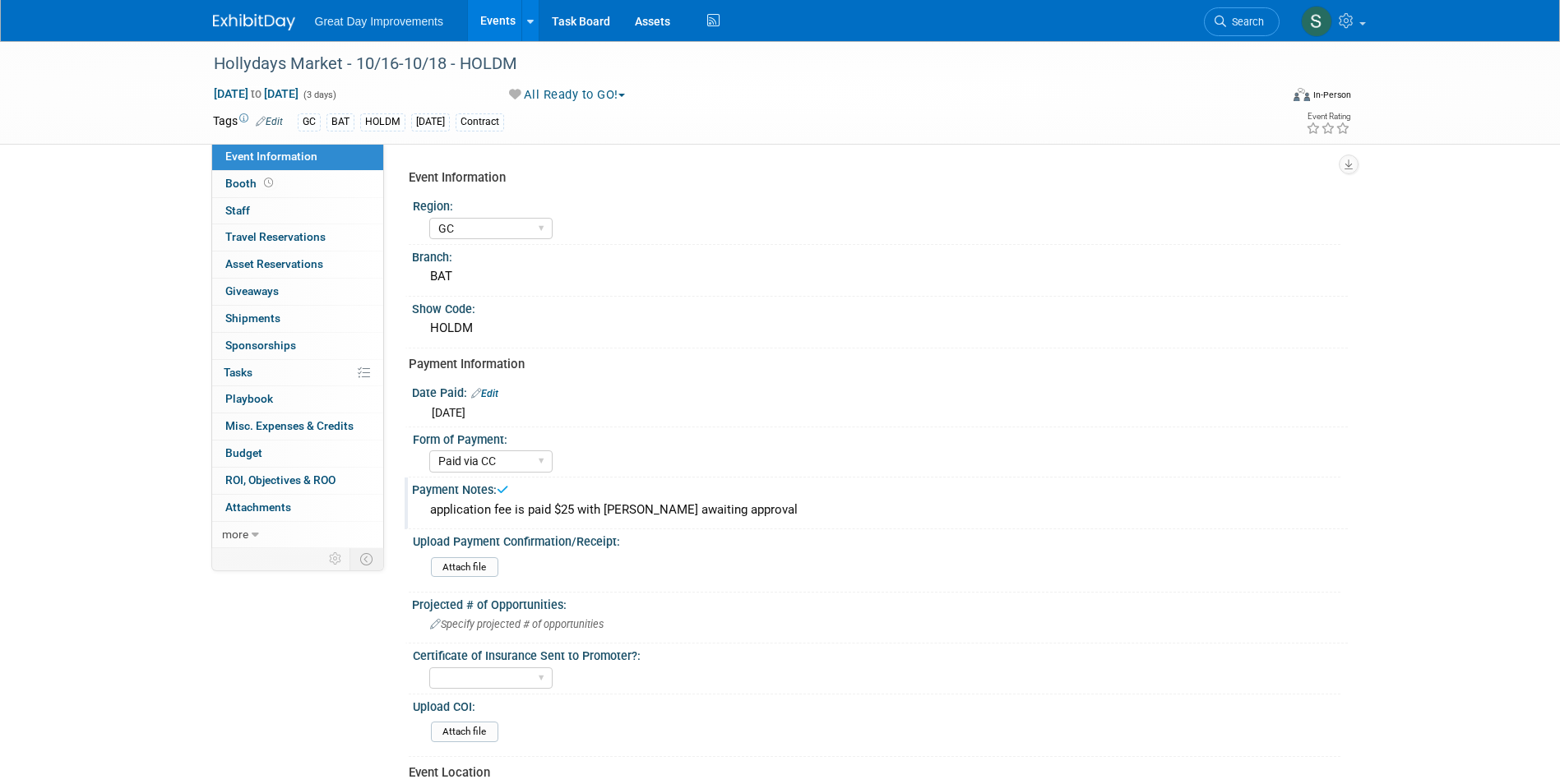
click at [244, 10] on link at bounding box center [264, 14] width 102 height 13
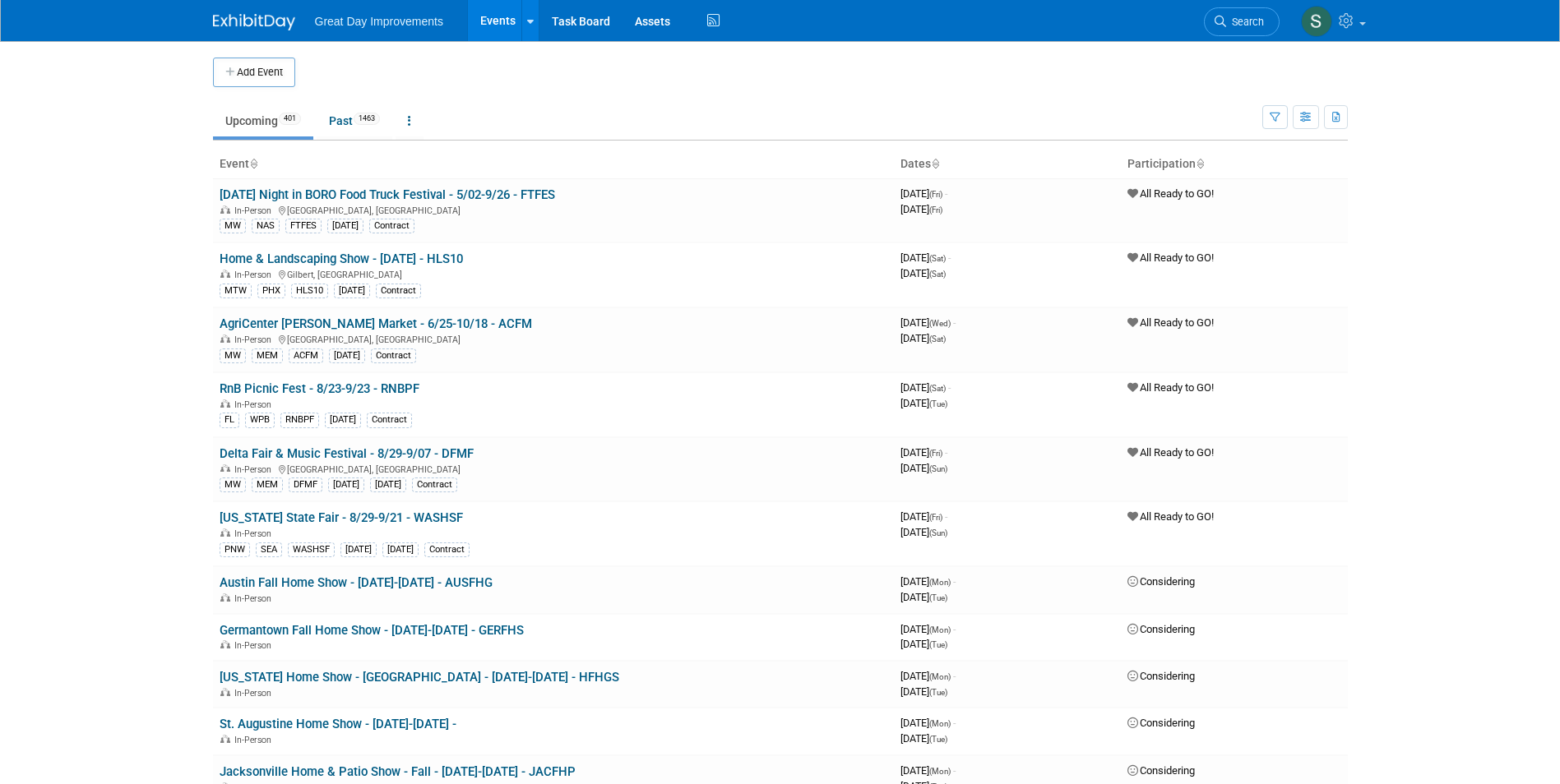
drag, startPoint x: 229, startPoint y: 5, endPoint x: 0, endPoint y: 197, distance: 298.8
click at [0, 197] on html "Great Day Improvements Events Add Event Bulk Upload Events Shareable Event Boar…" at bounding box center [780, 392] width 1560 height 784
click at [1232, 21] on span "Search" at bounding box center [1245, 22] width 38 height 13
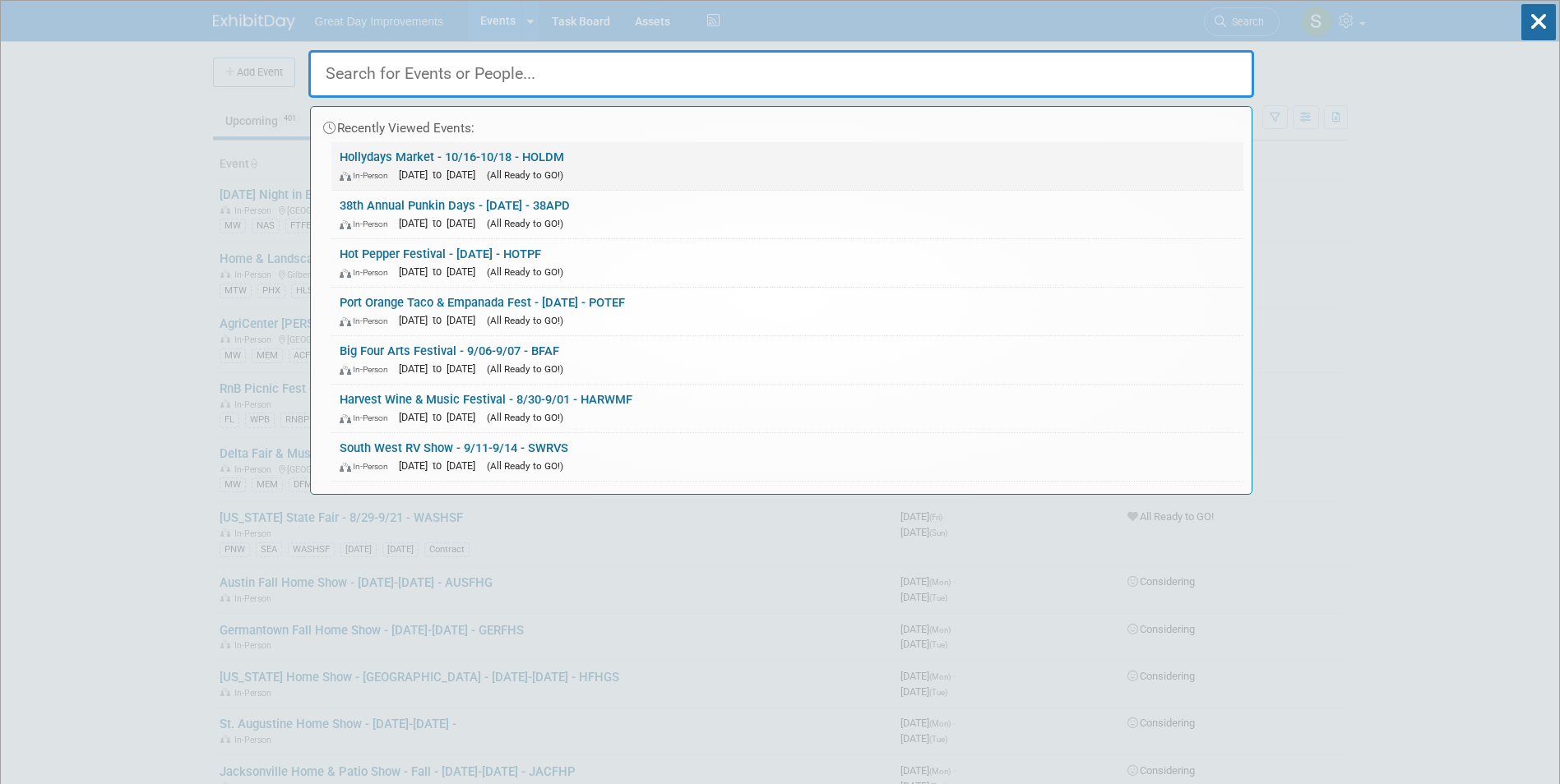
click at [561, 146] on link "Hollydays Market - 10/16-10/18 - HOLDM In-Person Oct 16, 2025 to Oct 18, 2025 (…" at bounding box center [787, 166] width 912 height 48
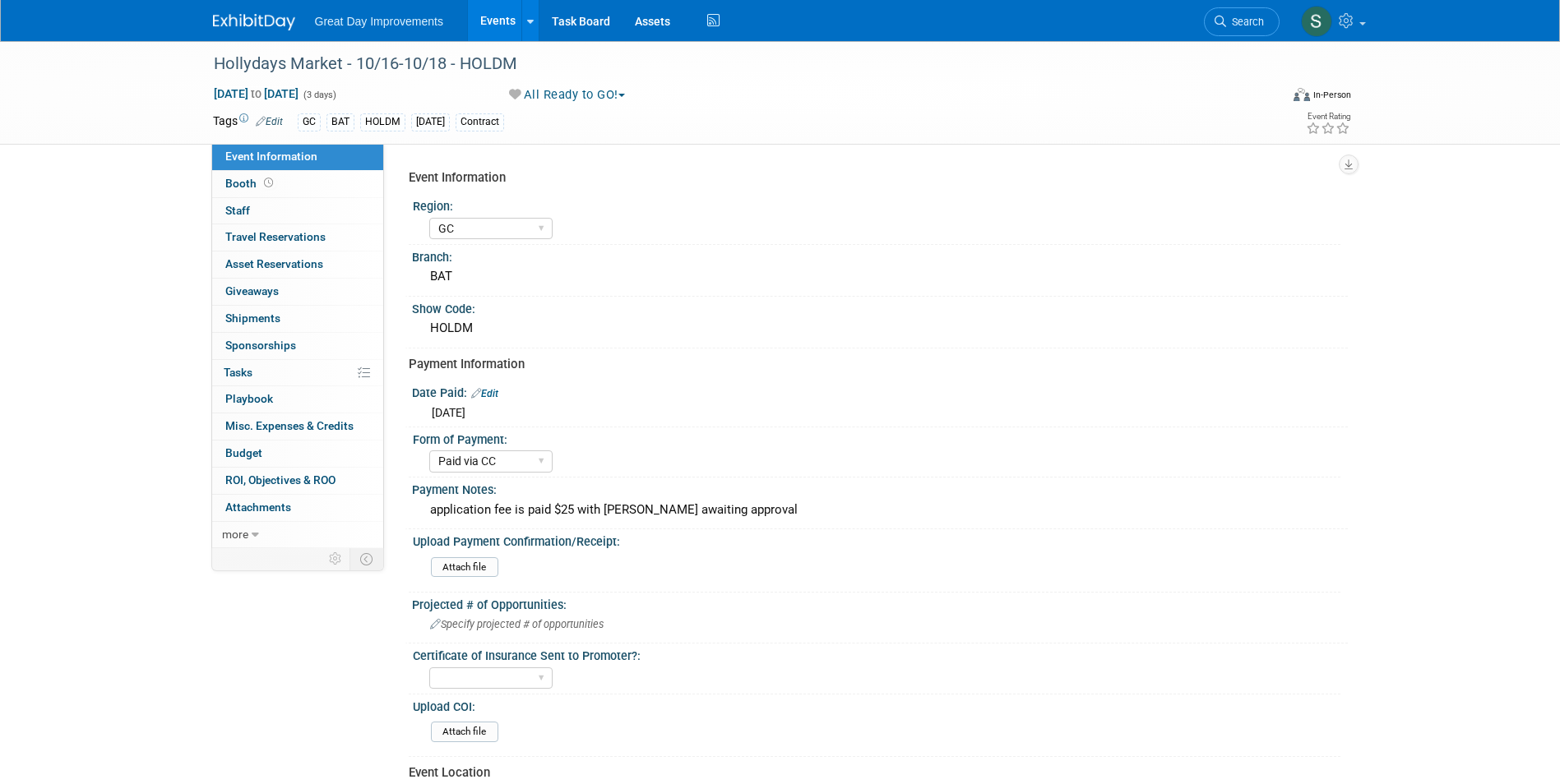
select select "GC"
select select "Paid via CC"
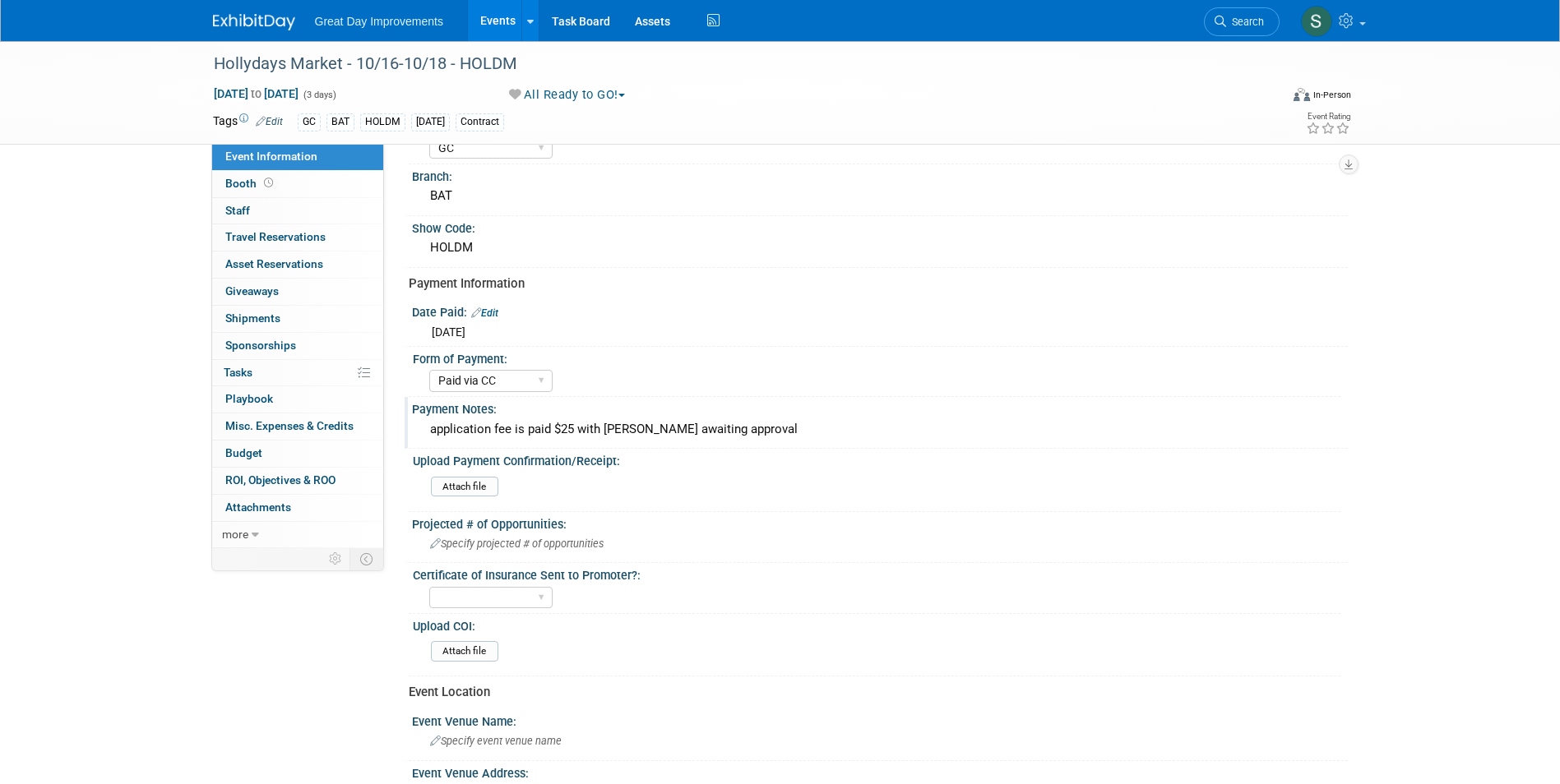
scroll to position [329, 0]
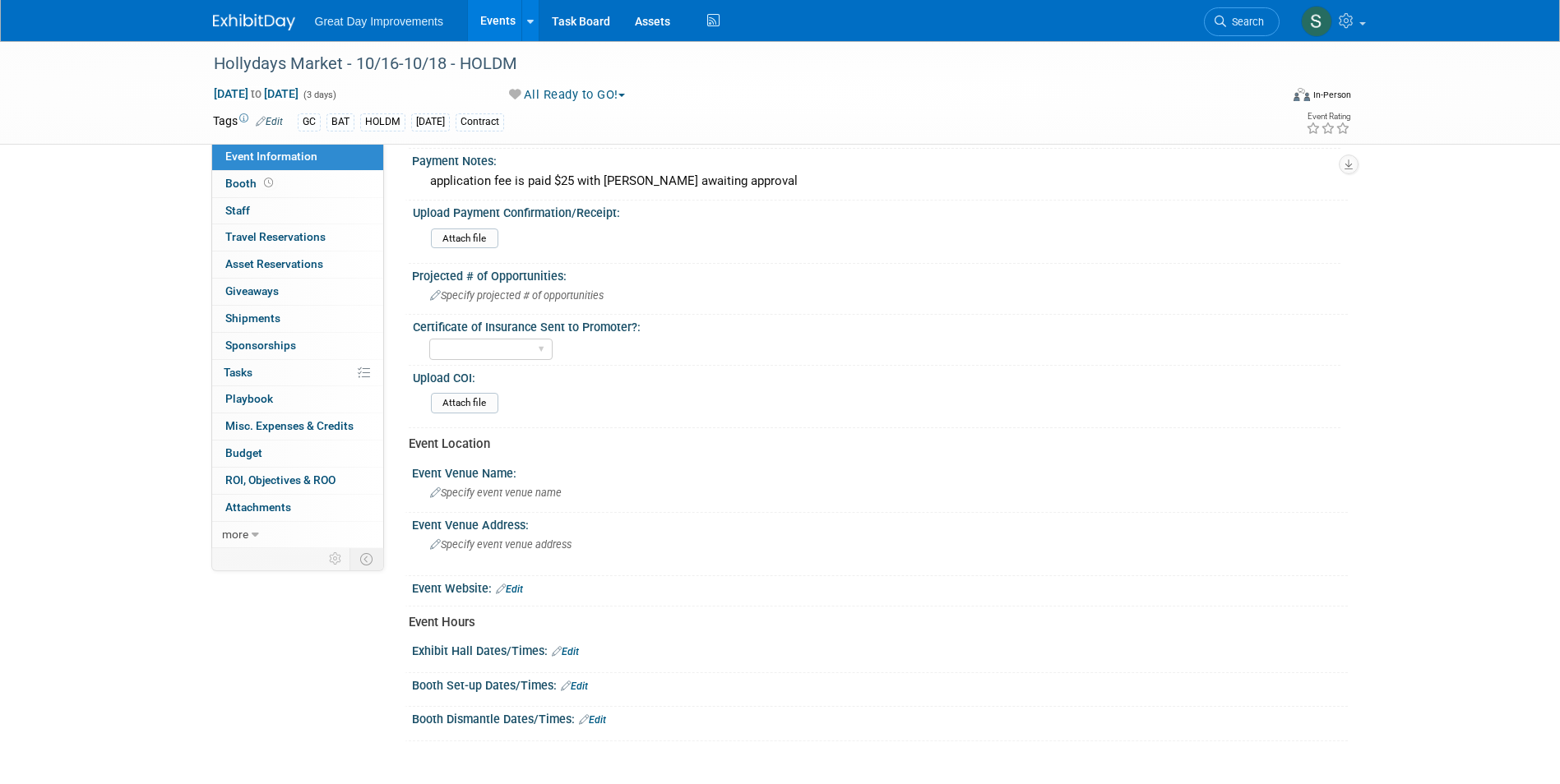
click at [243, 10] on link at bounding box center [264, 14] width 102 height 13
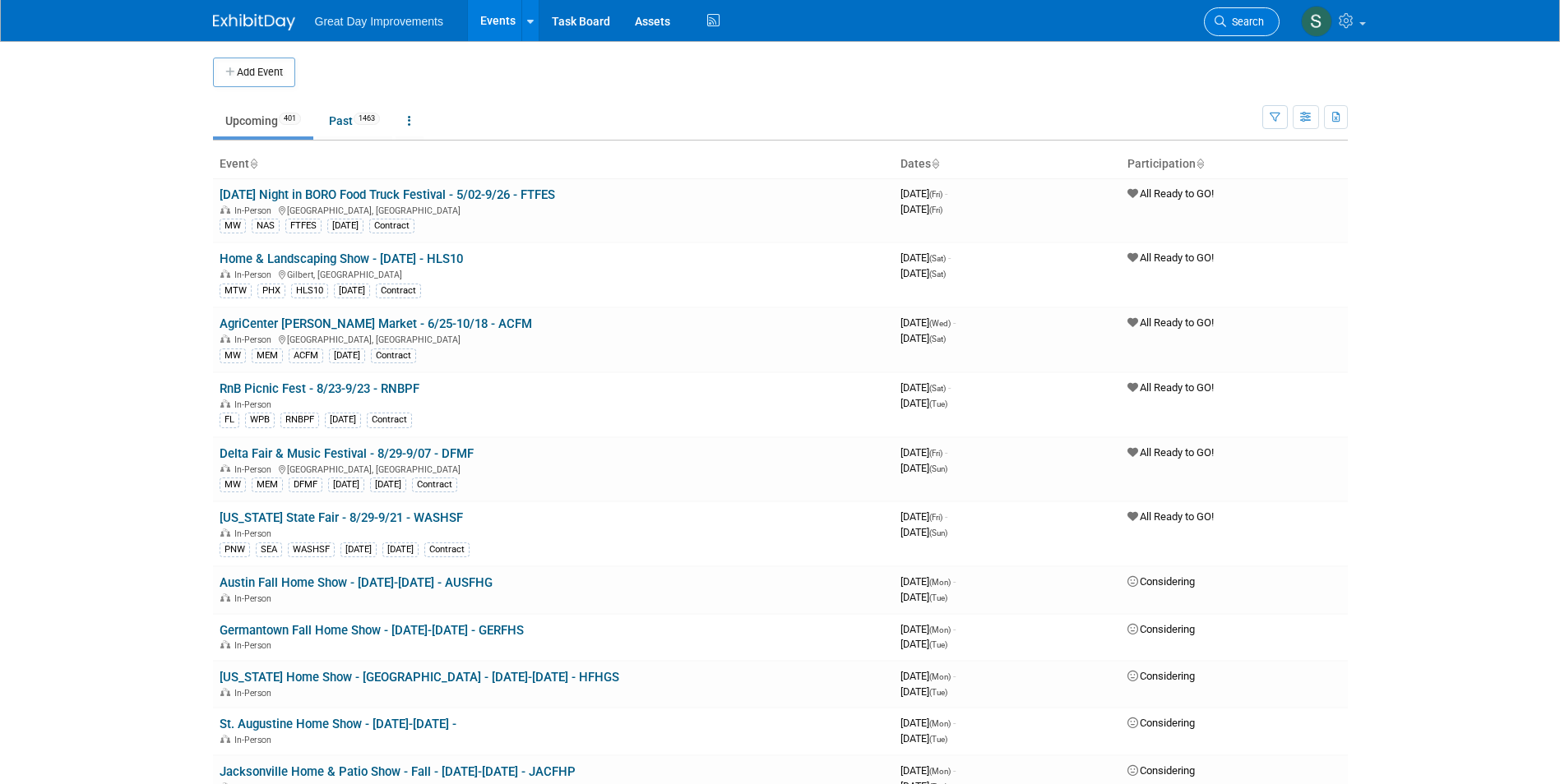
click at [1252, 9] on link "Search" at bounding box center [1241, 22] width 76 height 28
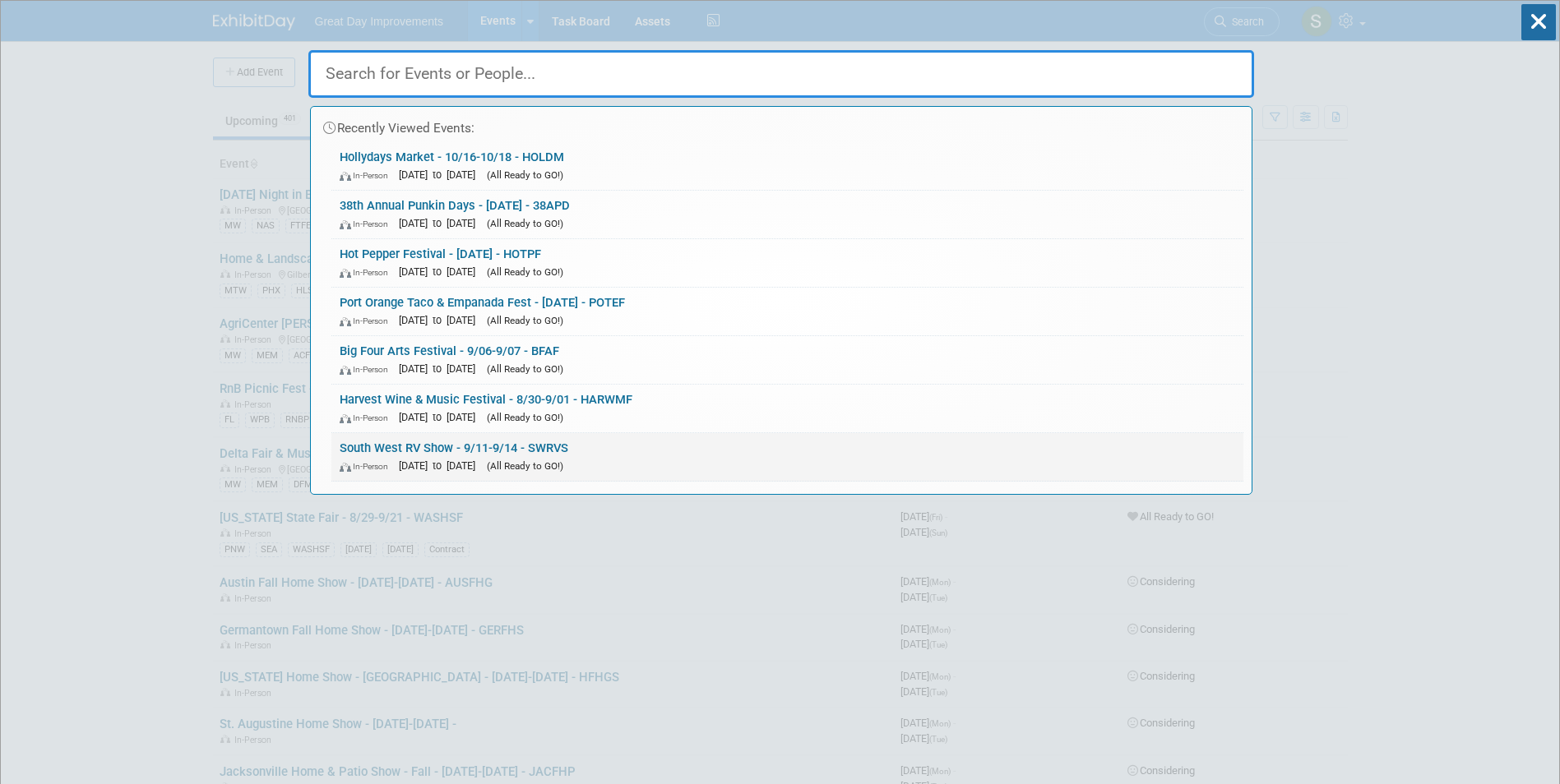
click at [561, 446] on link "South West RV Show - 9/11-9/14 - SWRVS In-Person Sep 11, 2025 to Sep 14, 2025 (…" at bounding box center [787, 456] width 912 height 48
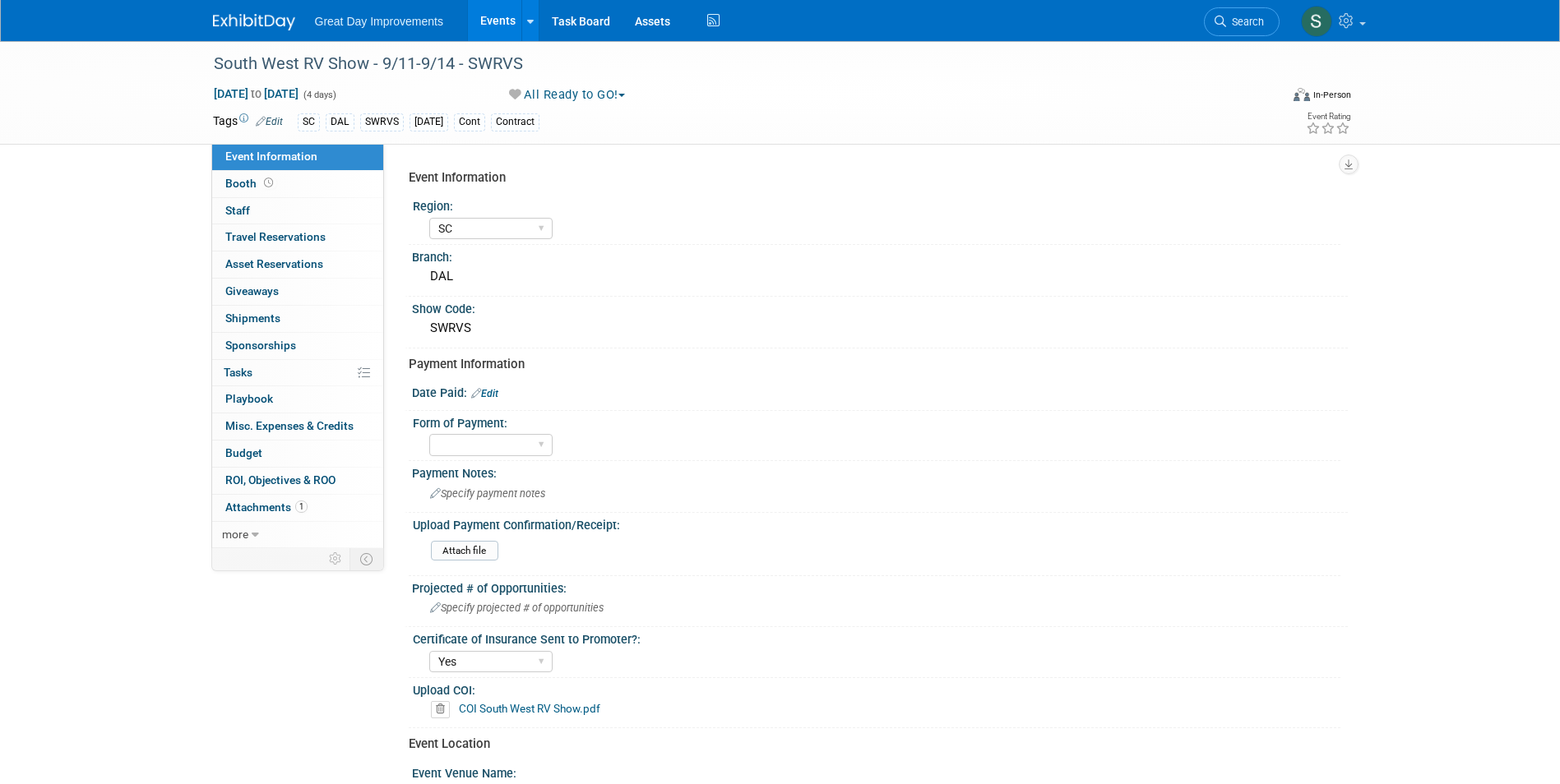
select select "SC"
select select "Yes"
click at [1153, 282] on div "DAL" at bounding box center [880, 276] width 911 height 26
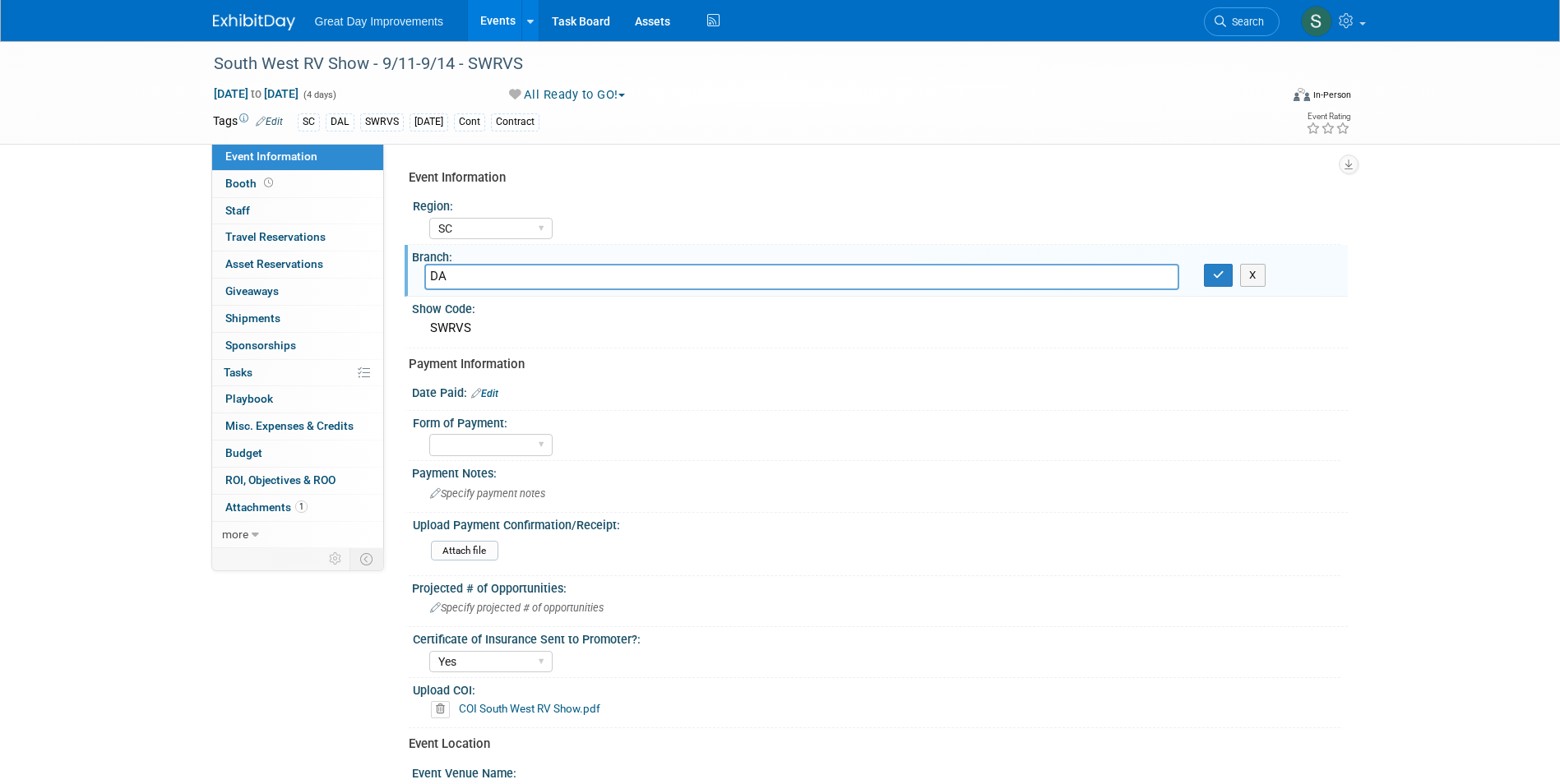
type input "DAL"
click at [1213, 274] on icon "button" at bounding box center [1219, 274] width 12 height 11
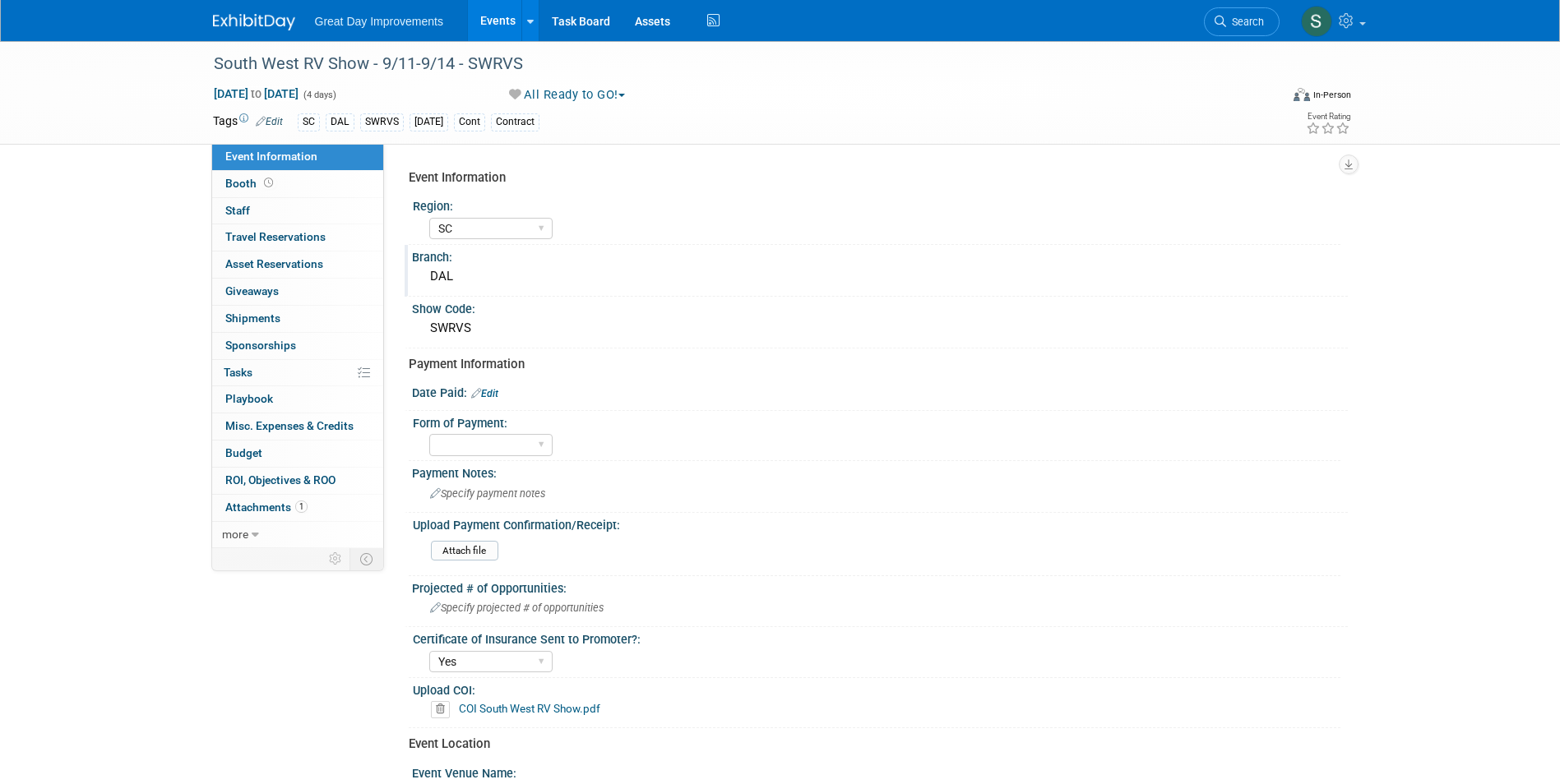
click at [224, 15] on img at bounding box center [254, 23] width 83 height 17
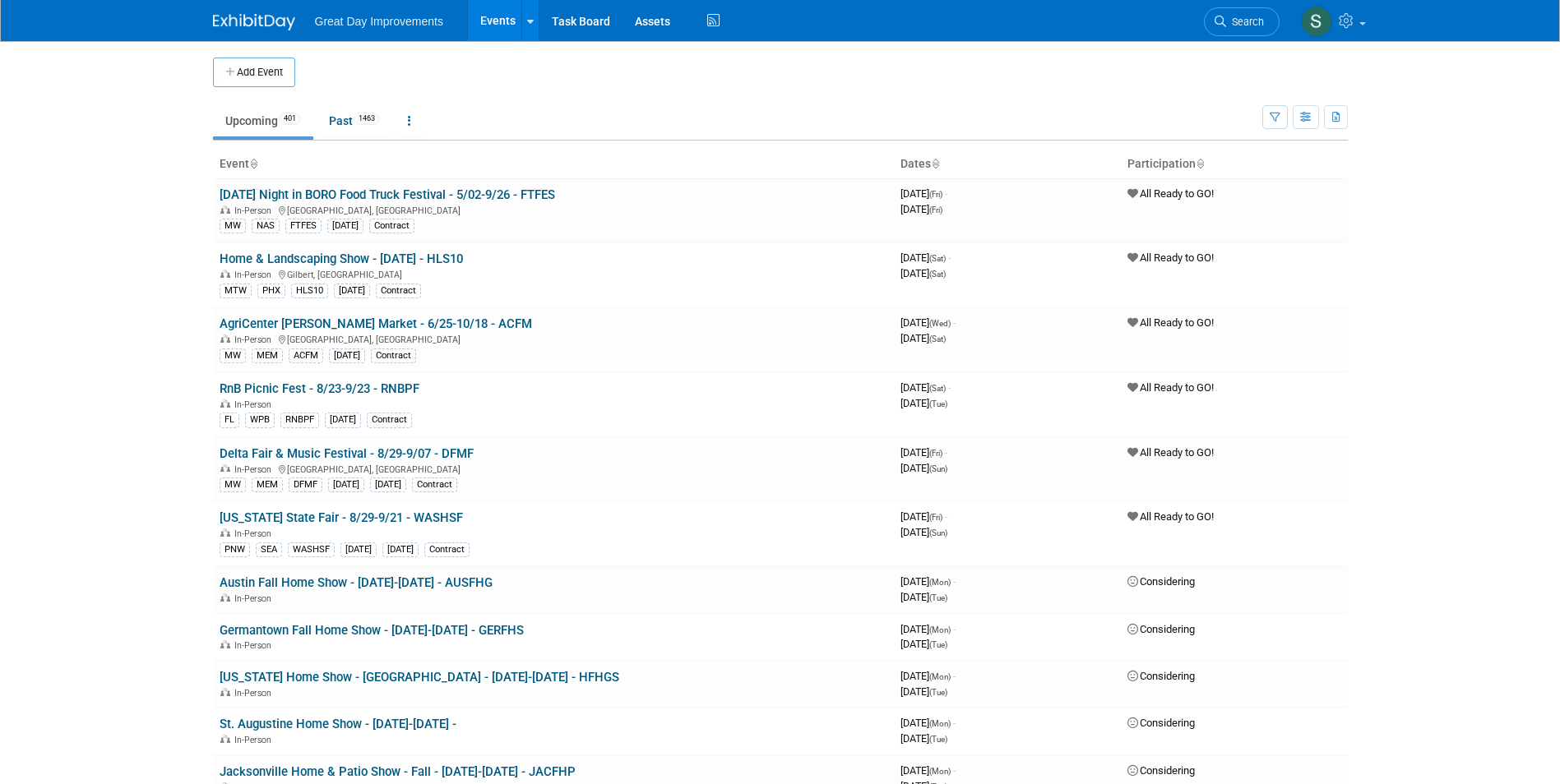
click at [1240, 18] on span "Search" at bounding box center [1245, 22] width 38 height 13
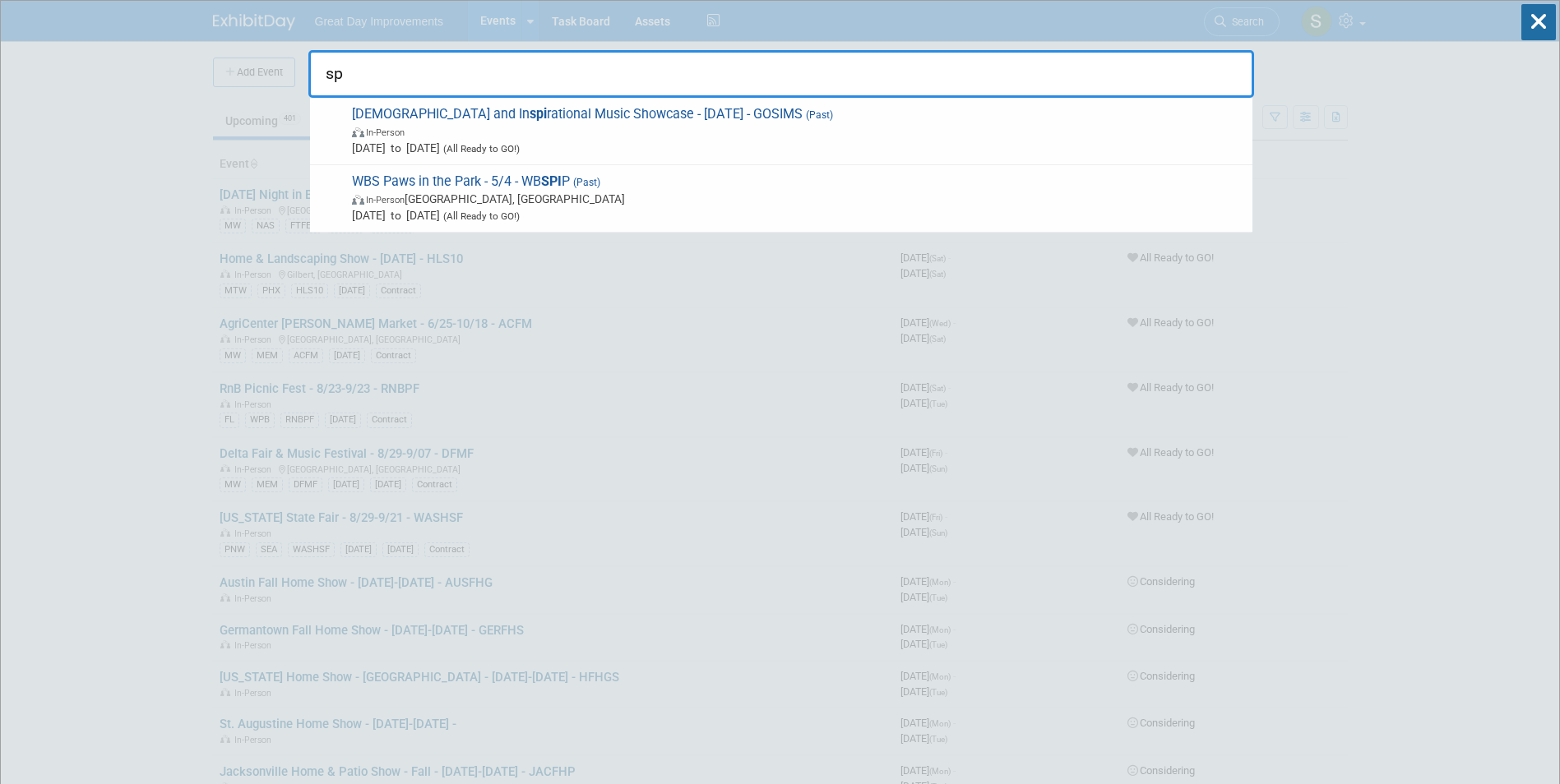
type input "s"
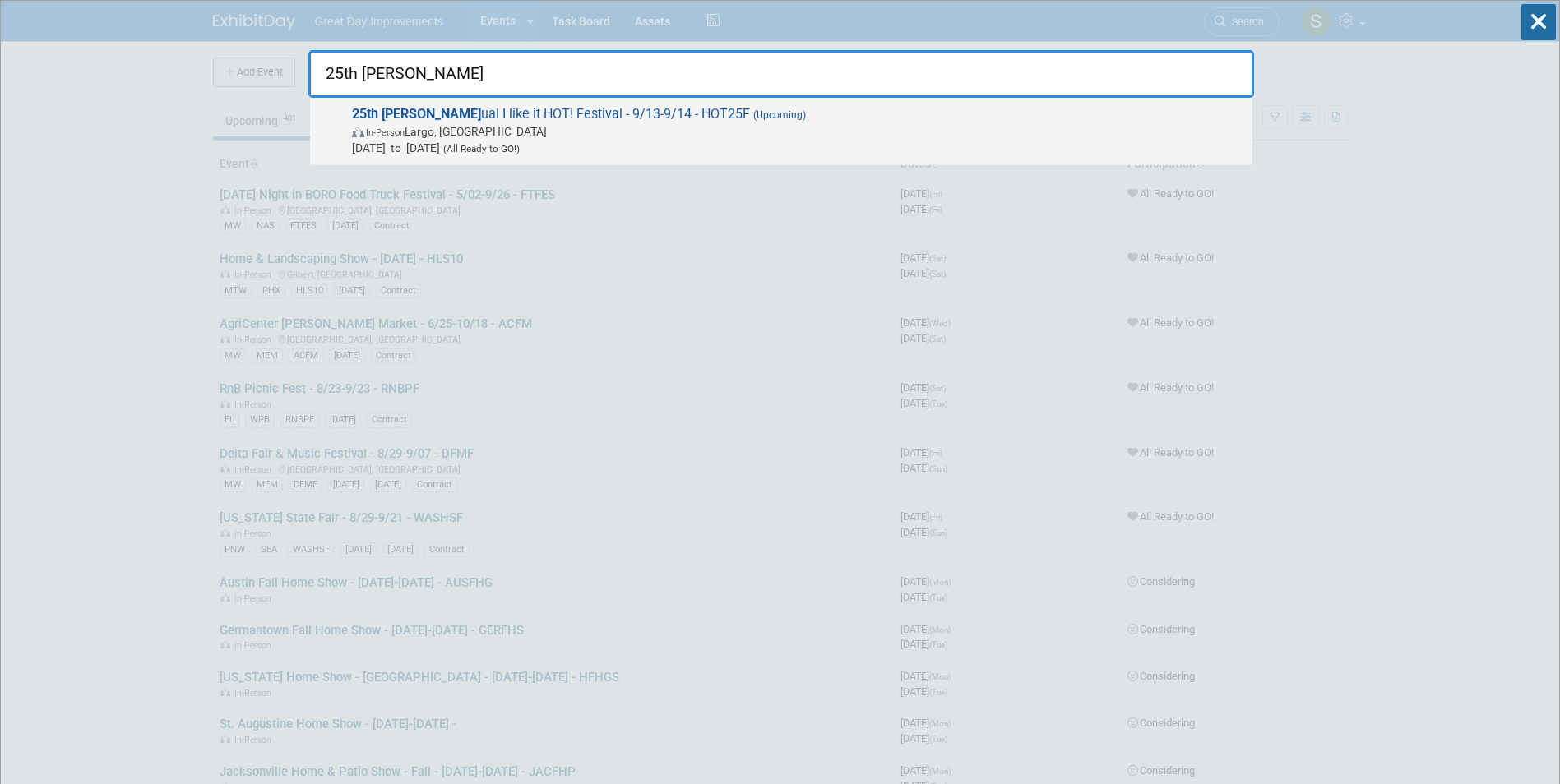
type input "25th ann"
click at [796, 128] on span "In-Person Largo, FL" at bounding box center [798, 132] width 892 height 17
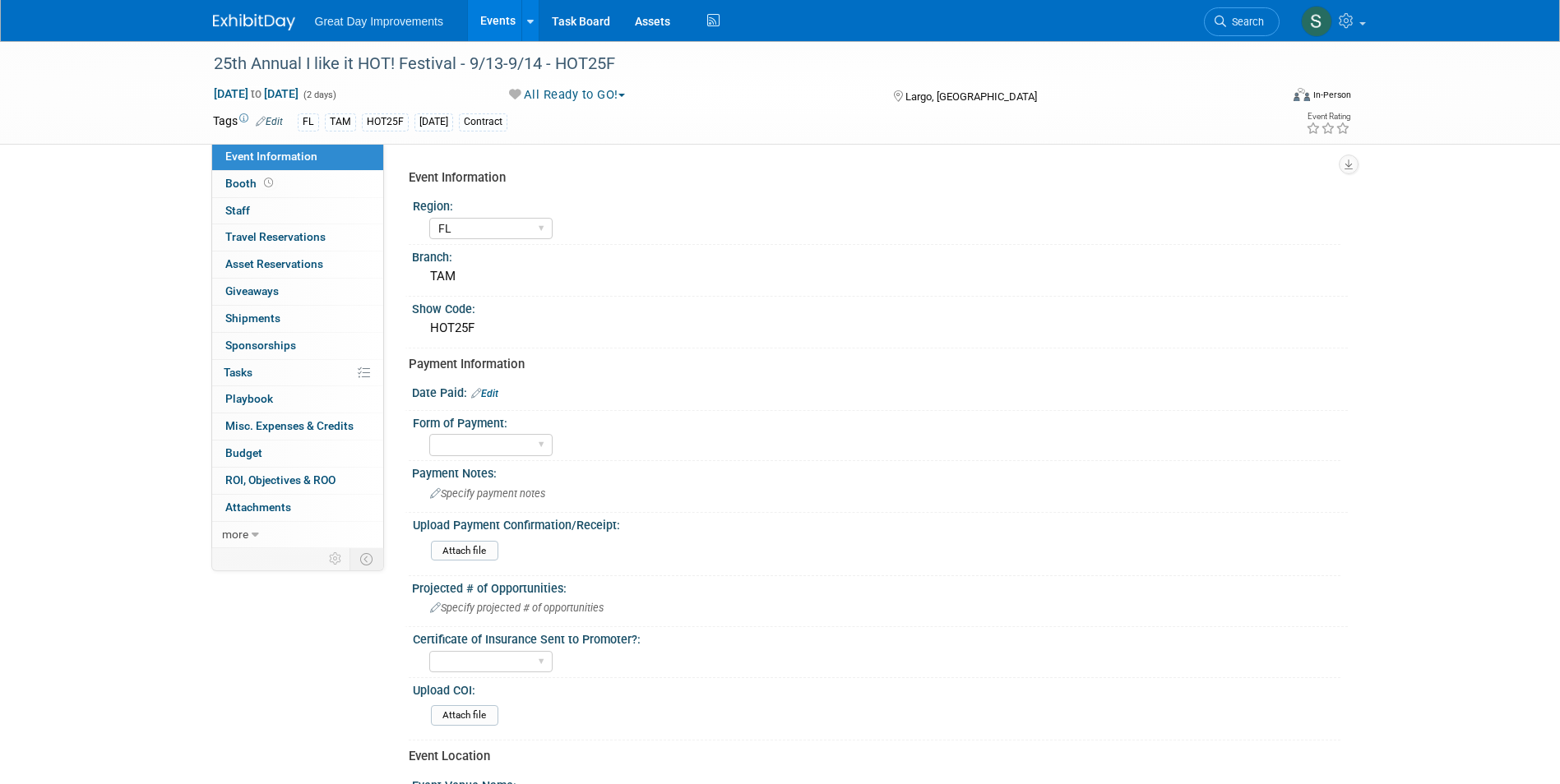
select select "FL"
click at [1234, 11] on link "Search" at bounding box center [1241, 22] width 76 height 28
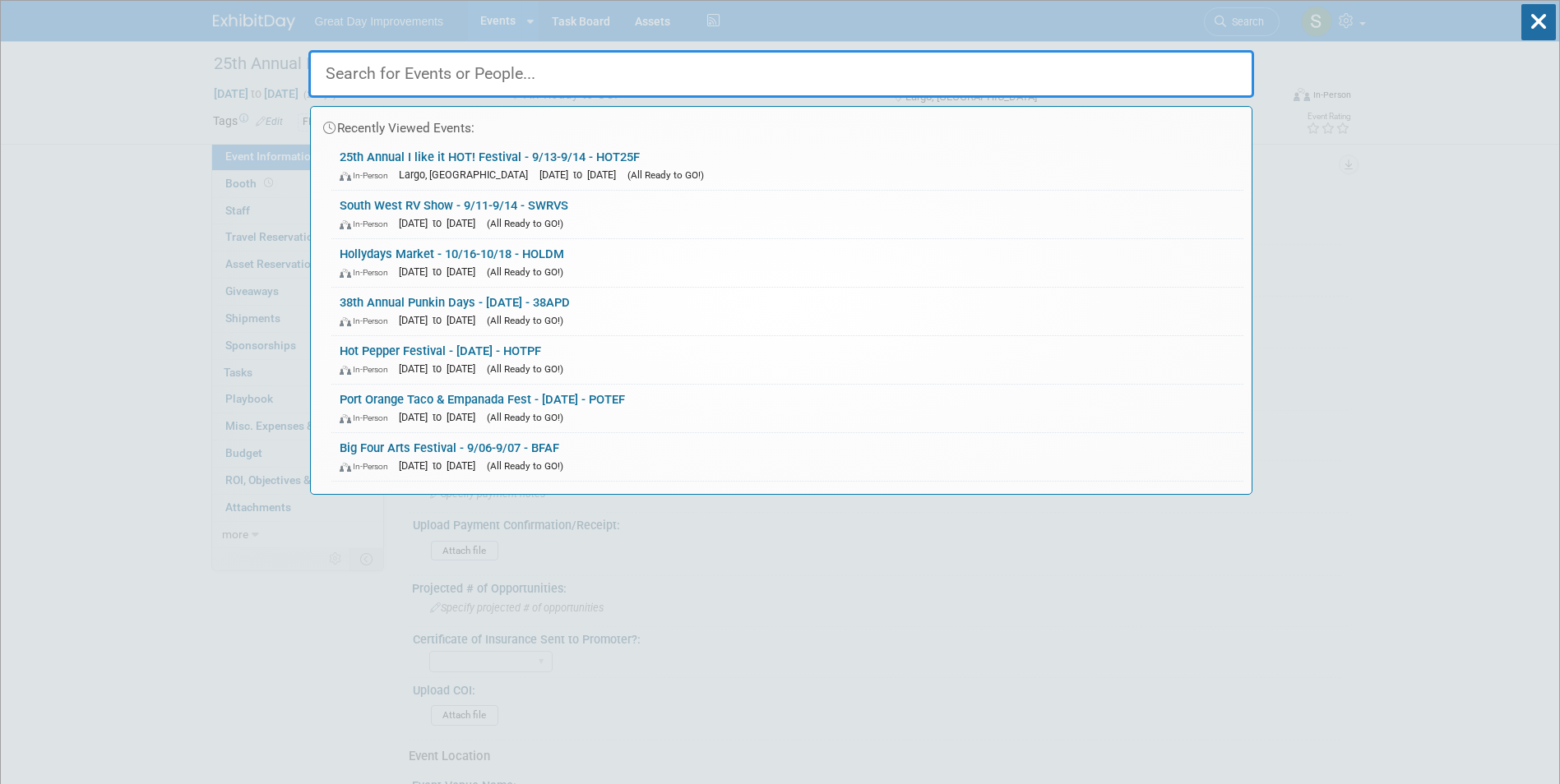
click at [555, 69] on input "text" at bounding box center [782, 73] width 946 height 48
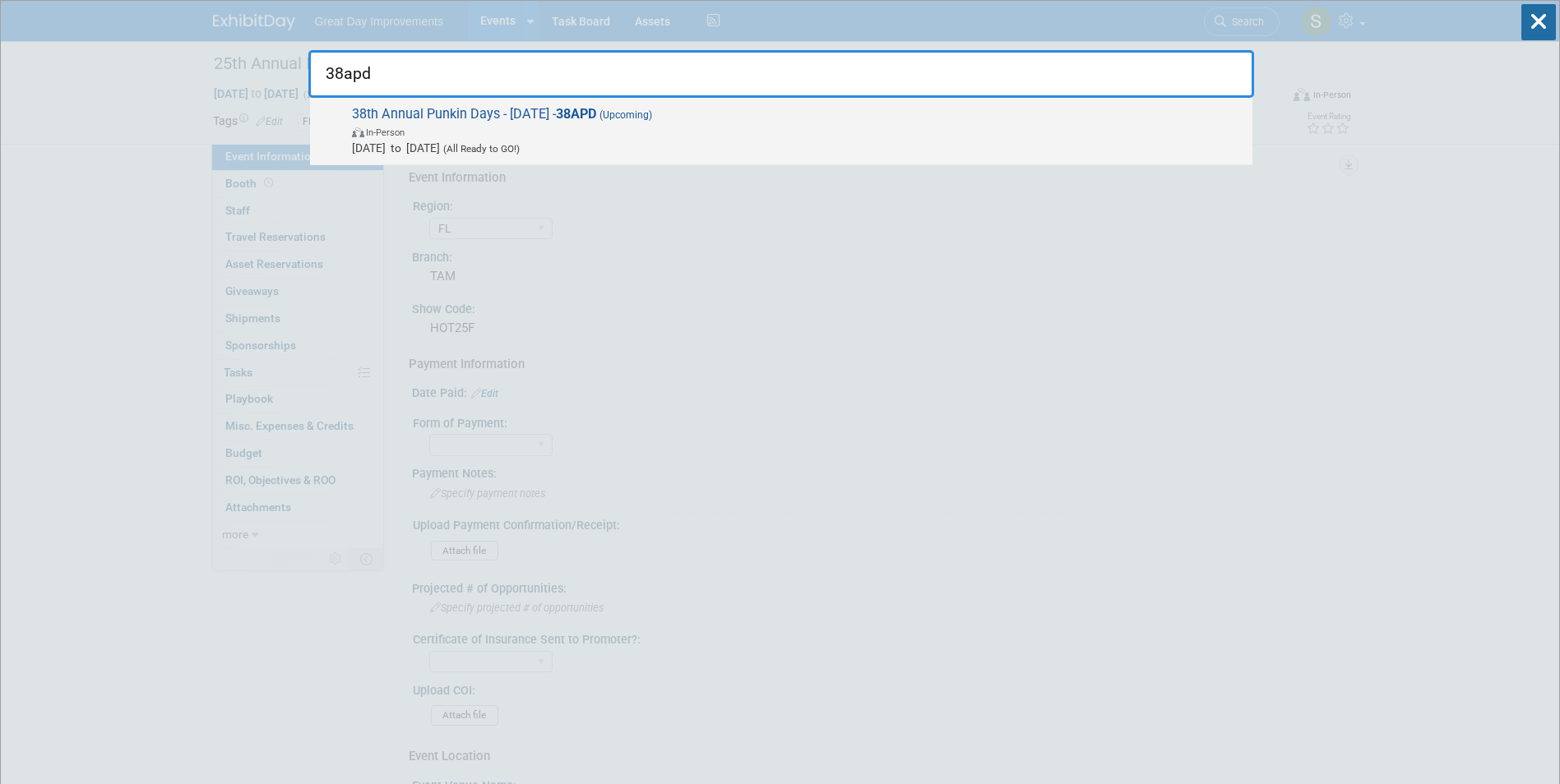
type input "38apd"
click at [392, 128] on span "In-Person" at bounding box center [385, 133] width 38 height 11
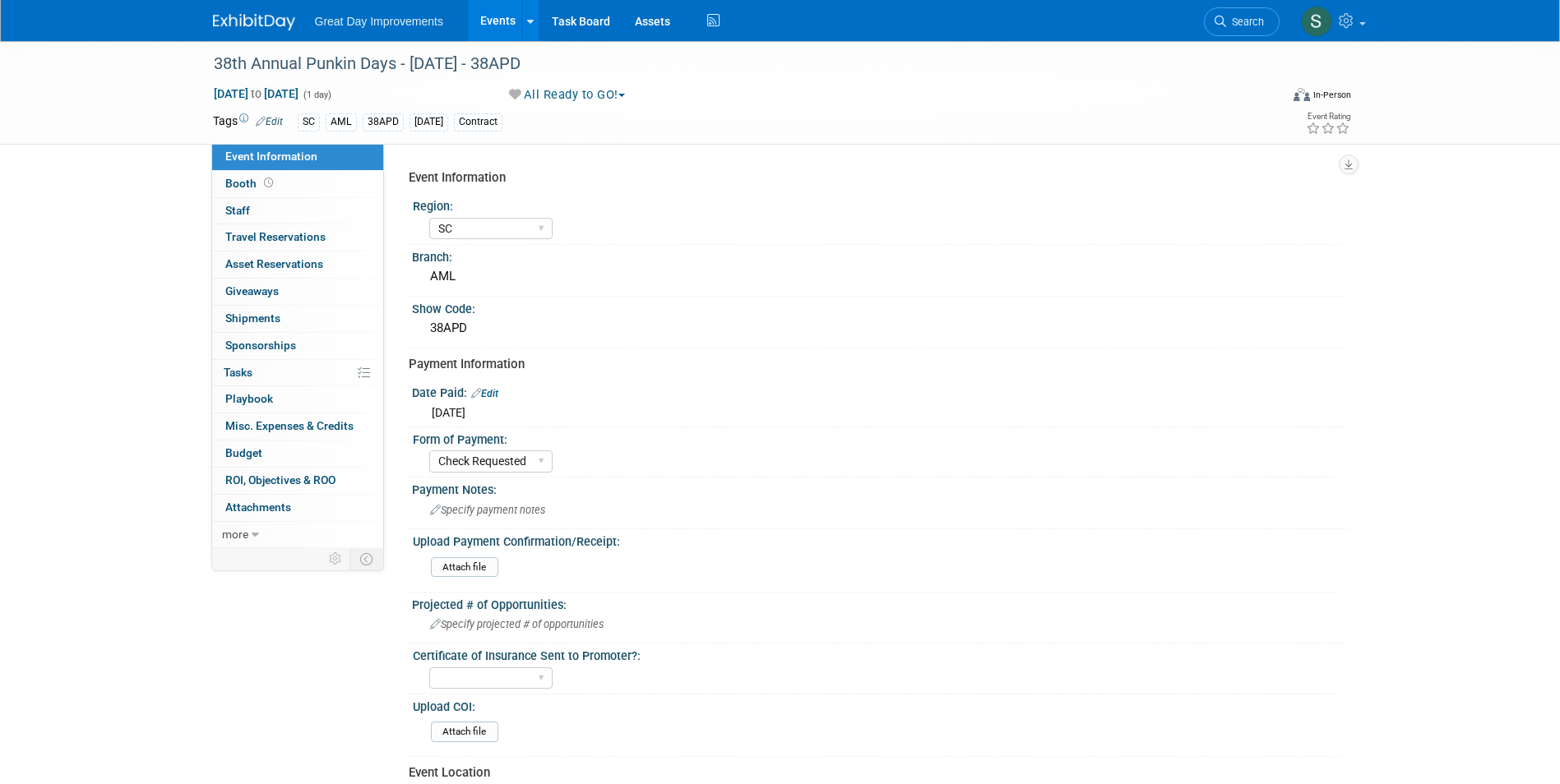
select select "SC"
select select "Check Requested"
click at [231, 15] on img at bounding box center [254, 23] width 83 height 17
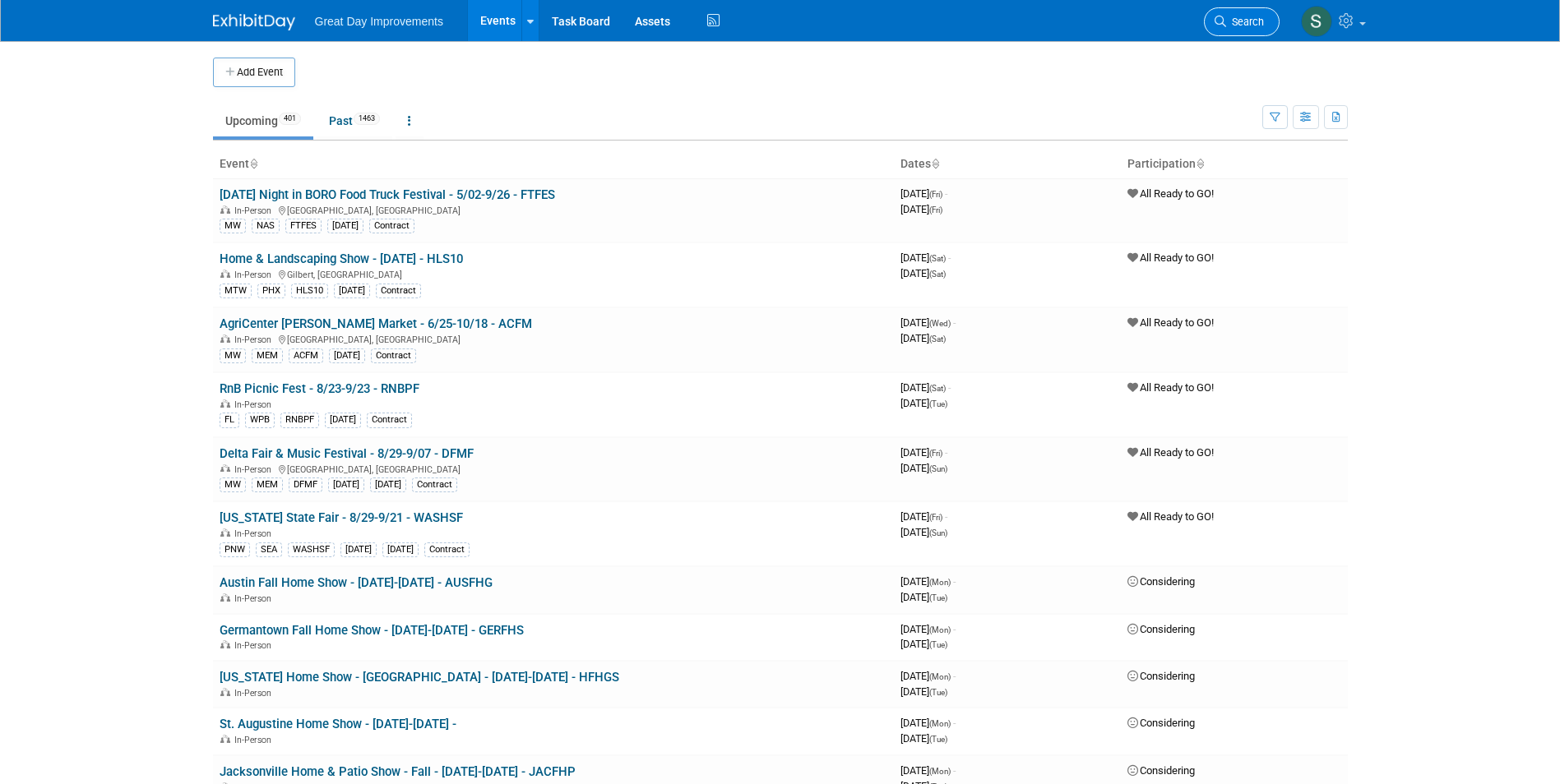
click at [1225, 27] on link "Search" at bounding box center [1241, 22] width 76 height 28
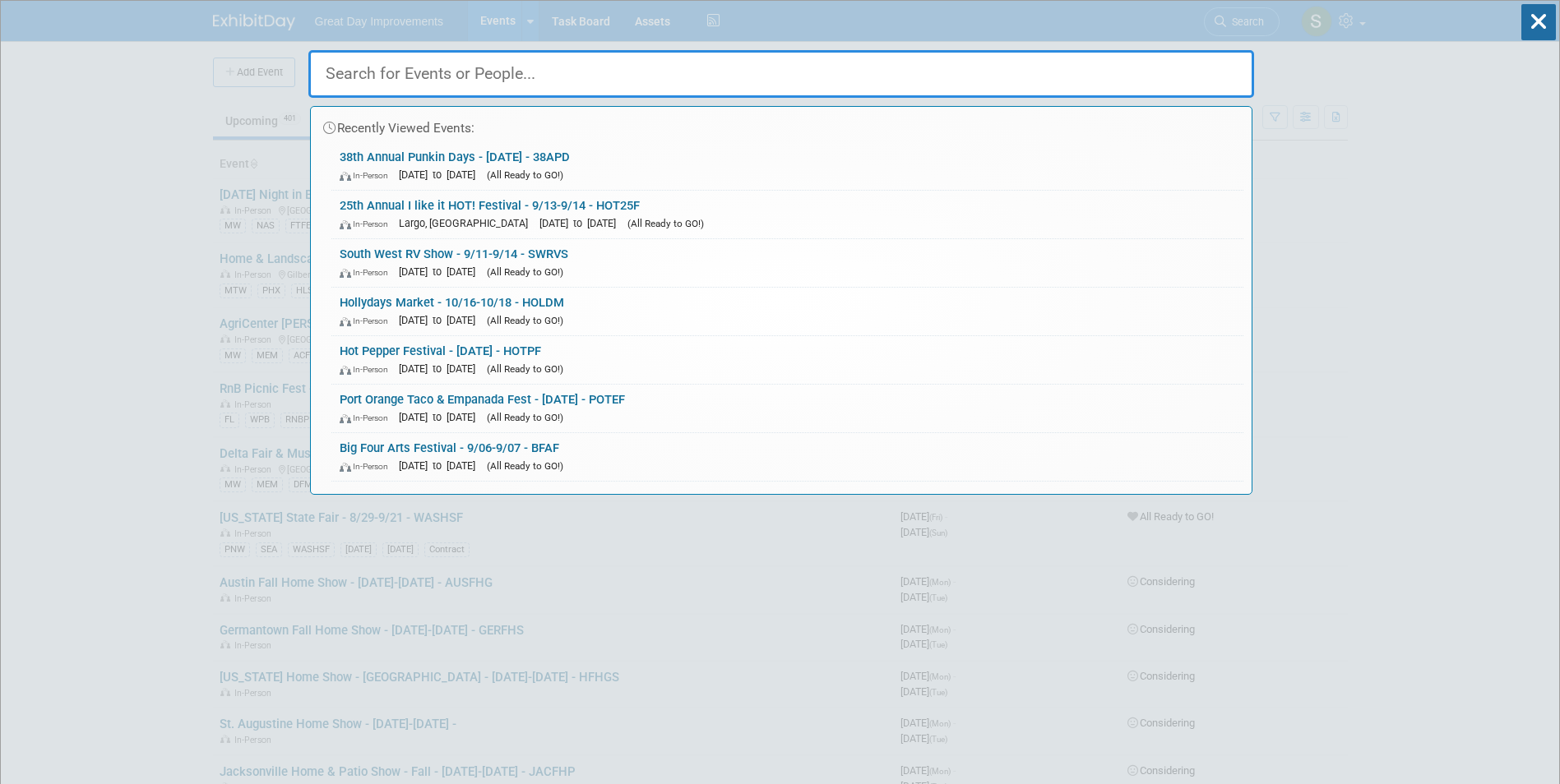
click at [1222, 28] on div "Recently Viewed Events: 38th Annual Punkin Days - 10/11/25 - 38APD In-Person Oc…" at bounding box center [782, 248] width 946 height 494
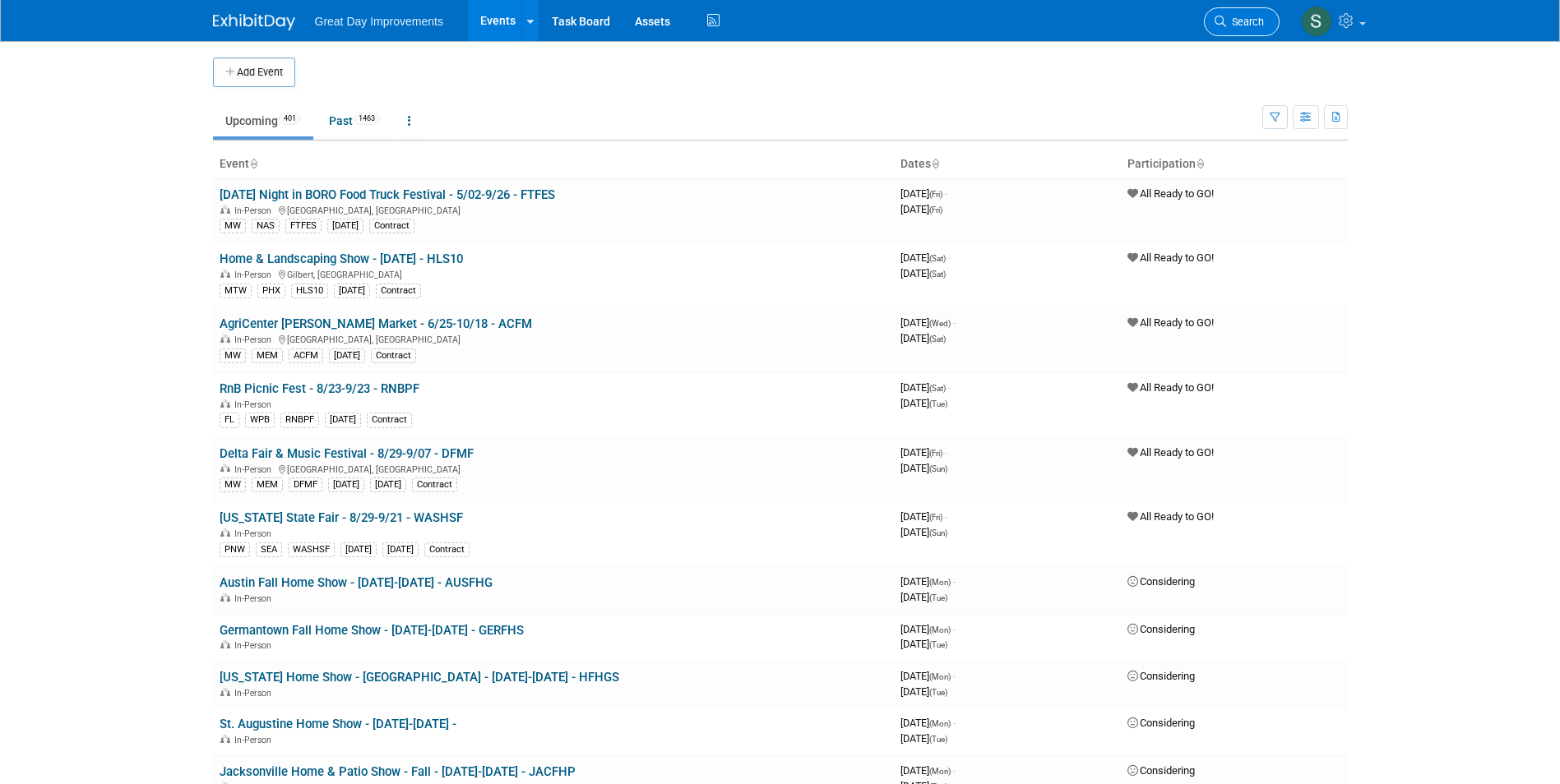
click at [1243, 14] on link "Search" at bounding box center [1241, 22] width 76 height 28
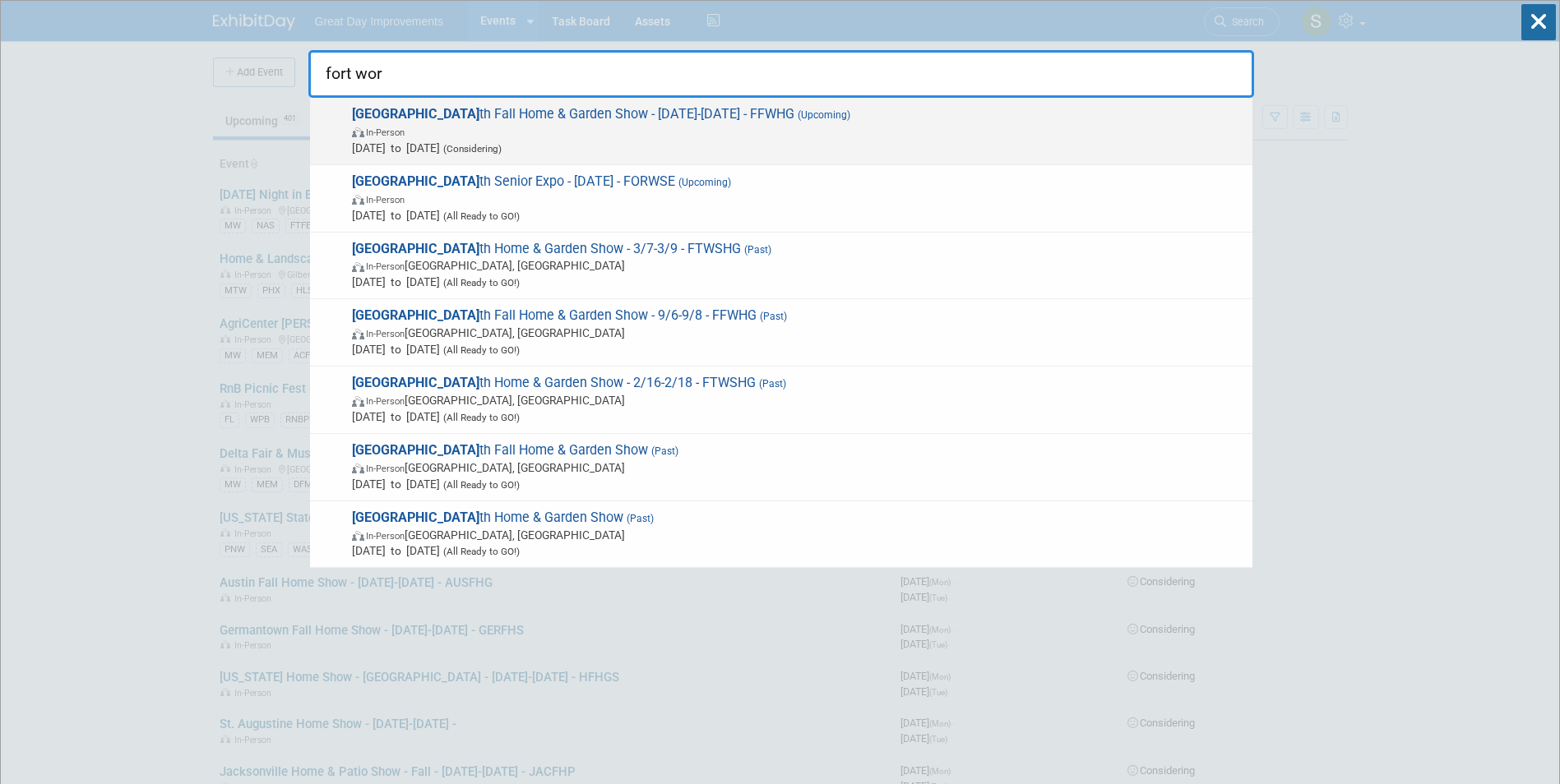
type input "fort wor"
click at [841, 137] on span "In-Person" at bounding box center [798, 132] width 892 height 17
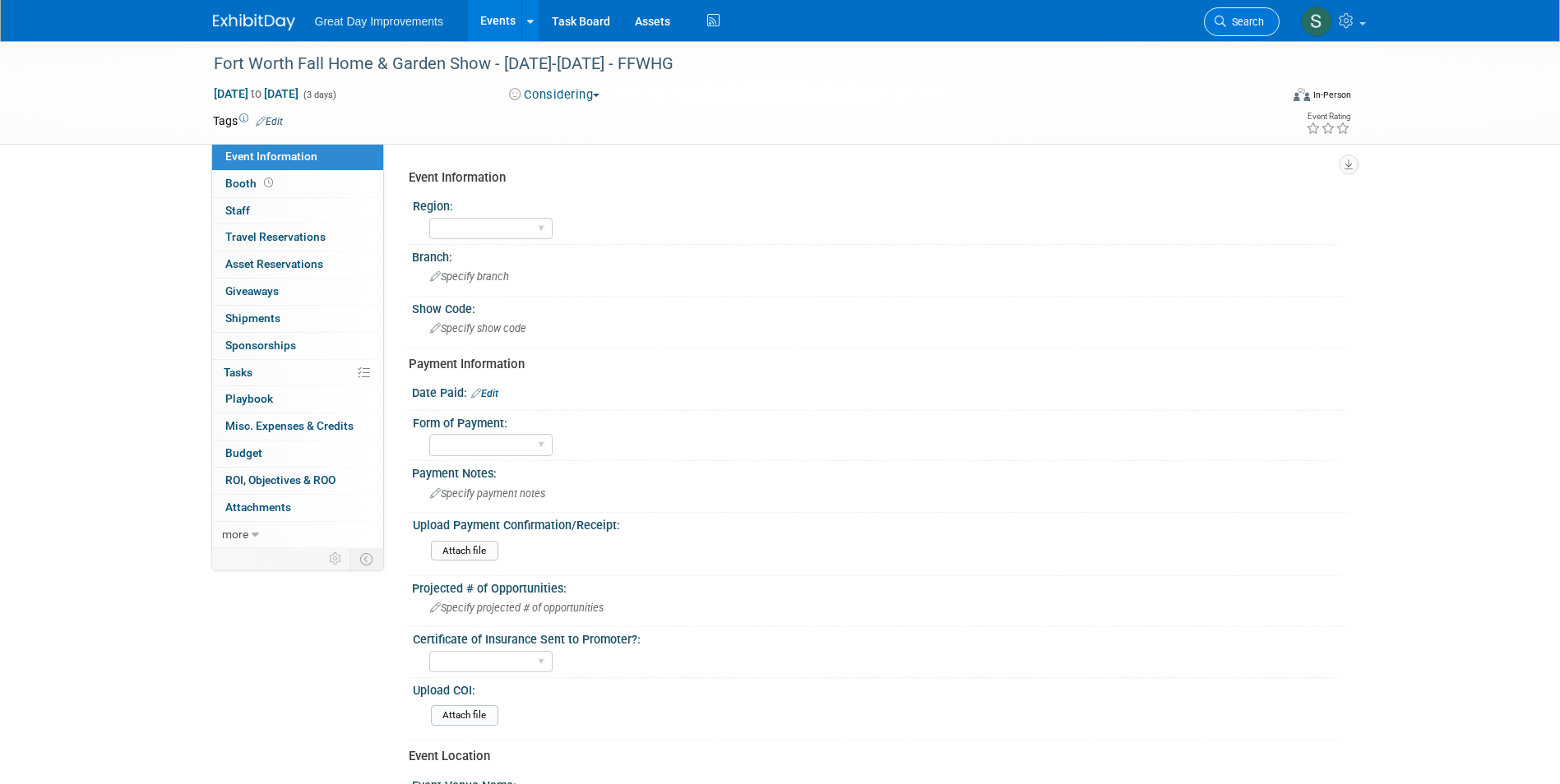
click at [1256, 29] on link "Search" at bounding box center [1241, 22] width 76 height 28
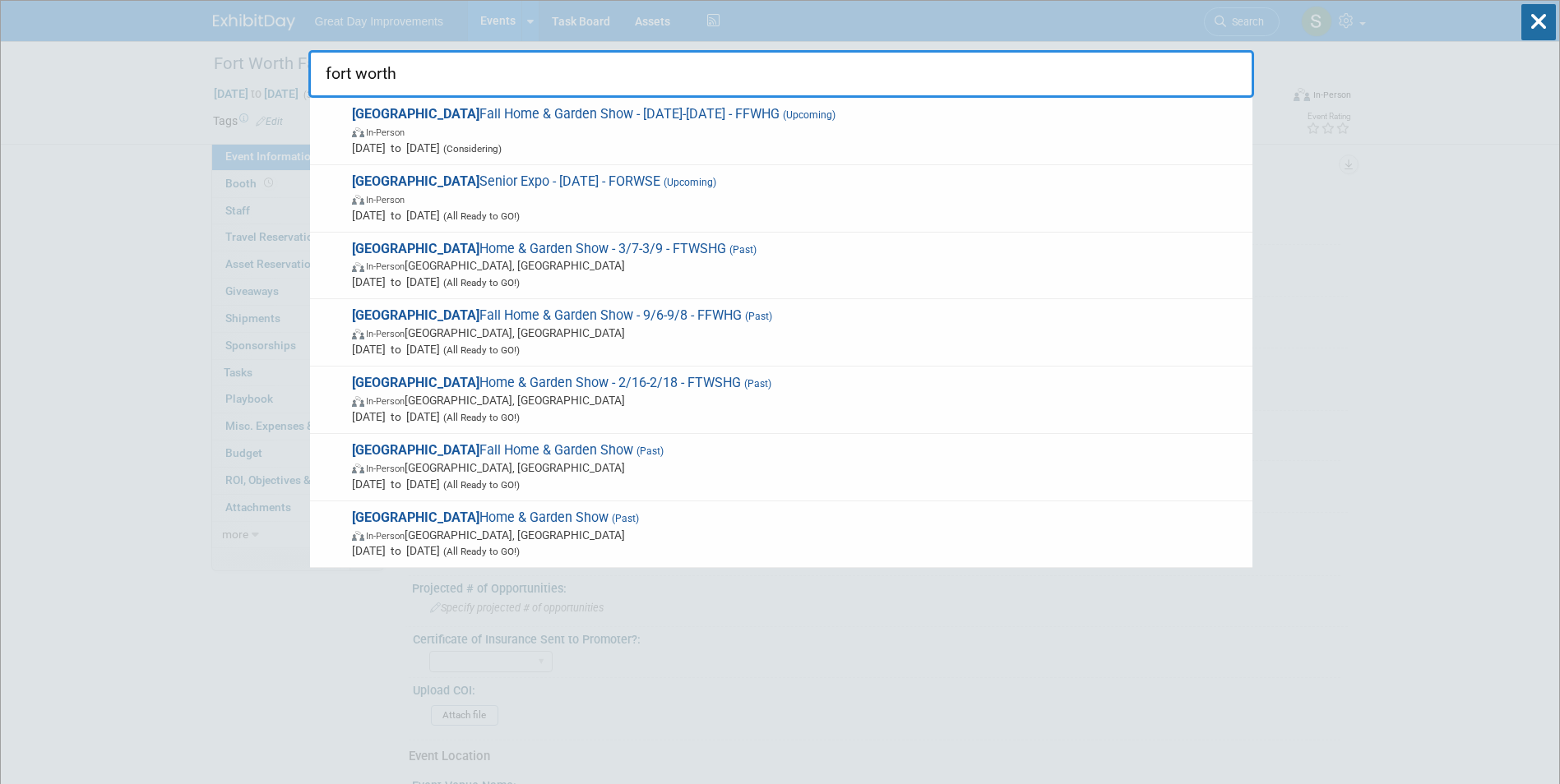
type input "fort worth"
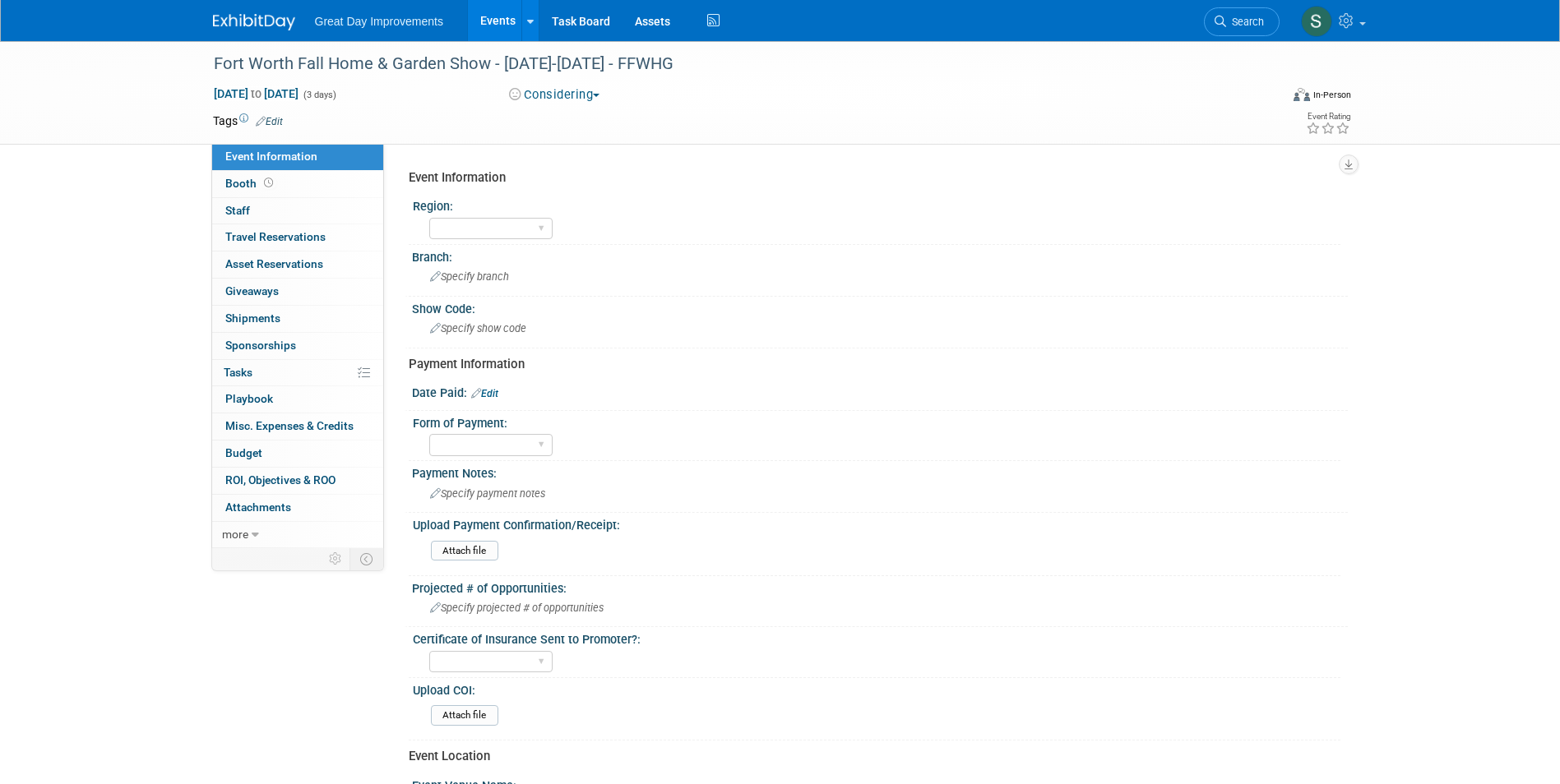
click at [531, 86] on div "Considering Committed Considering Not Going Forecasted All Ready to GO!" at bounding box center [684, 95] width 388 height 19
click at [535, 96] on button "Considering" at bounding box center [554, 94] width 103 height 18
click at [560, 204] on link "All Ready to GO!" at bounding box center [572, 214] width 137 height 23
click at [269, 118] on link "Edit" at bounding box center [269, 122] width 28 height 12
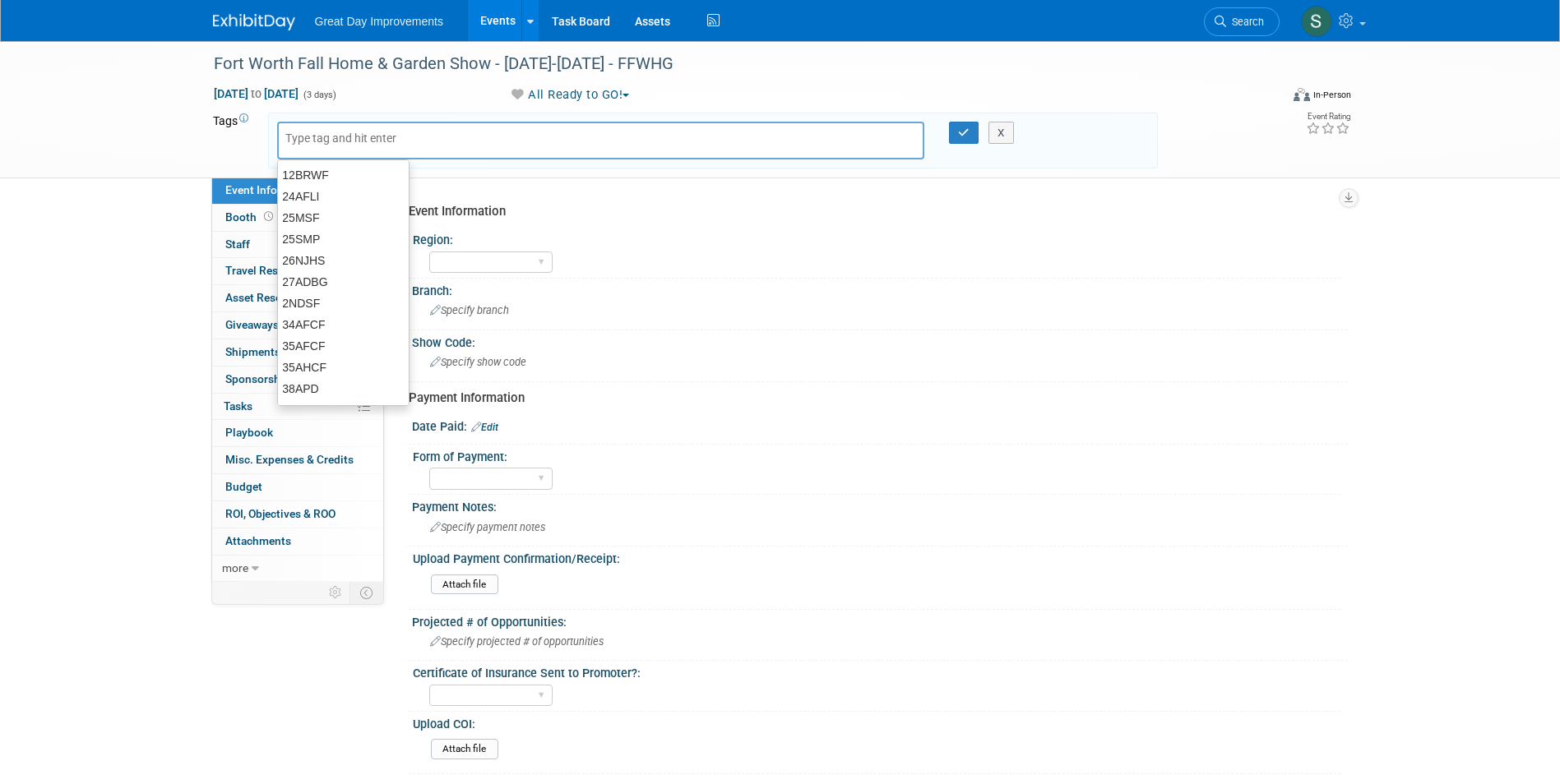
click at [316, 140] on input "text" at bounding box center [351, 138] width 132 height 17
type input "SC"
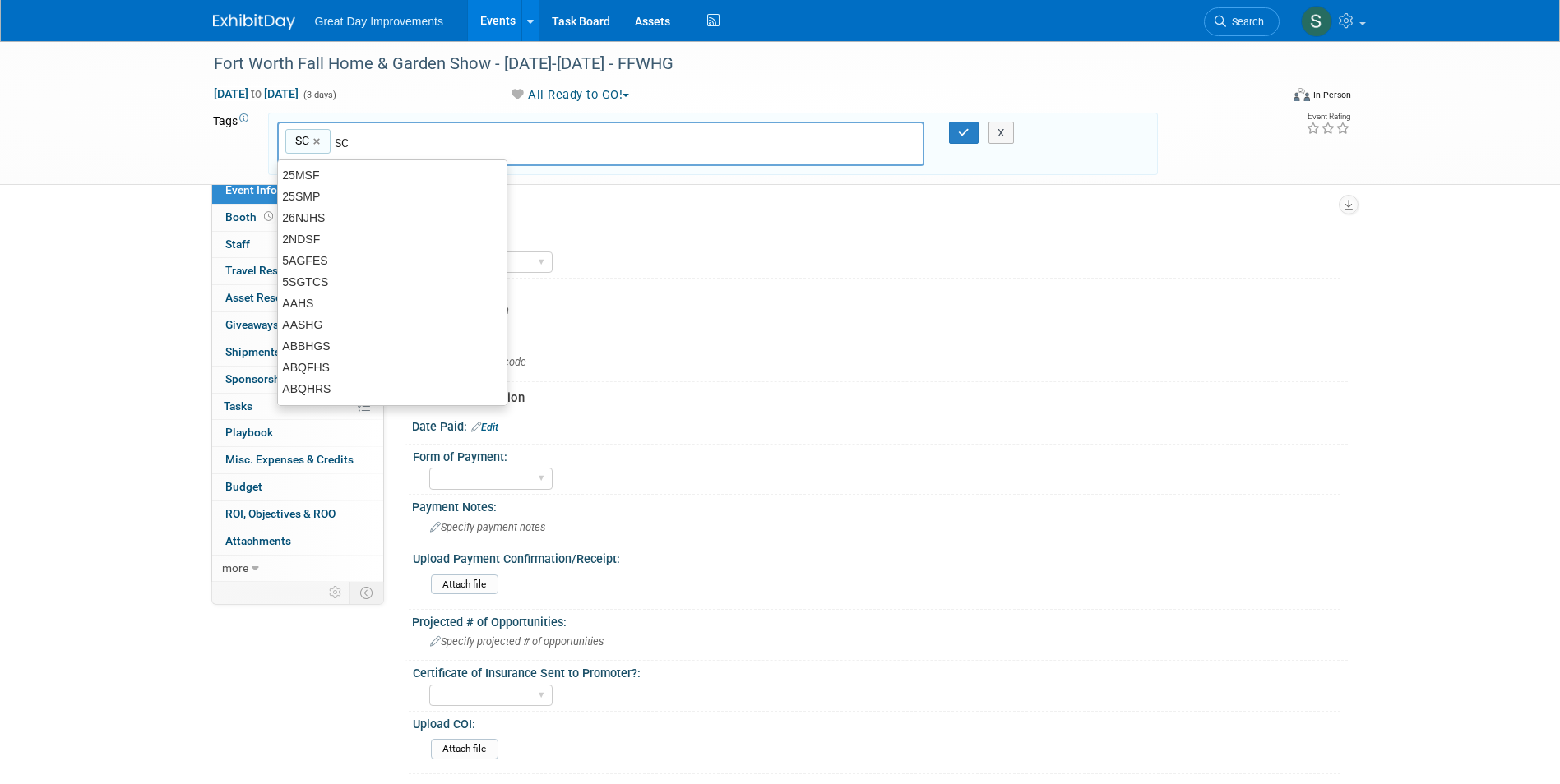
type input "SC"
type input "DAL"
type input "SC, DAL"
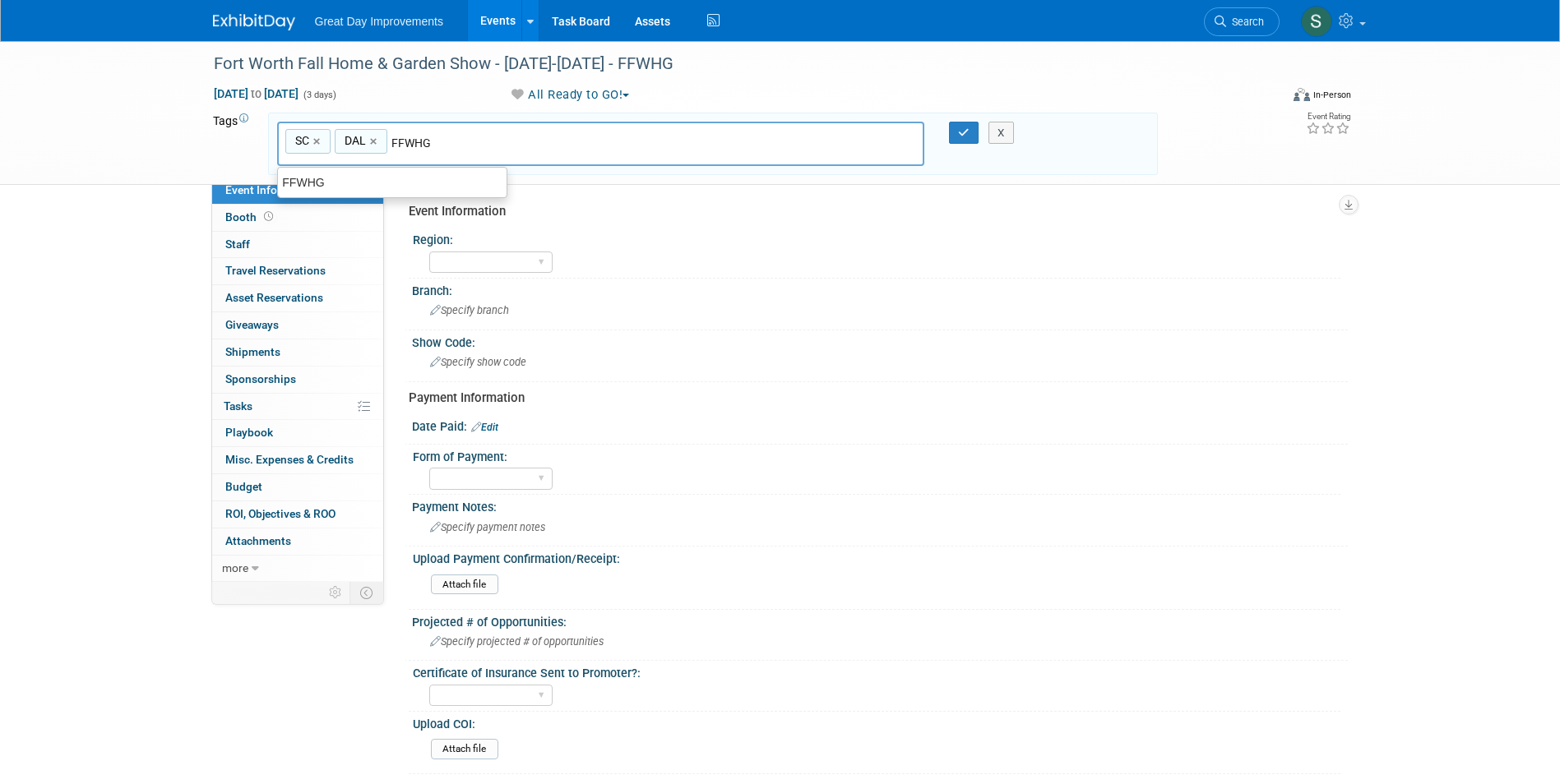
type input "FFWHG"
type input "SC, DAL, FFWHG"
type input "SEPt"
type input "SC, DAL, FFWHG, SEPt"
click at [348, 176] on div "SEPT25" at bounding box center [392, 183] width 229 height 22
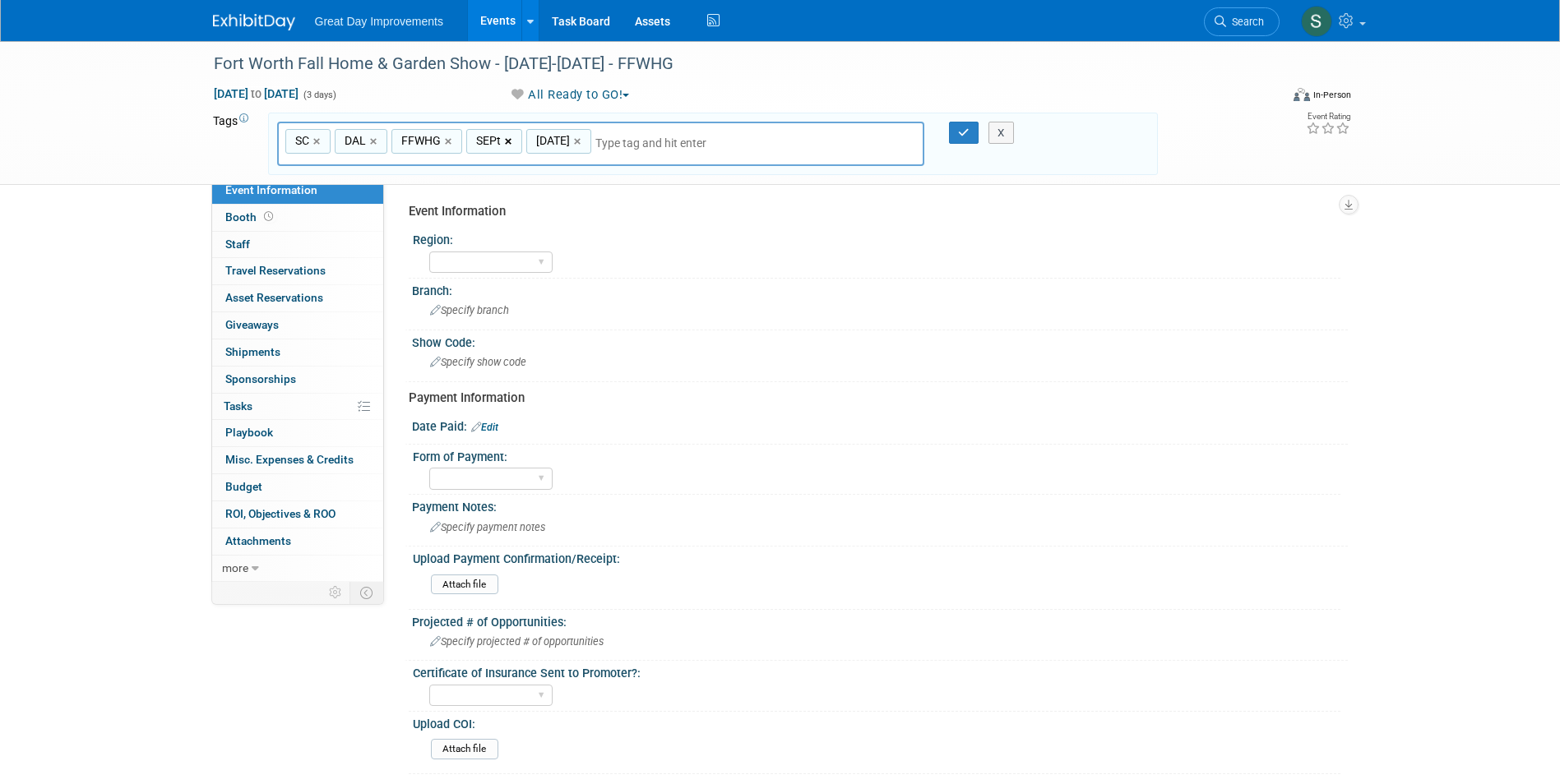
click at [507, 148] on link "×" at bounding box center [510, 142] width 11 height 19
type input "SC, DAL, FFWHG, SEPT25"
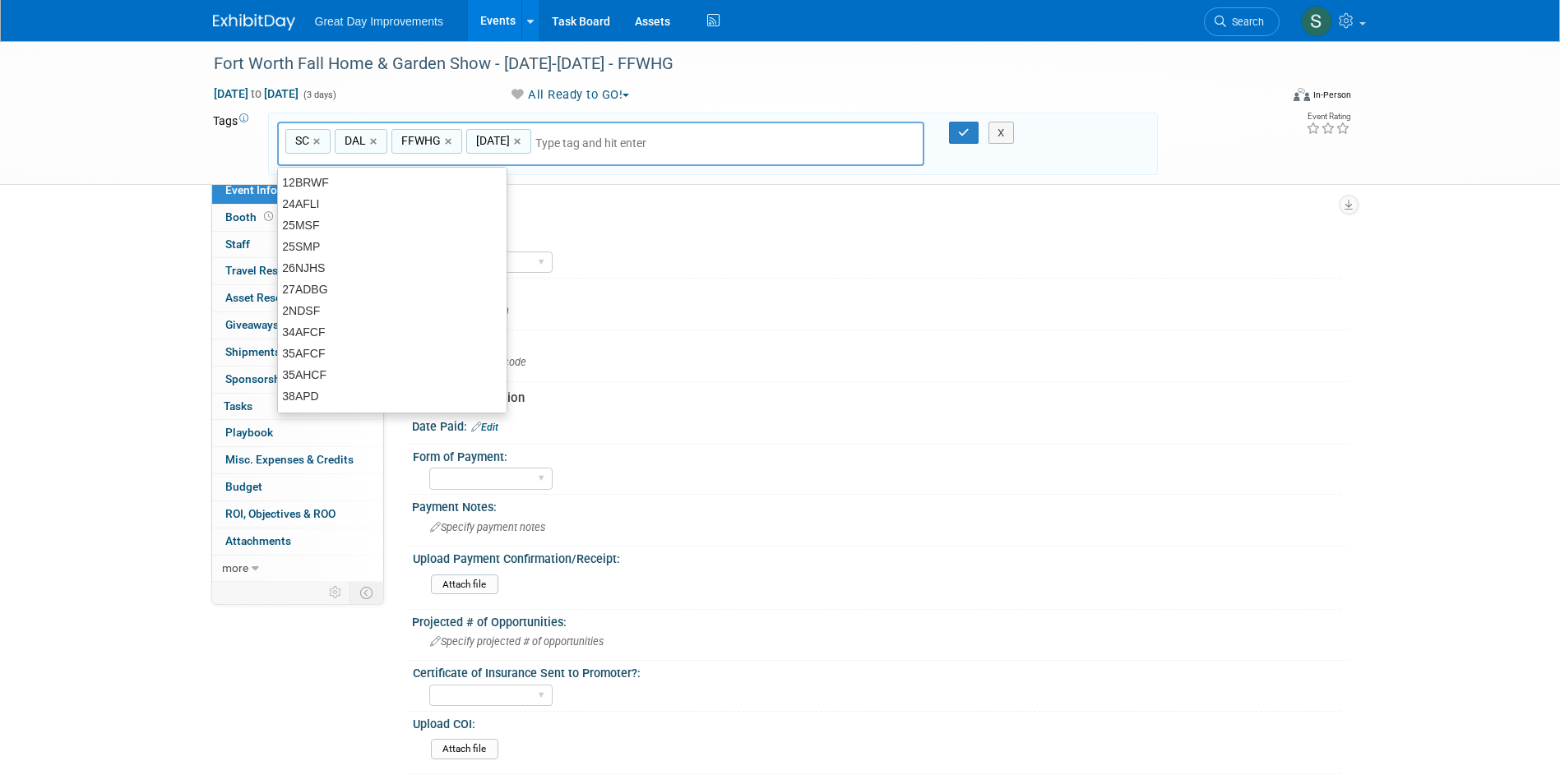
click at [564, 140] on input "text" at bounding box center [651, 143] width 230 height 17
type input "Contr"
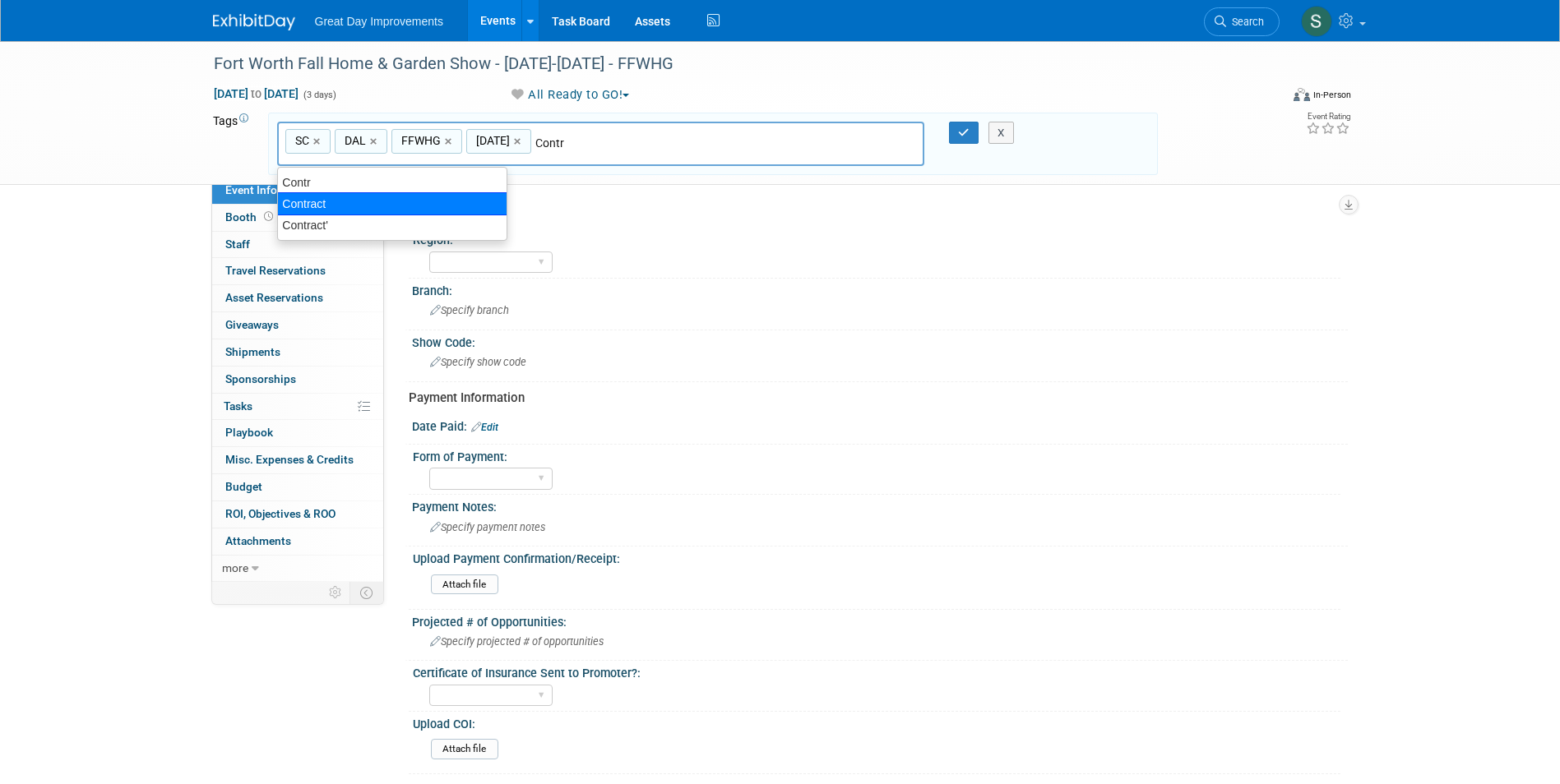
click at [320, 203] on div "Contract" at bounding box center [392, 204] width 230 height 23
type input "SC, DAL, FFWHG, SEPT25, Contract"
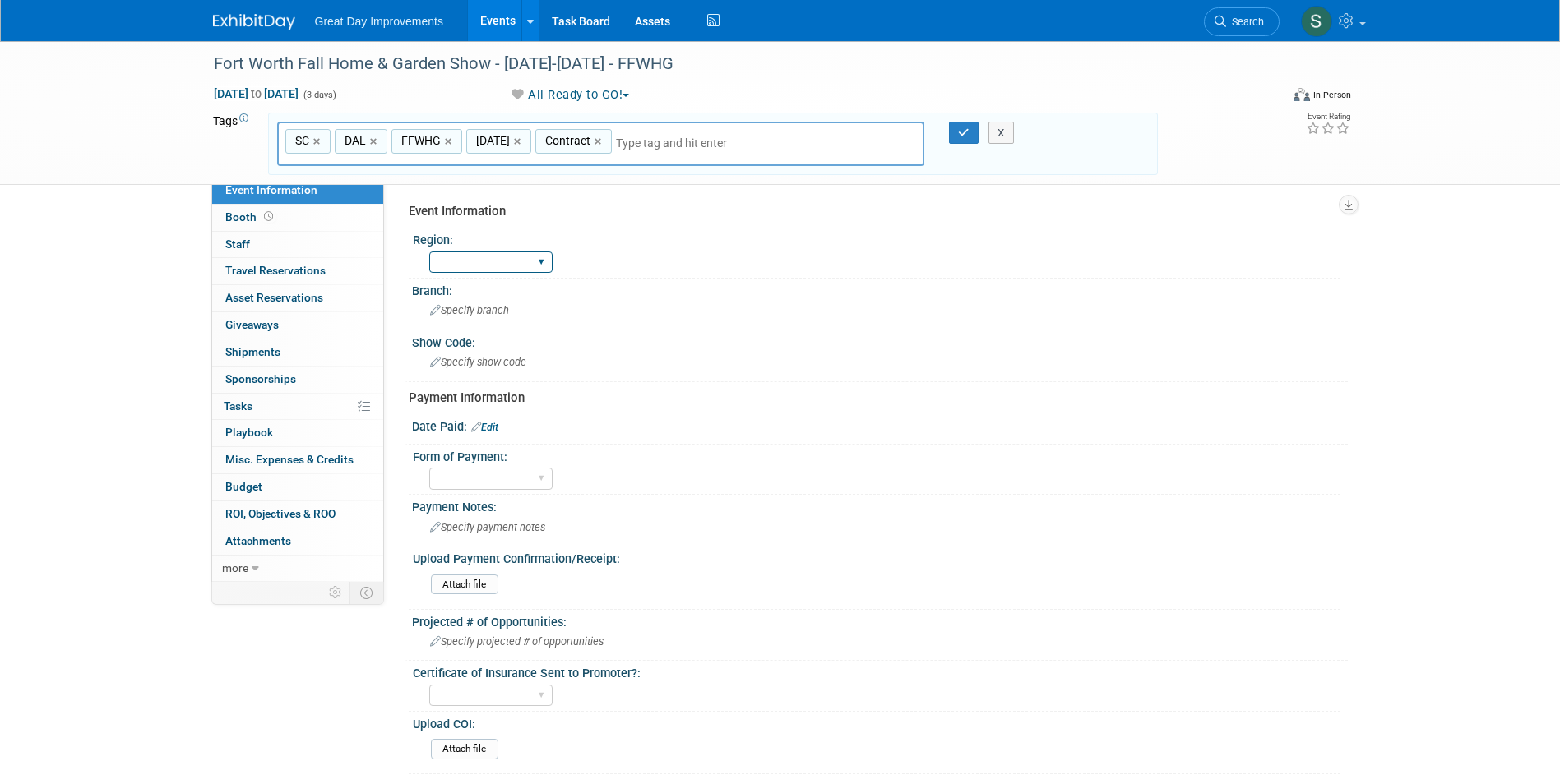
click at [474, 259] on select "GC MA MW MTW NE NEW OV PL PNW SA SE SC UMW FL" at bounding box center [491, 263] width 123 height 23
select select "SC"
click at [430, 252] on select "GC MA MW MTW NE NEW OV PL PNW SA SE SC UMW FL" at bounding box center [491, 263] width 123 height 23
click at [465, 312] on span "Specify branch" at bounding box center [470, 310] width 79 height 13
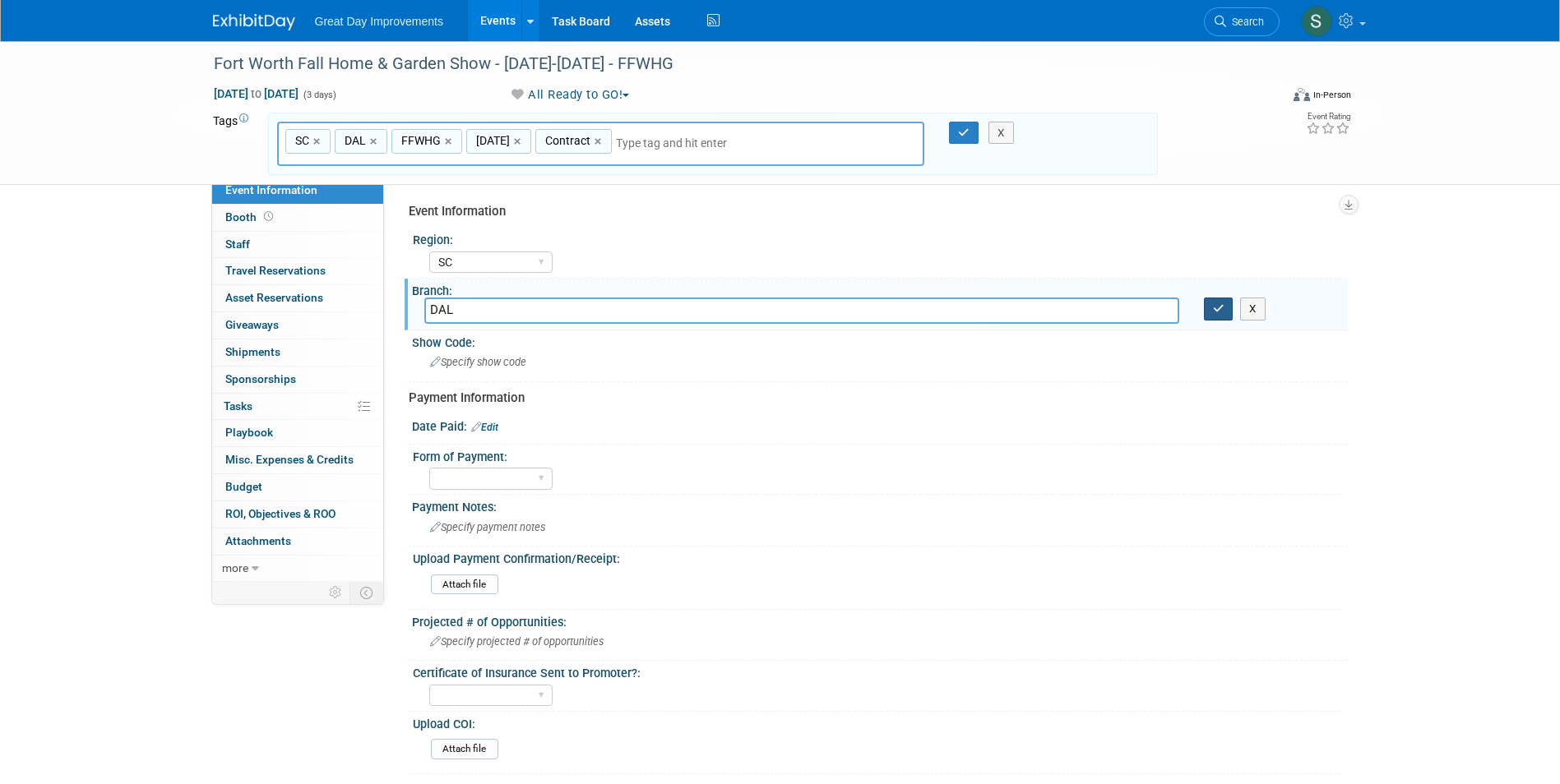
type input "DAL"
drag, startPoint x: 1210, startPoint y: 314, endPoint x: 1113, endPoint y: 240, distance: 122.0
click at [1199, 305] on div "X" at bounding box center [1269, 309] width 156 height 23
click at [962, 130] on icon "button" at bounding box center [964, 133] width 12 height 11
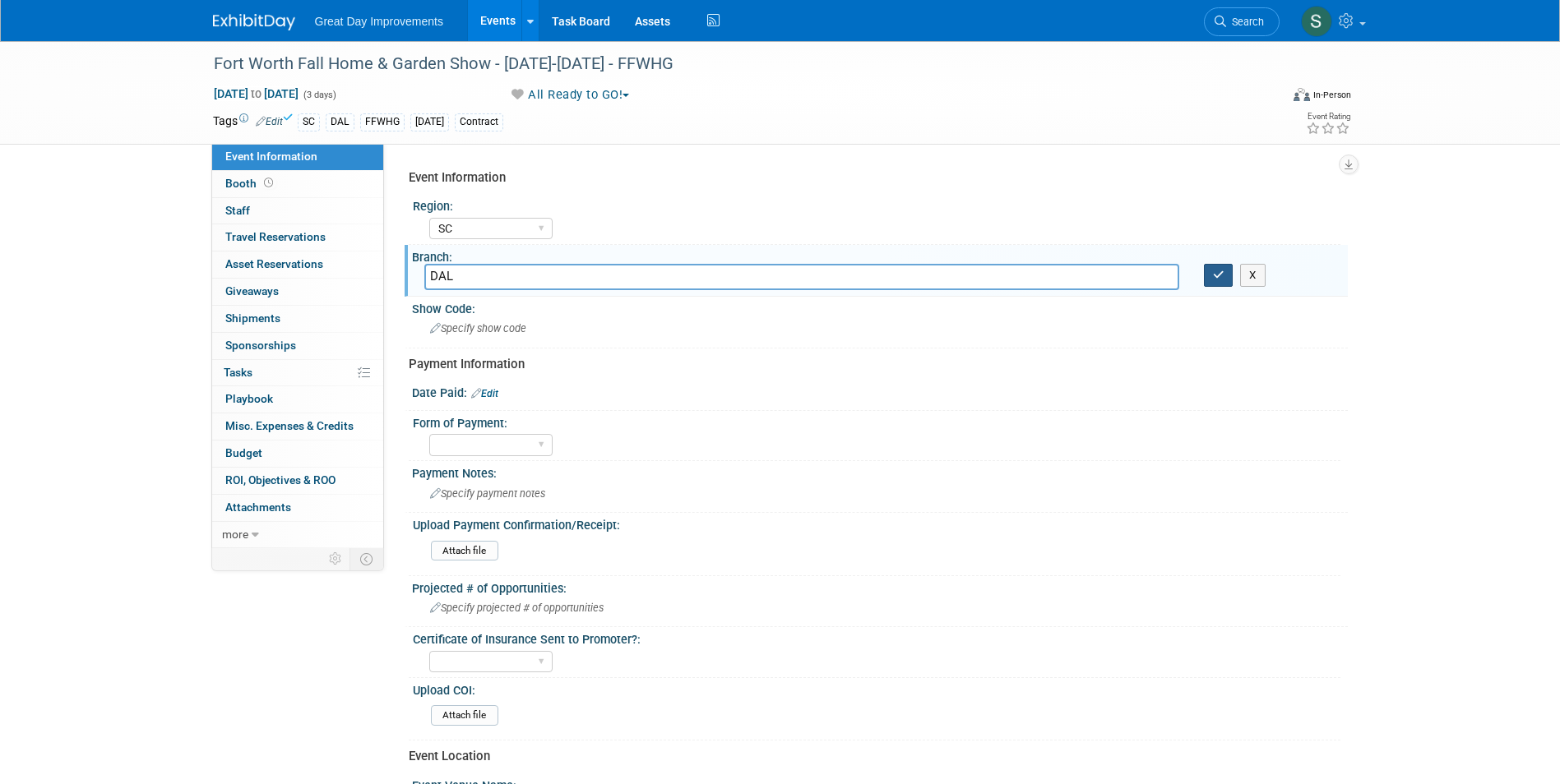
click at [1218, 281] on button "button" at bounding box center [1218, 275] width 29 height 23
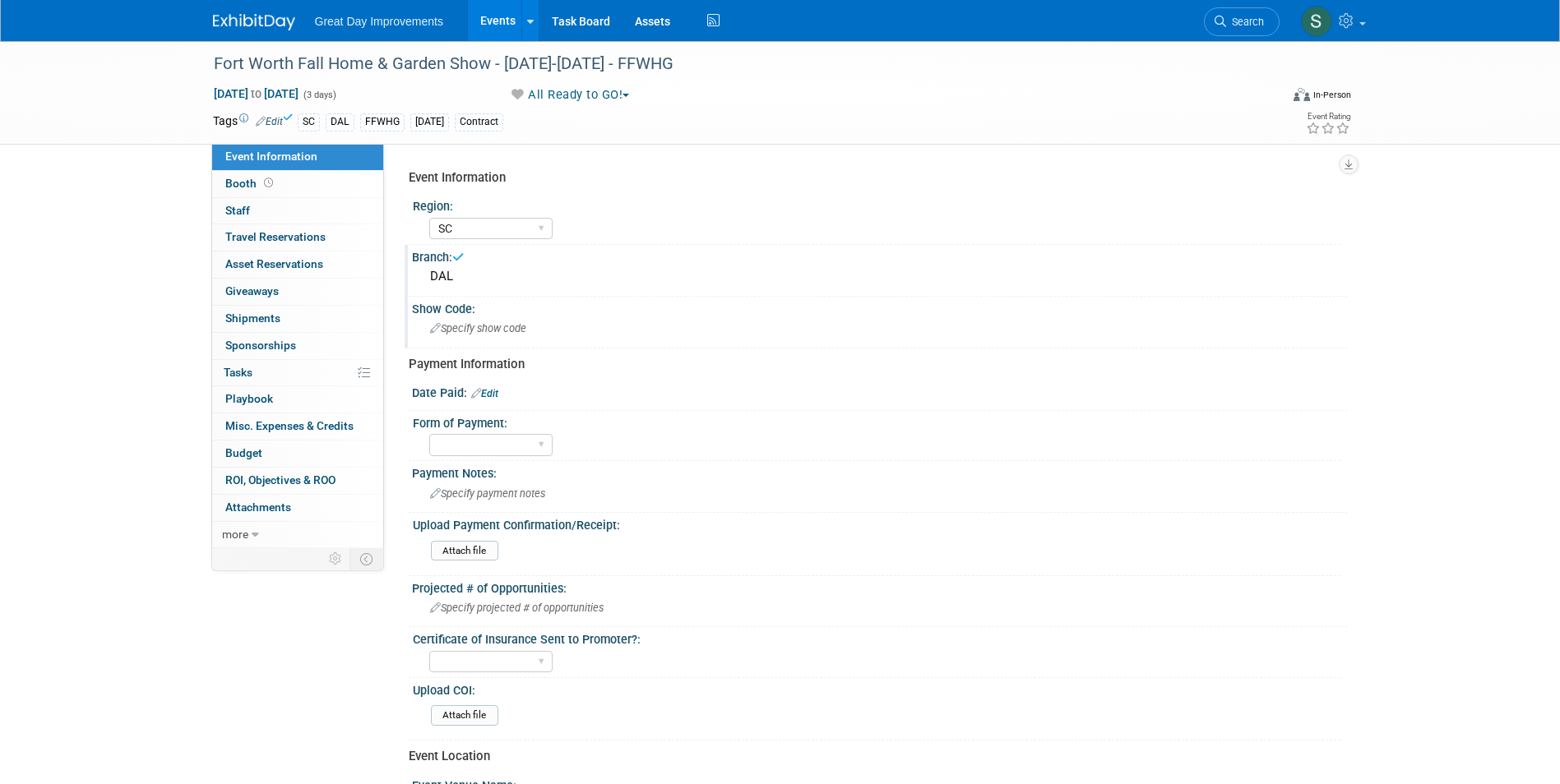
click at [541, 316] on div "Specify show code" at bounding box center [880, 329] width 911 height 26
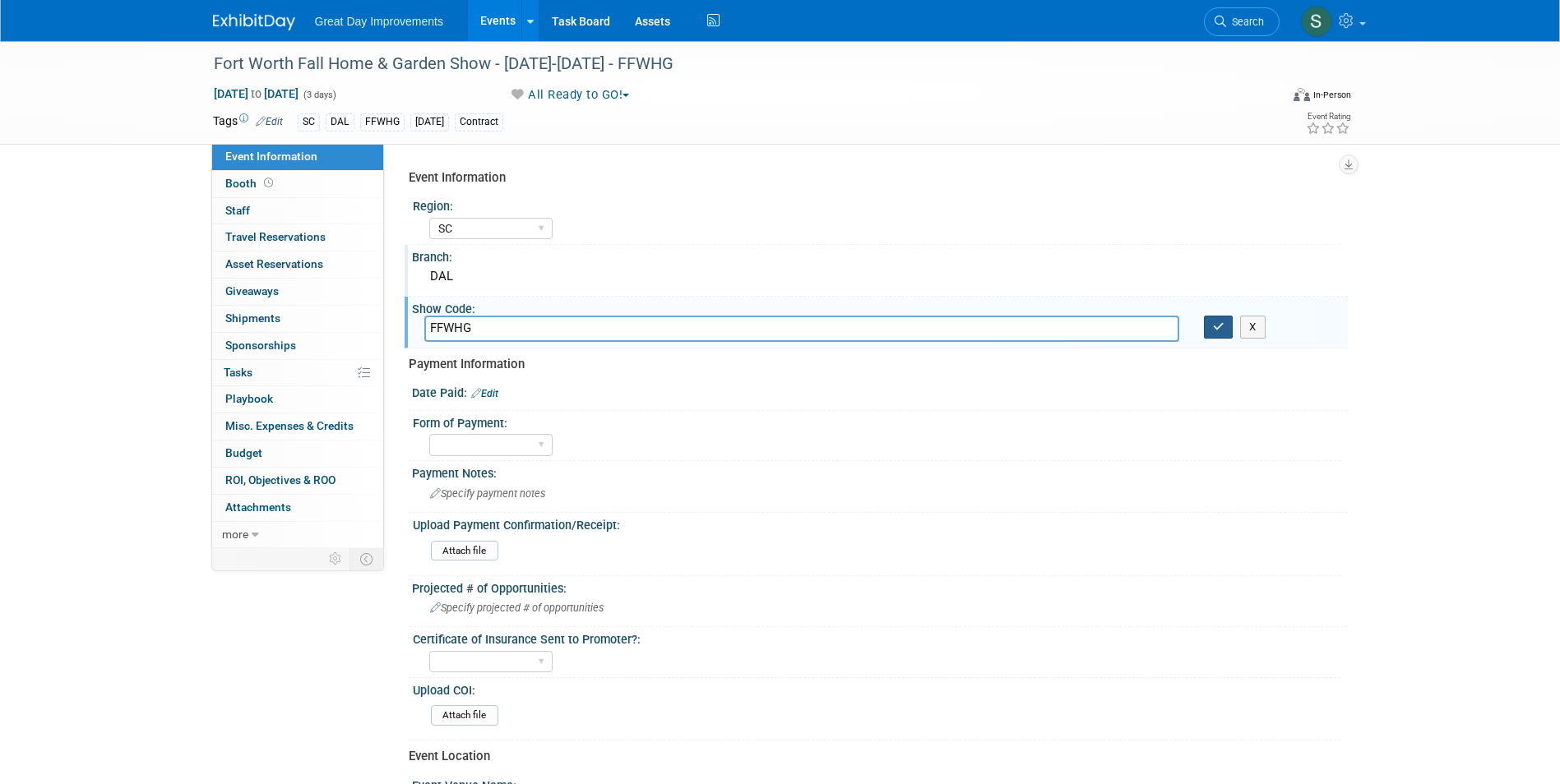
type input "FFWHG"
click at [1219, 320] on button "button" at bounding box center [1218, 328] width 29 height 23
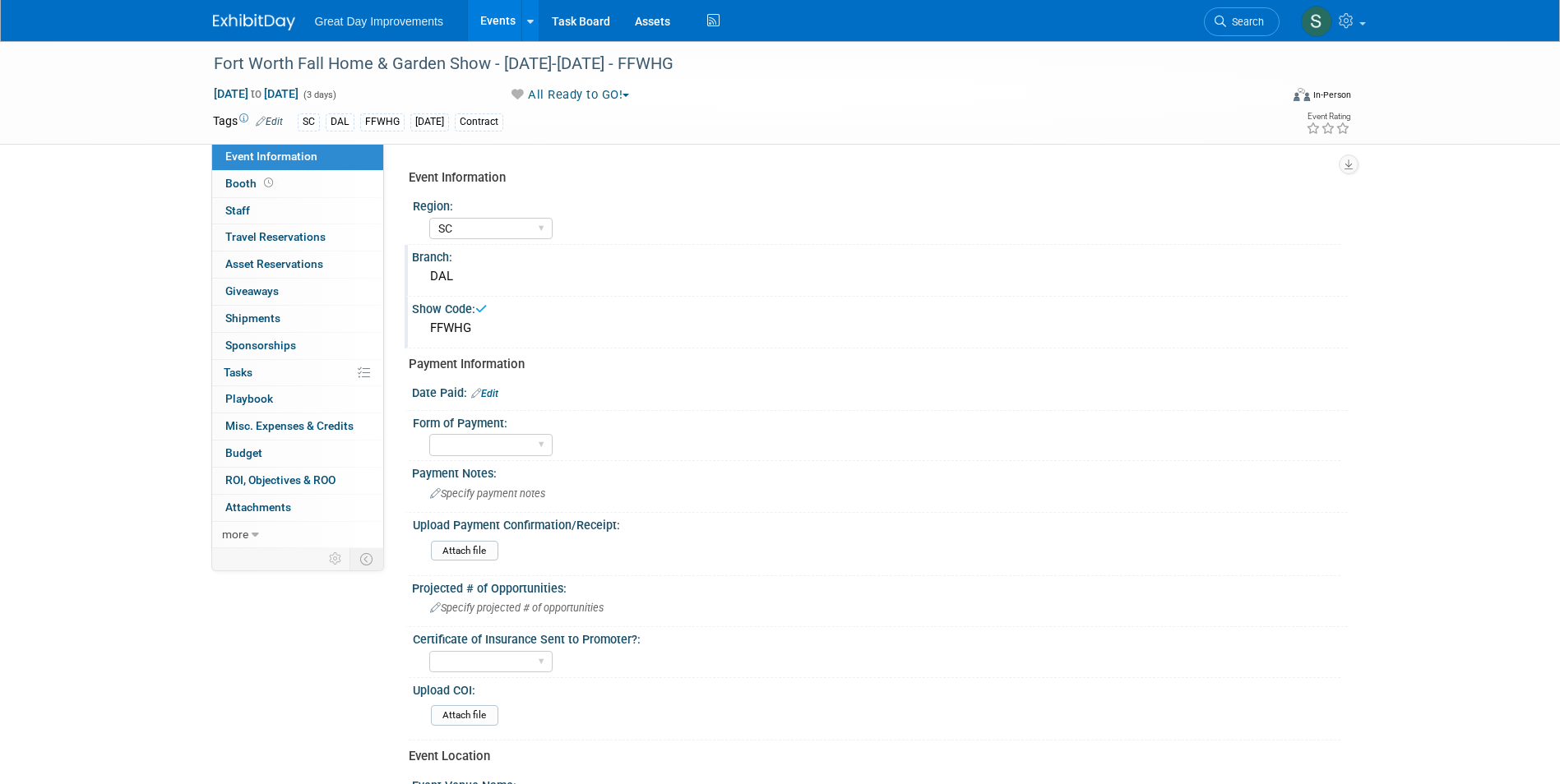
click at [488, 399] on link "Edit" at bounding box center [485, 394] width 28 height 12
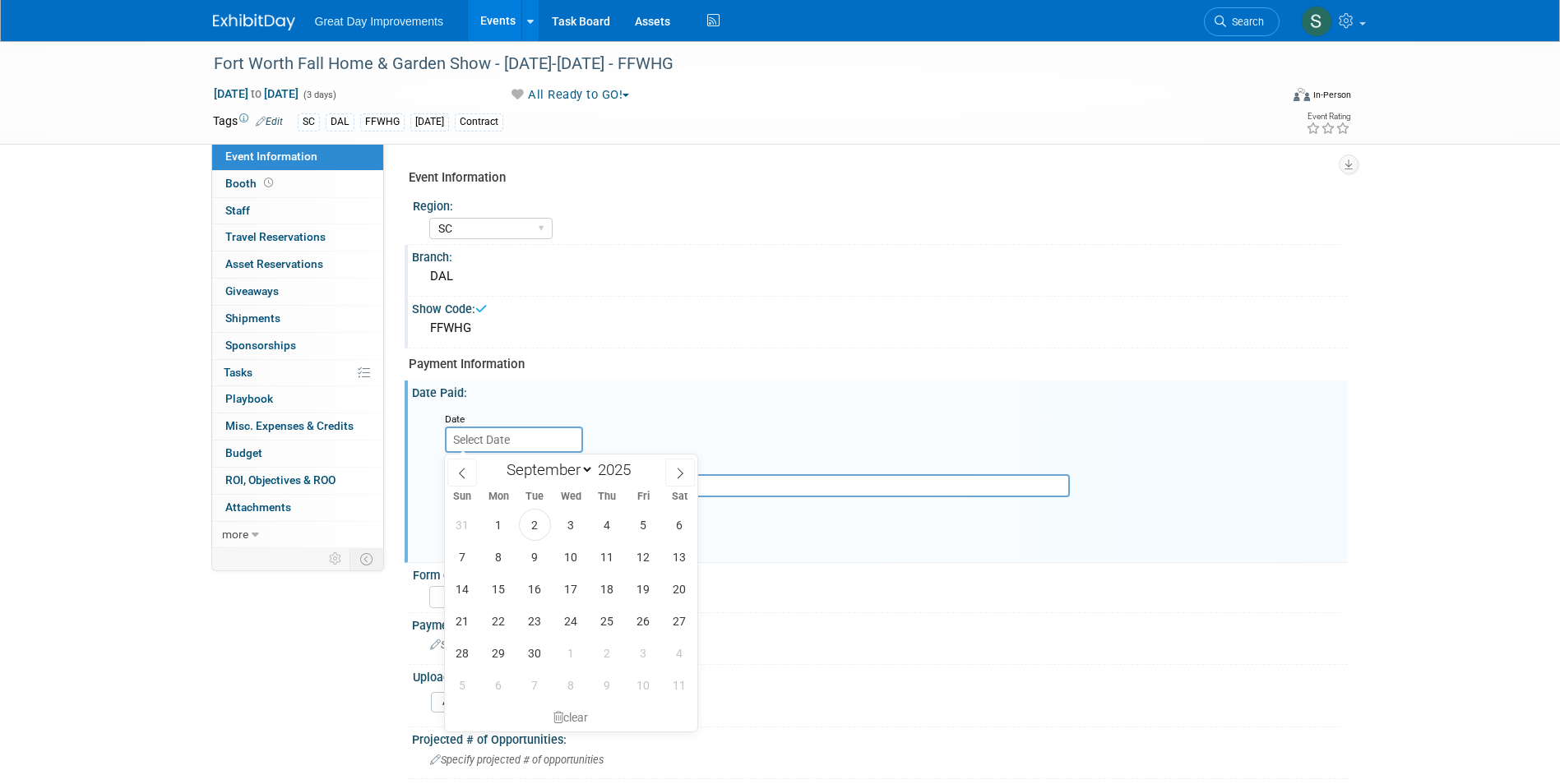
click at [498, 427] on input "text" at bounding box center [514, 440] width 138 height 27
click at [468, 472] on span at bounding box center [461, 473] width 29 height 28
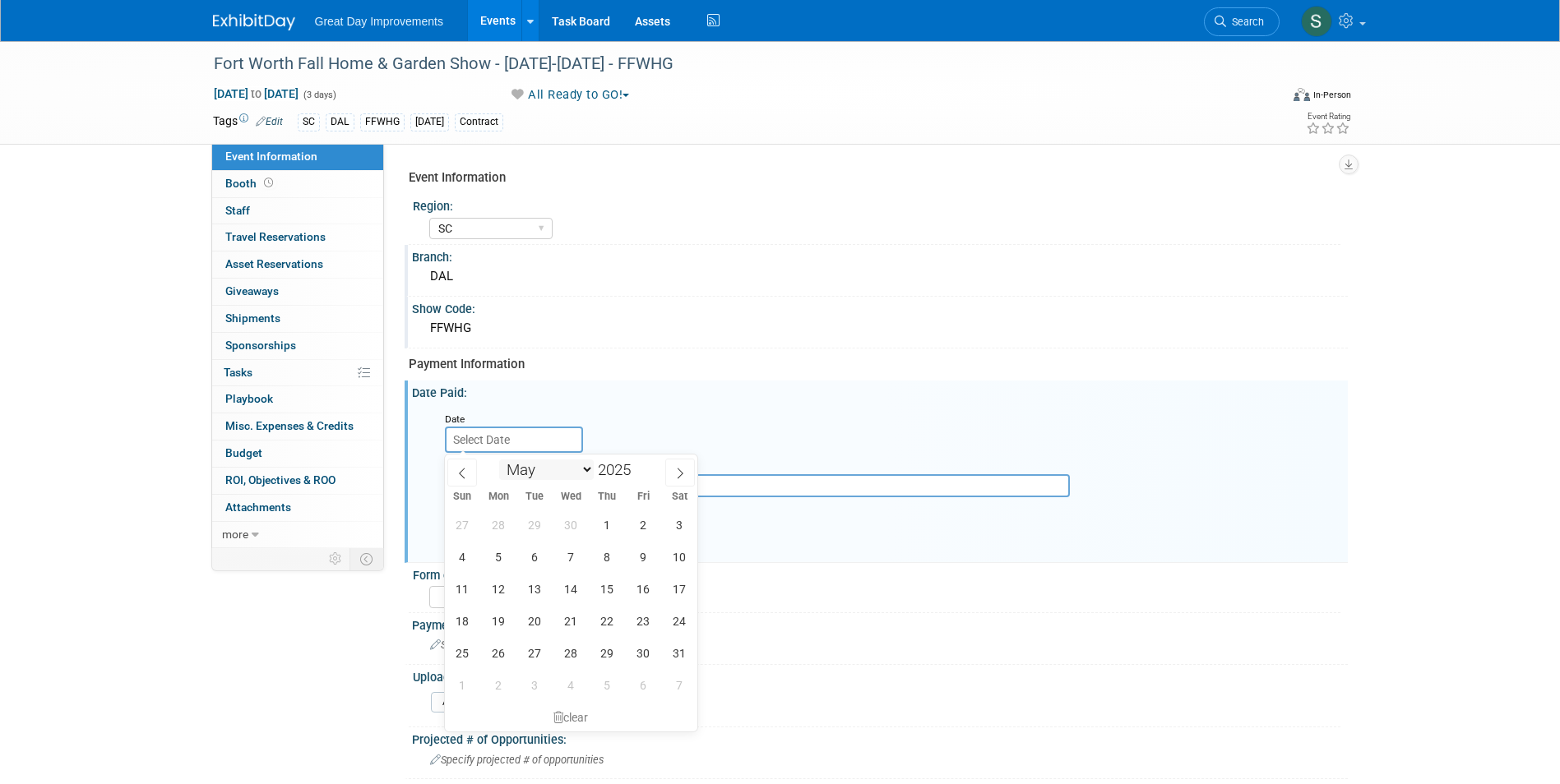
click at [538, 467] on select "January February March April May June July August September October November De…" at bounding box center [546, 470] width 94 height 21
click at [499, 460] on select "January February March April May June July August September October November De…" at bounding box center [546, 470] width 94 height 21
click at [562, 471] on select "January February March April May June July August September October November De…" at bounding box center [546, 470] width 94 height 21
select select "9"
click at [499, 460] on select "January February March April May June July August September October November De…" at bounding box center [546, 470] width 94 height 21
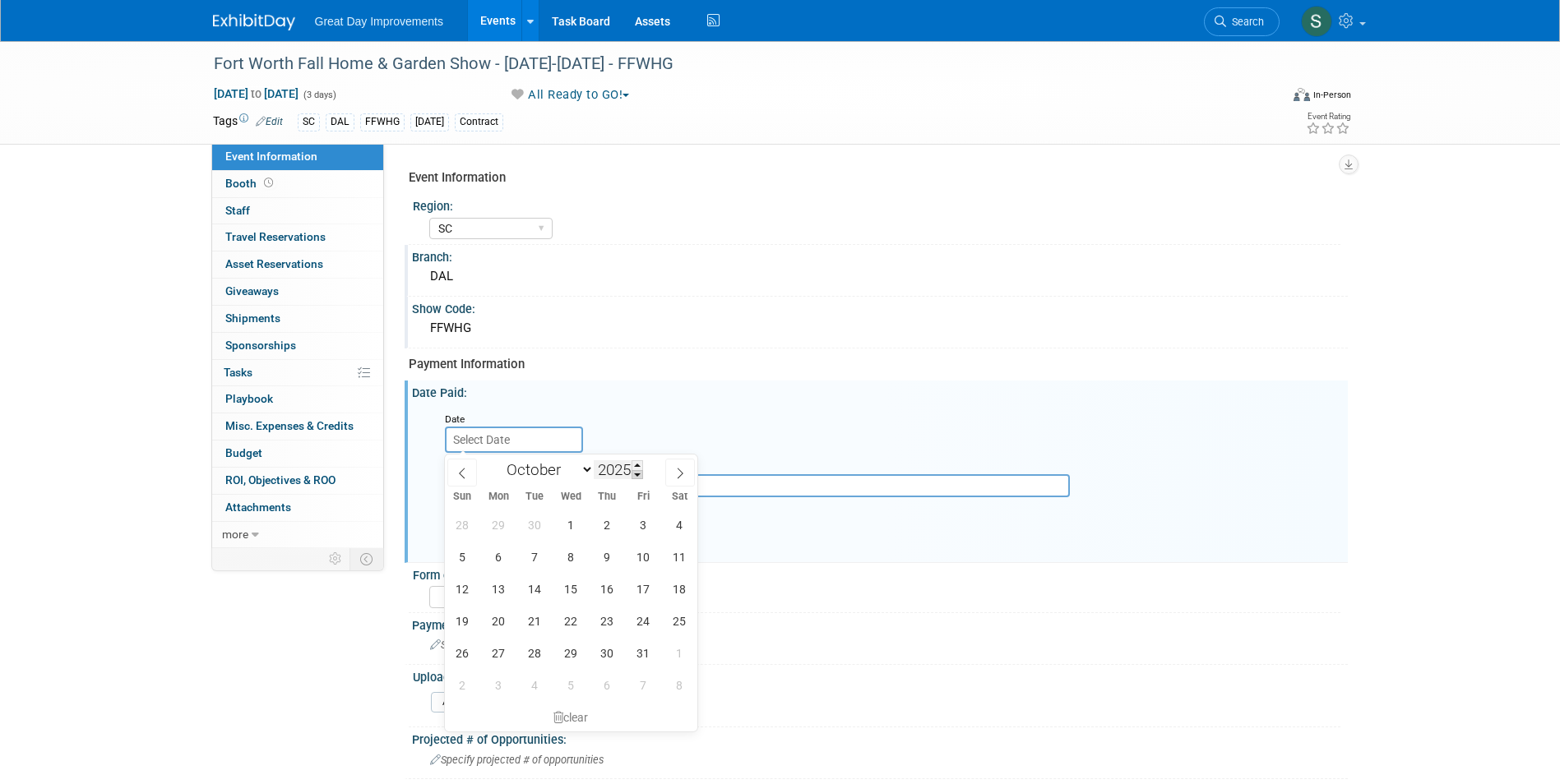
click at [639, 477] on span at bounding box center [637, 475] width 12 height 10
type input "2024"
click at [600, 622] on span "24" at bounding box center [607, 621] width 32 height 32
type input "Oct 24, 2024"
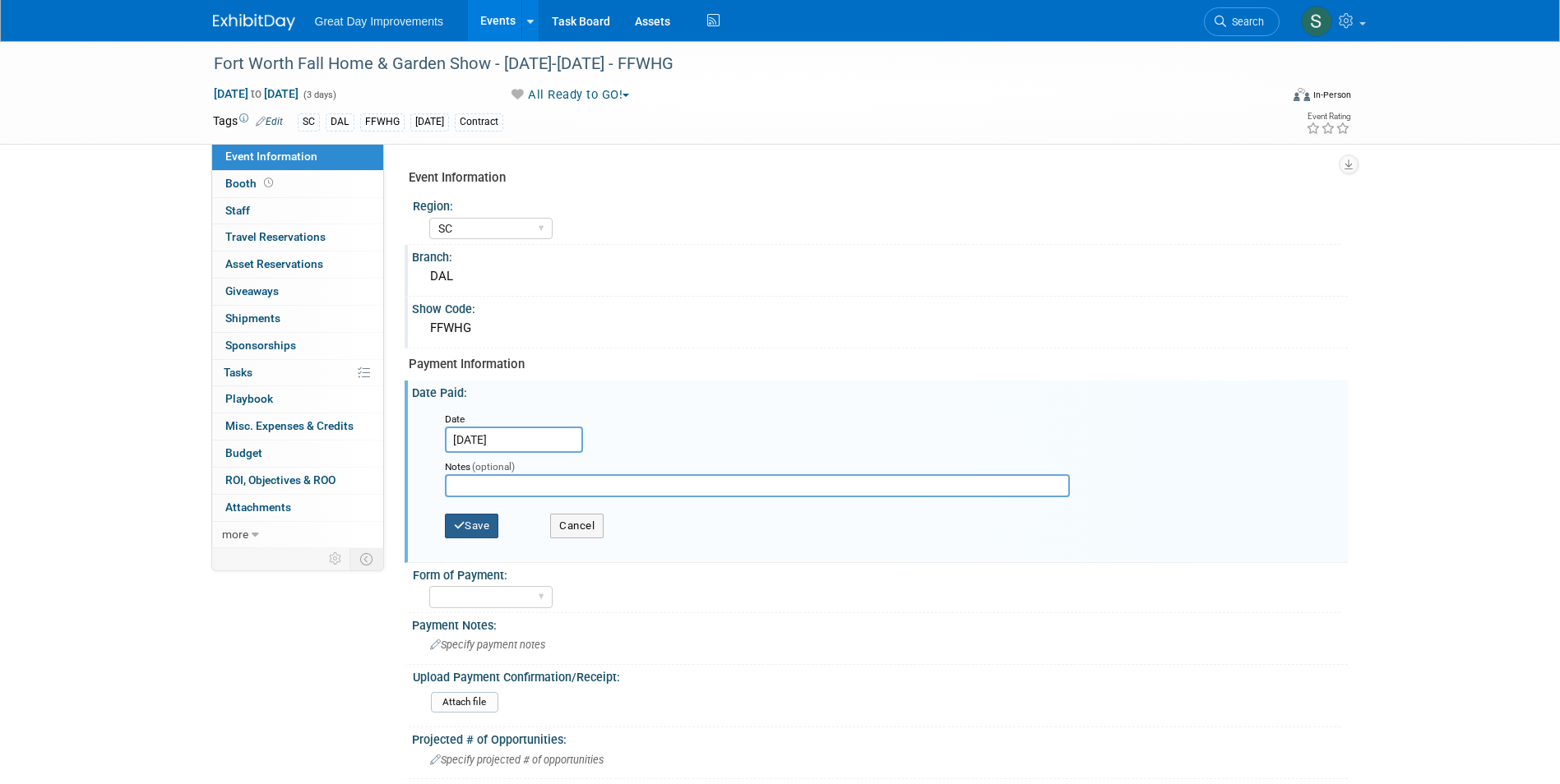
click at [471, 514] on button "Save" at bounding box center [471, 526] width 54 height 25
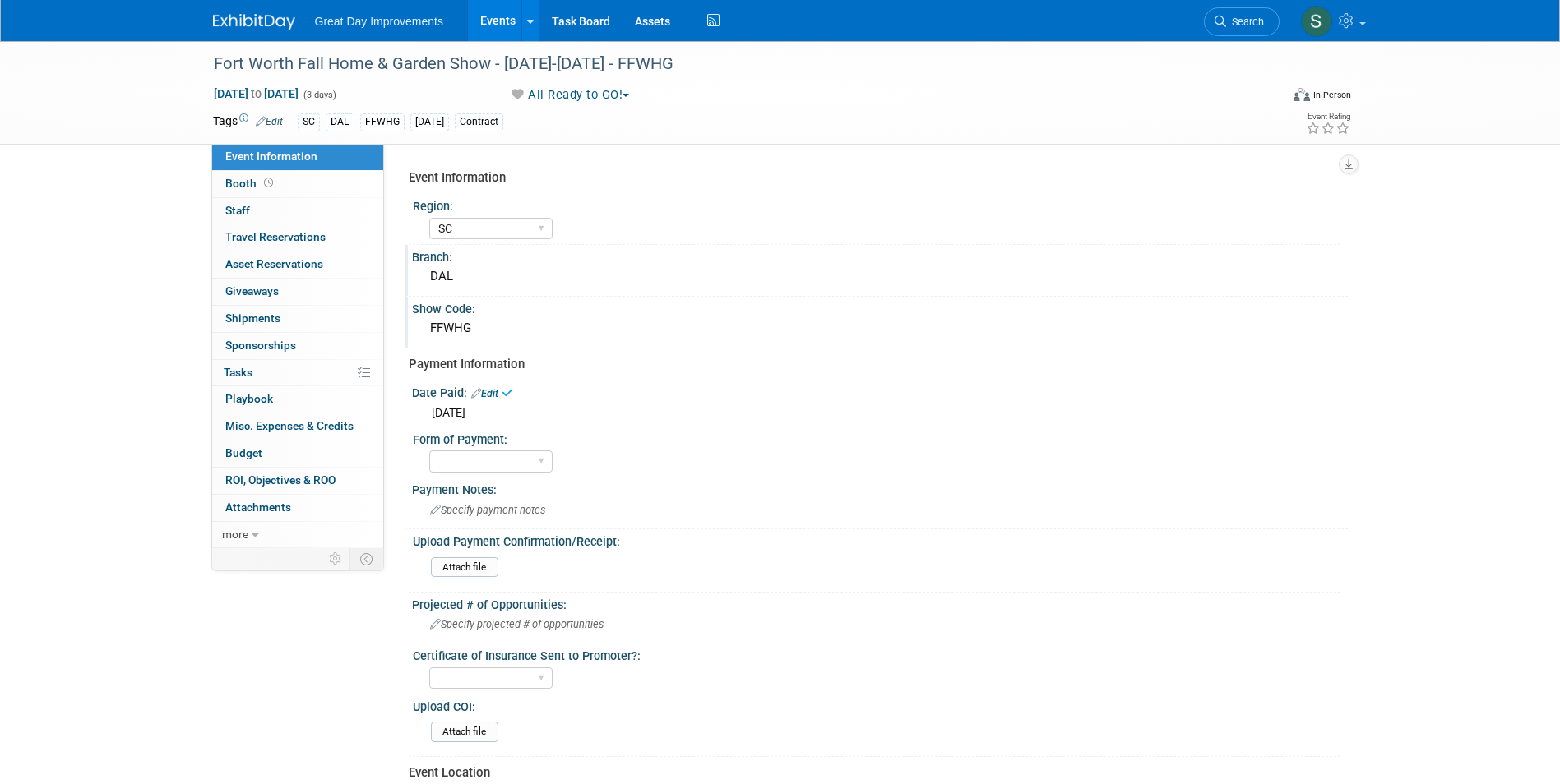
click at [503, 442] on div "Form of Payment:" at bounding box center [877, 438] width 928 height 21
click at [506, 463] on select "Paid via CC Check Requested Pay at the Gate Other" at bounding box center [491, 461] width 123 height 23
click at [430, 450] on select "Paid via CC Check Requested Pay at the Gate Other" at bounding box center [491, 461] width 123 height 23
click at [476, 452] on select "Paid via CC Check Requested Pay at the Gate Other" at bounding box center [491, 461] width 123 height 23
select select "Paid via CC"
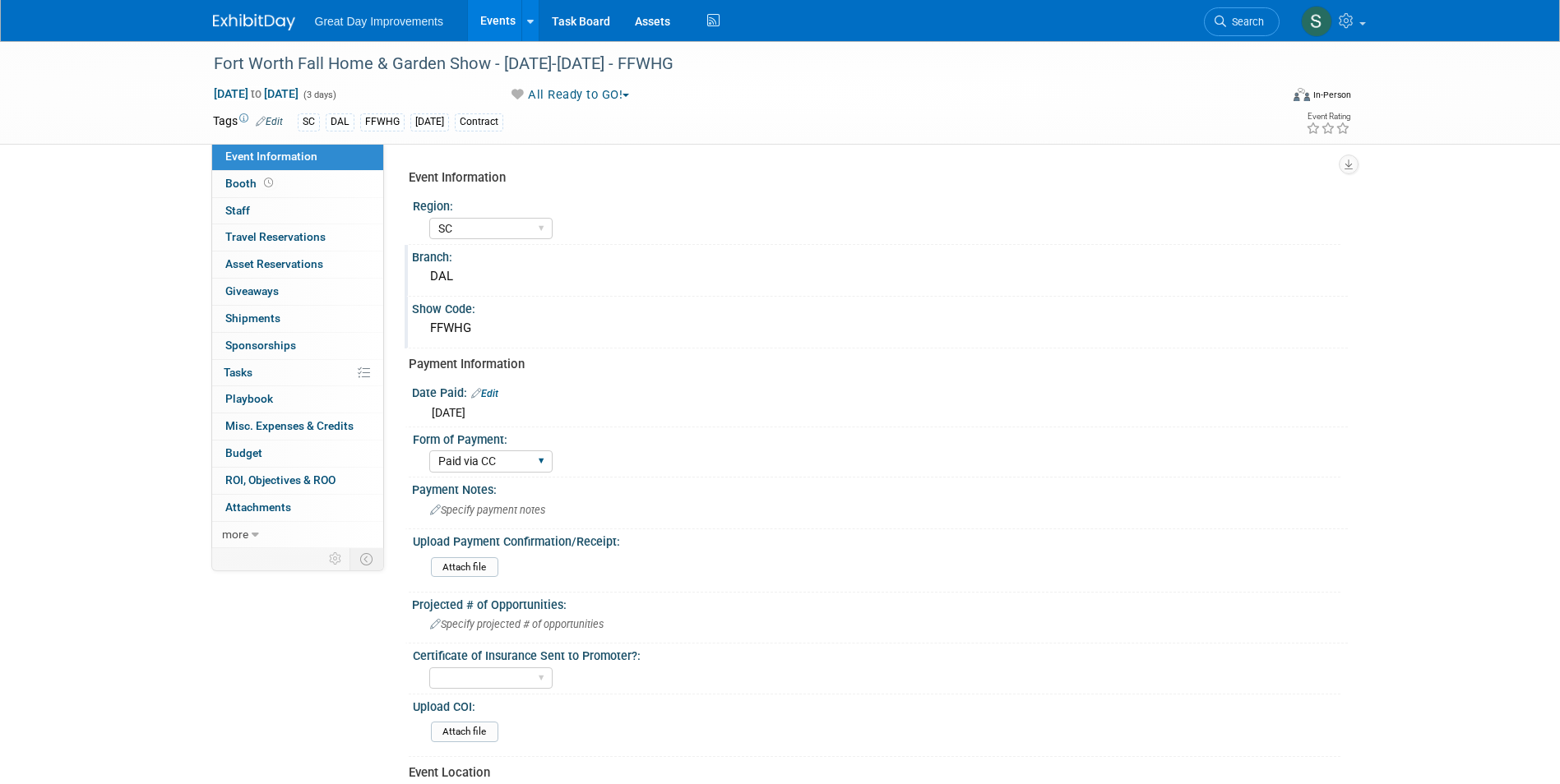
click at [430, 450] on select "Paid via CC Check Requested Pay at the Gate Other" at bounding box center [491, 461] width 123 height 23
click at [485, 512] on span "Specify payment notes" at bounding box center [488, 510] width 115 height 13
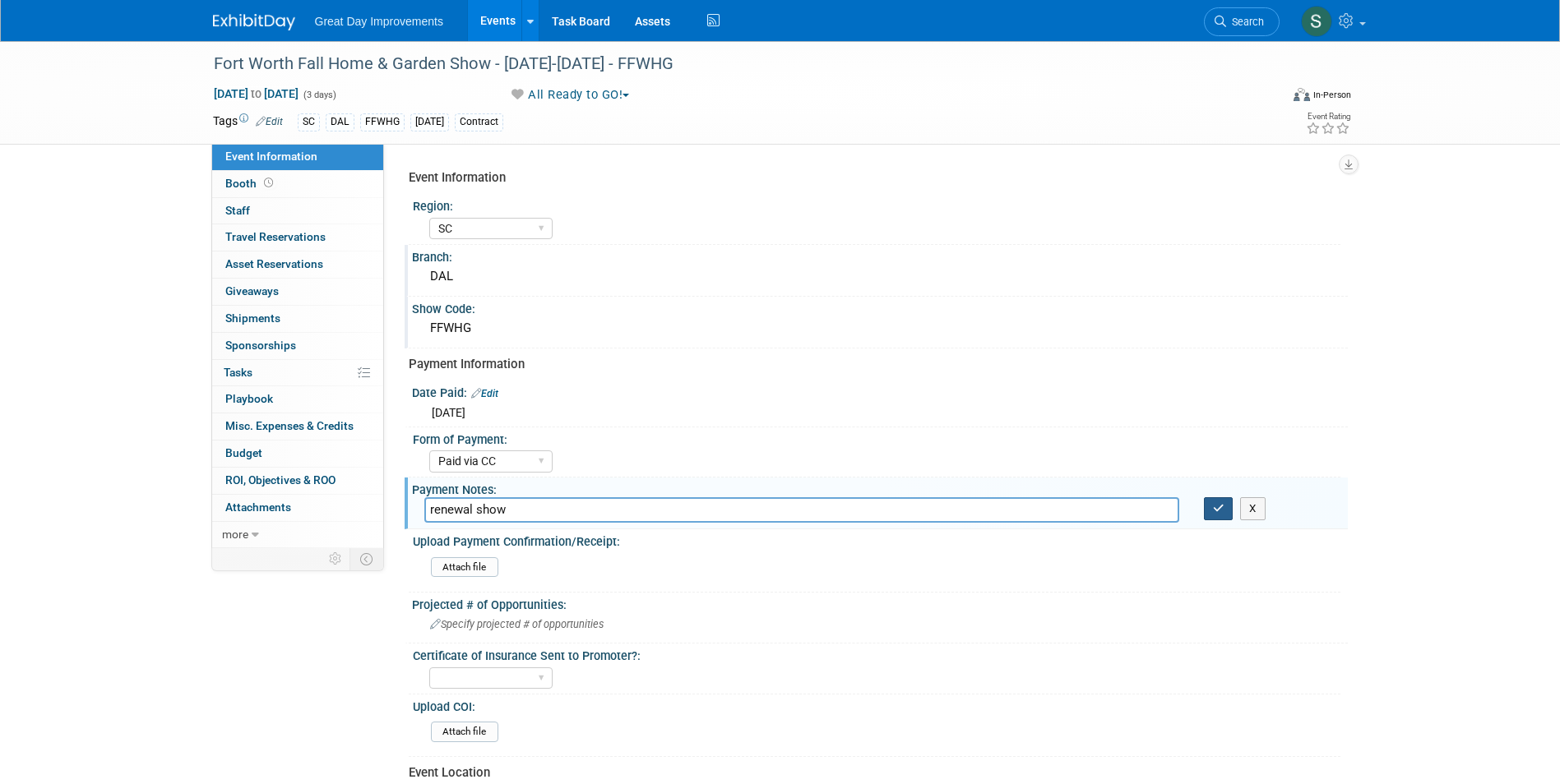
type input "renewal show"
click at [1215, 519] on button "button" at bounding box center [1218, 509] width 29 height 23
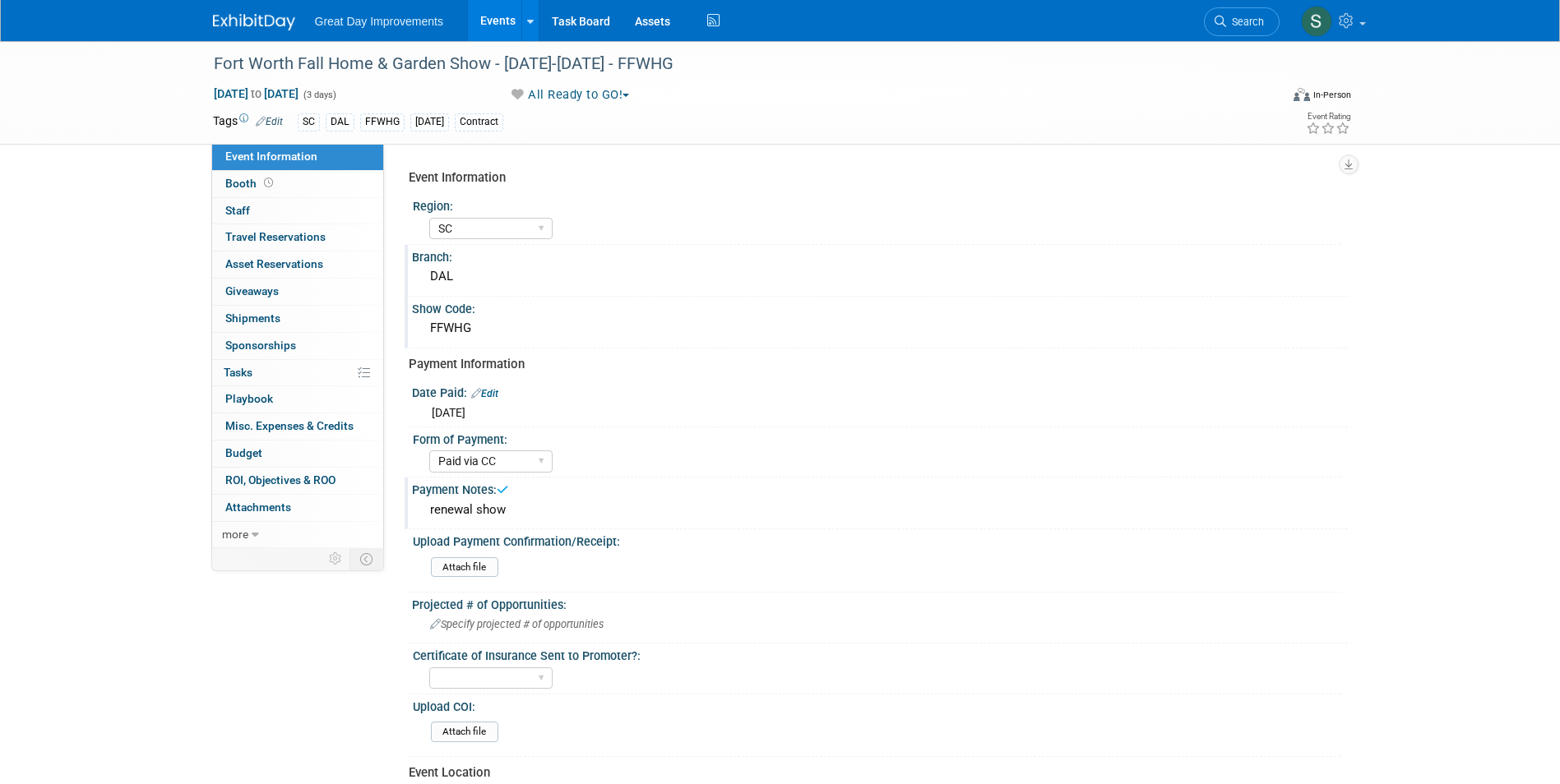
drag, startPoint x: 197, startPoint y: 9, endPoint x: 220, endPoint y: 19, distance: 25.1
click at [199, 9] on div "Great Day Improvements Events Add Event Bulk Upload Events Shareable Event Boar…" at bounding box center [780, 21] width 1560 height 42
click at [259, 27] on img at bounding box center [254, 23] width 83 height 17
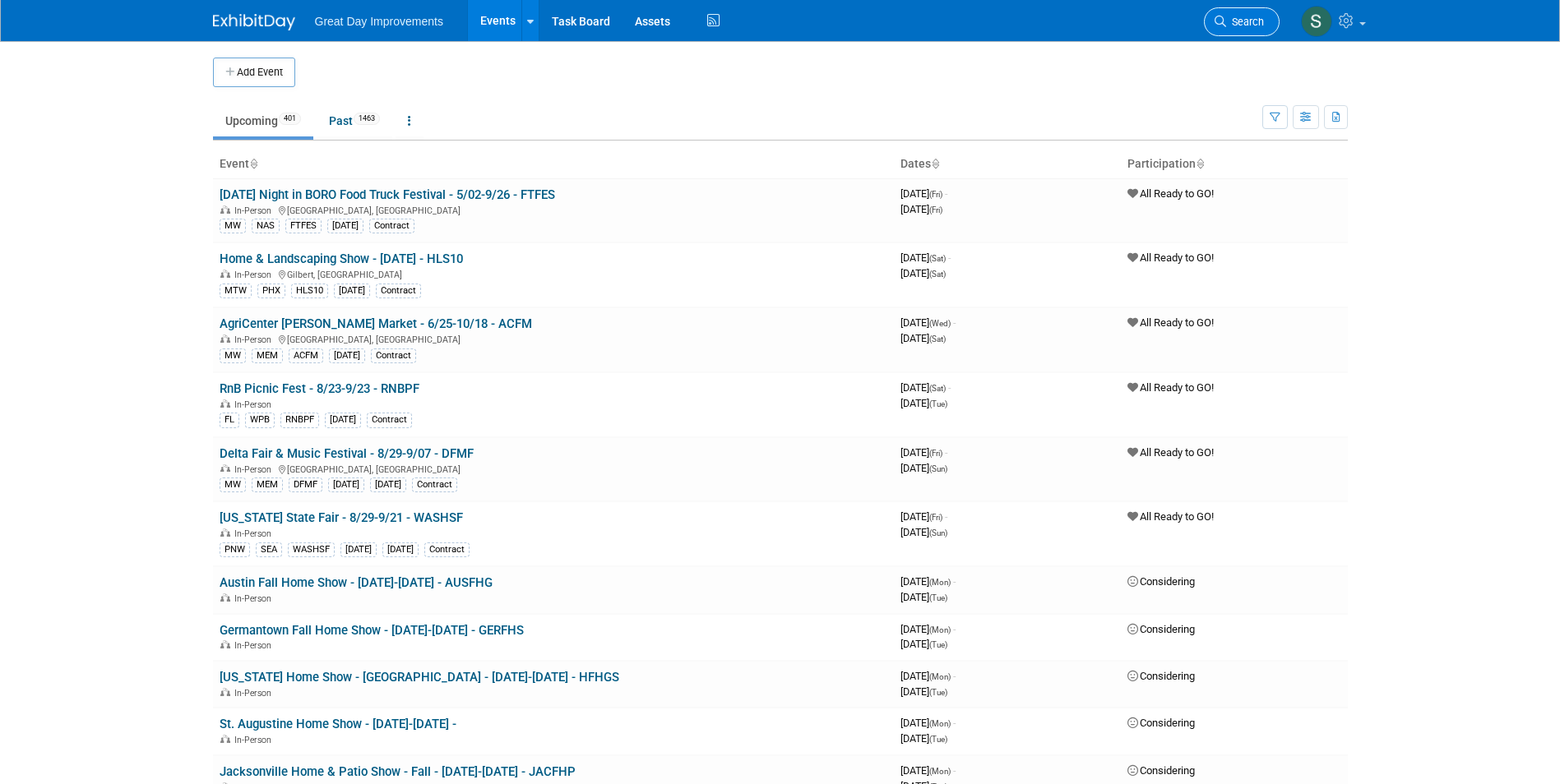
click at [1246, 26] on span "Search" at bounding box center [1245, 22] width 38 height 13
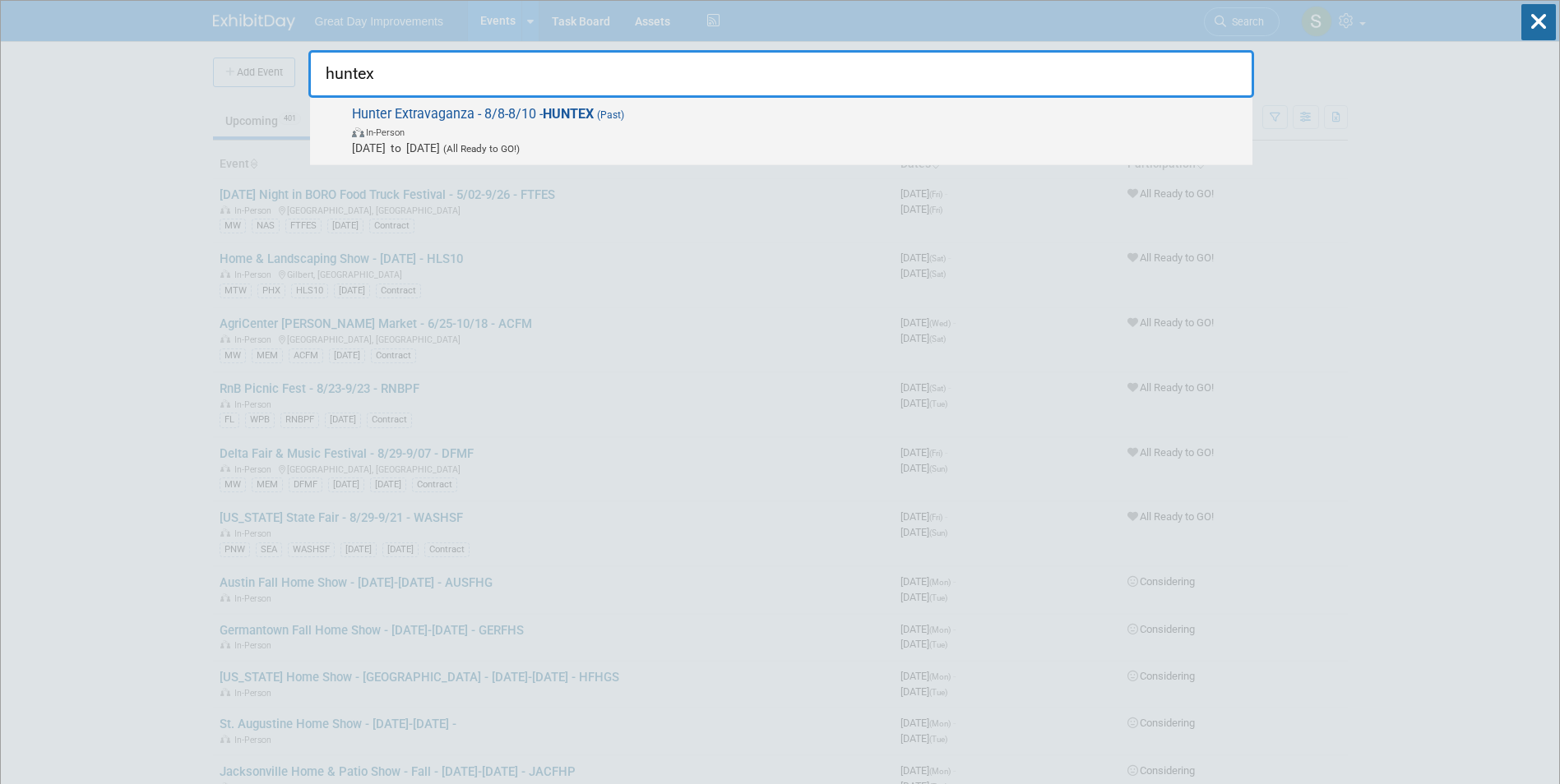
type input "huntex"
click at [666, 143] on span "Aug 8, 2025 to Aug 10, 2025 (All Ready to GO!)" at bounding box center [798, 148] width 892 height 17
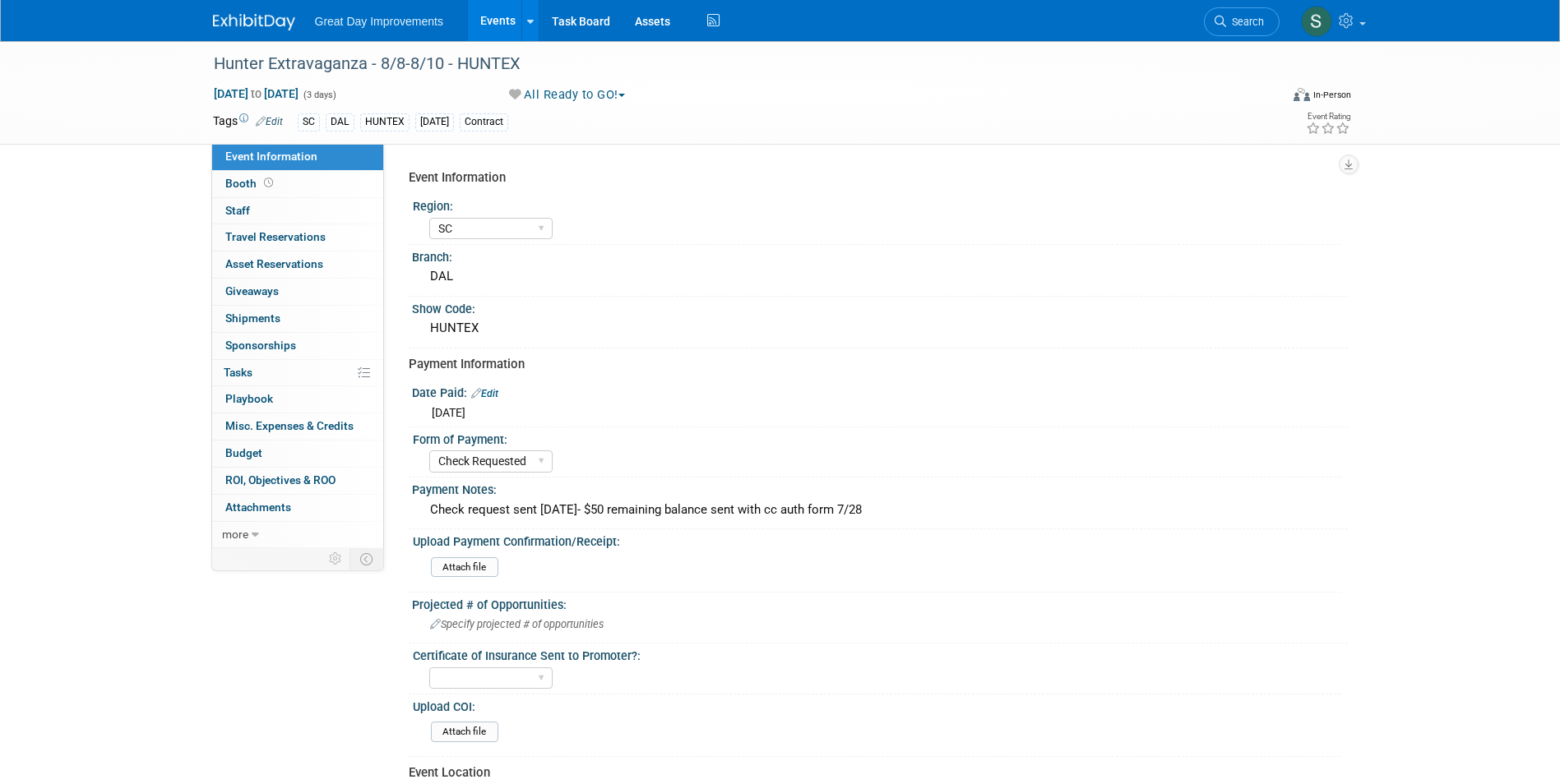
select select "SC"
select select "Check Requested"
